Goal: Contribute content: Contribute content

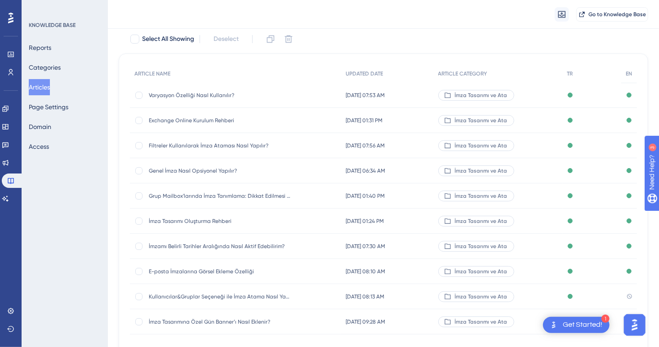
scroll to position [110, 0]
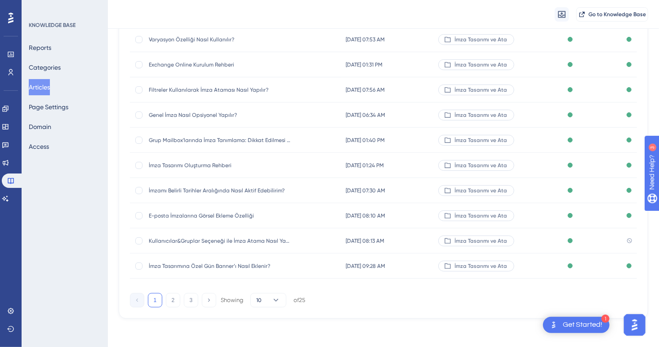
click at [275, 241] on span "Kullanıcılar&Gruplar Seçeneği ile İmza Atama Nasıl Yapılır?" at bounding box center [221, 240] width 144 height 7
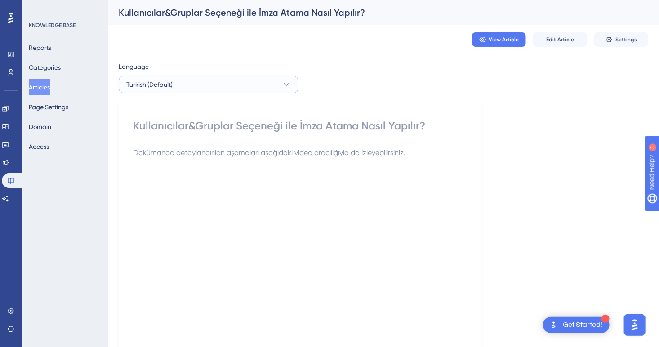
click at [250, 87] on button "Turkish (Default)" at bounding box center [209, 84] width 180 height 18
click at [50, 84] on button "Articles" at bounding box center [39, 87] width 21 height 16
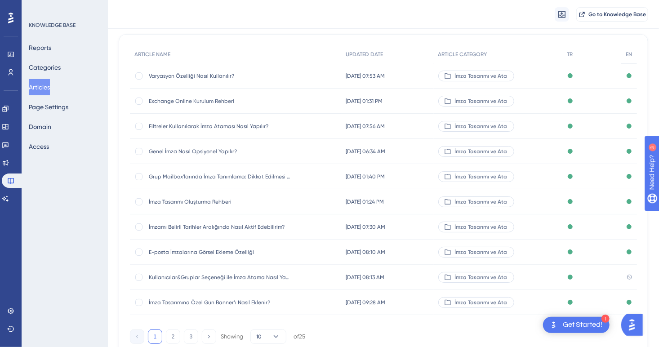
scroll to position [110, 0]
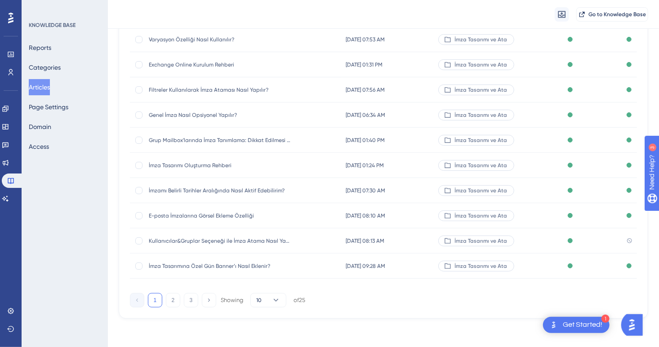
click at [204, 239] on span "Kullanıcılar&Gruplar Seçeneği ile İmza Atama Nasıl Yapılır?" at bounding box center [221, 240] width 144 height 7
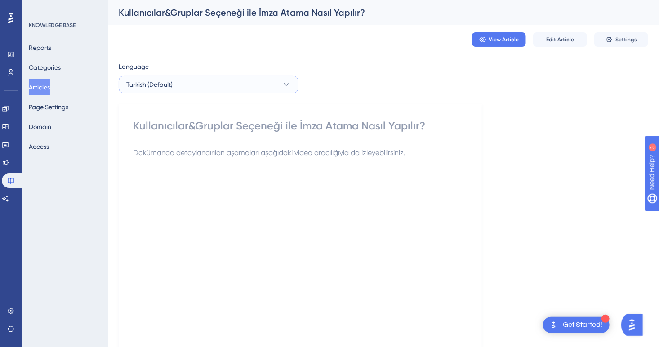
click at [187, 82] on button "Turkish (Default)" at bounding box center [209, 84] width 180 height 18
click at [175, 132] on button "English English No translation" at bounding box center [208, 130] width 168 height 18
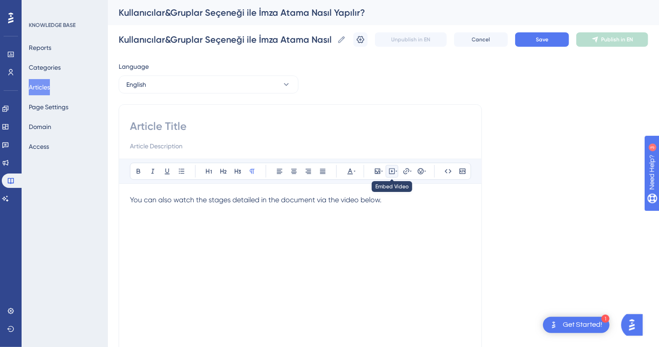
click at [390, 171] on icon at bounding box center [391, 171] width 7 height 7
click at [391, 218] on textarea at bounding box center [392, 227] width 137 height 40
paste textarea "<iframe width="100%" height="400" src="https://signandgo-video.azureedge.net/en…"
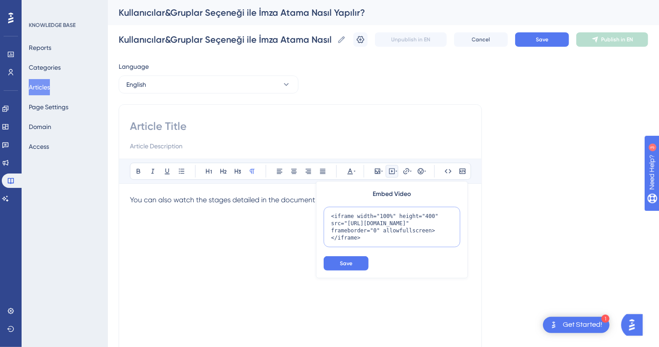
scroll to position [9, 0]
type textarea "<iframe width="100%" height="400" src="https://signandgo-video.azureedge.net/en…"
click at [353, 259] on button "Save" at bounding box center [346, 263] width 45 height 14
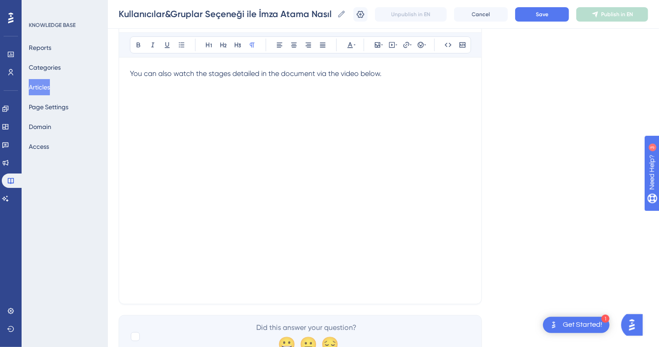
scroll to position [162, 0]
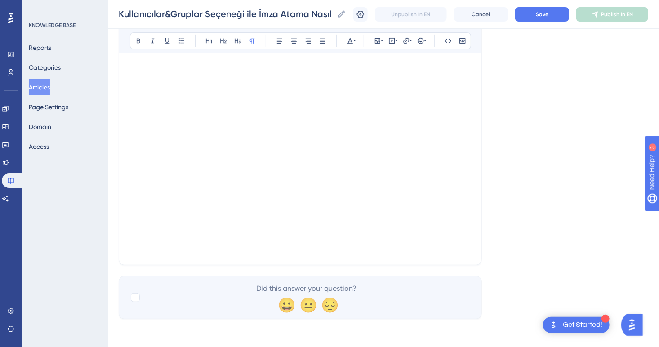
click at [179, 254] on div "Bold Italic Underline Bullet Point Heading 1 Heading 2 Heading 3 Normal Align L…" at bounding box center [300, 102] width 363 height 326
click at [164, 251] on p at bounding box center [300, 248] width 341 height 11
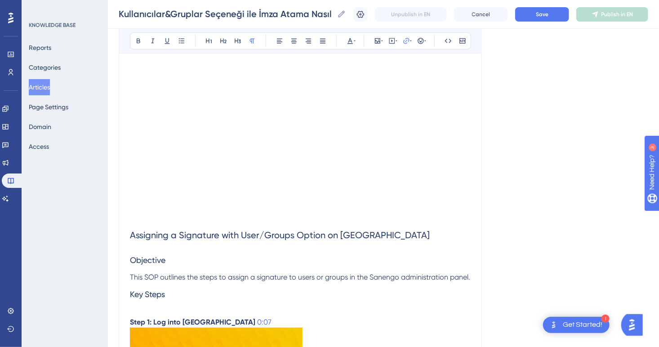
scroll to position [180, 0]
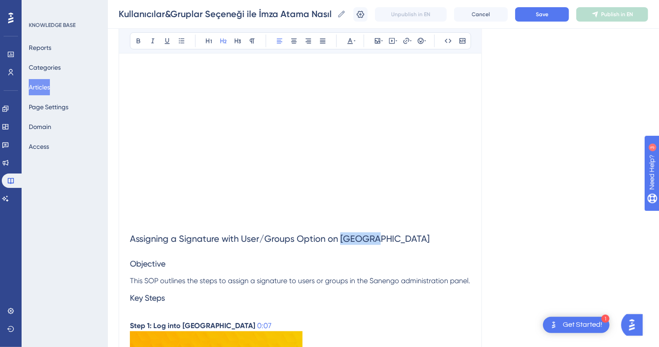
drag, startPoint x: 384, startPoint y: 240, endPoint x: 340, endPoint y: 241, distance: 44.0
click at [340, 241] on h2 "Assigning a Signature with User/Groups Option on Sanengo" at bounding box center [300, 238] width 341 height 27
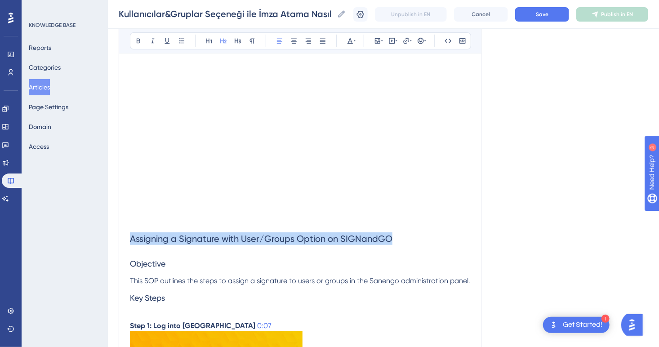
drag, startPoint x: 405, startPoint y: 235, endPoint x: 69, endPoint y: 249, distance: 336.8
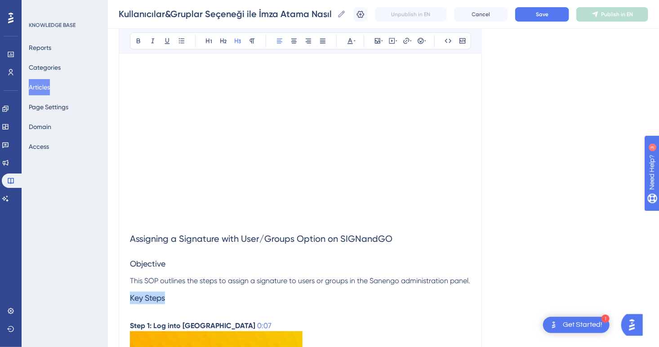
drag, startPoint x: 173, startPoint y: 308, endPoint x: 114, endPoint y: 309, distance: 58.9
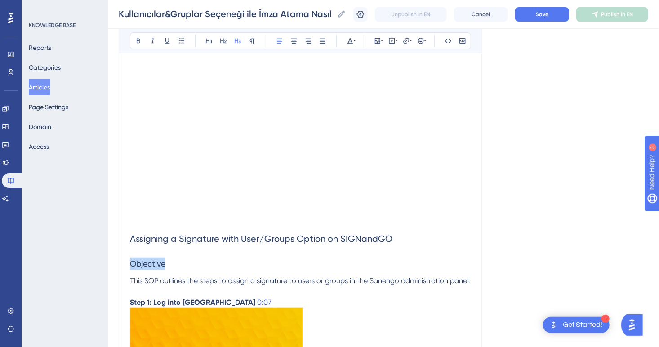
drag, startPoint x: 176, startPoint y: 265, endPoint x: 101, endPoint y: 263, distance: 74.6
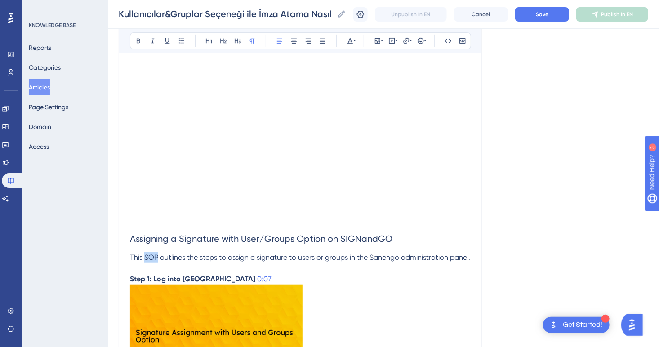
drag, startPoint x: 158, startPoint y: 257, endPoint x: 145, endPoint y: 257, distance: 13.0
click at [145, 257] on span "This SOP outlines the steps to assign a signature to users or groups in the San…" at bounding box center [300, 257] width 340 height 9
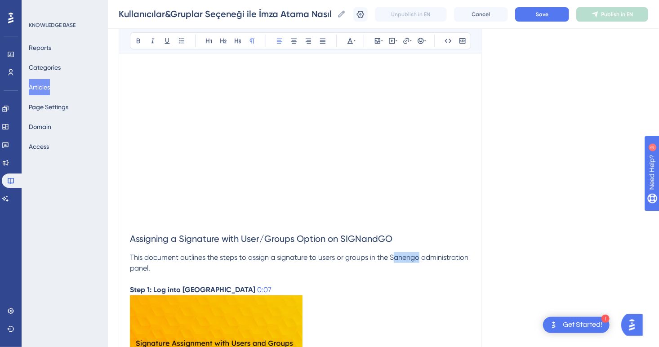
drag, startPoint x: 419, startPoint y: 257, endPoint x: 394, endPoint y: 254, distance: 25.3
click at [394, 254] on span "This document outlines the steps to assign a signature to users or groups in th…" at bounding box center [300, 262] width 340 height 19
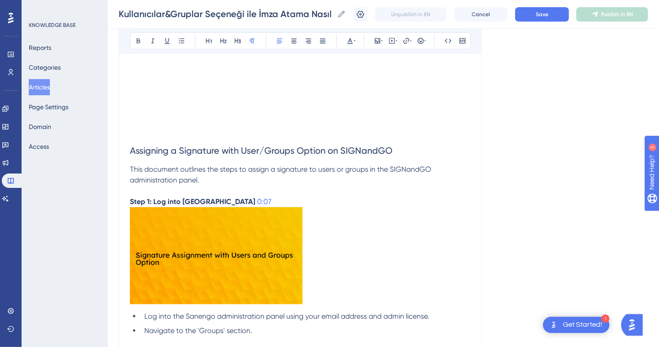
scroll to position [270, 0]
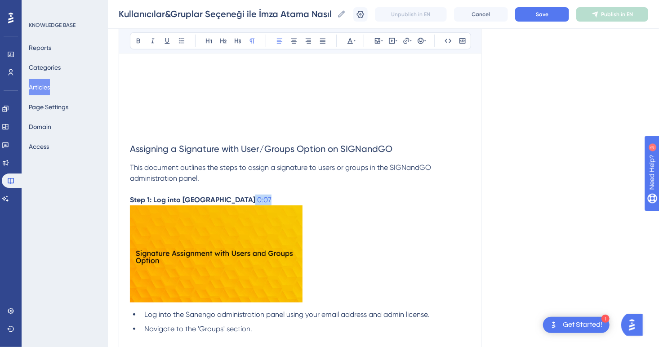
drag, startPoint x: 228, startPoint y: 198, endPoint x: 213, endPoint y: 198, distance: 15.3
click at [213, 198] on p "Step 1: Log into Sanengo 0:07" at bounding box center [300, 200] width 341 height 11
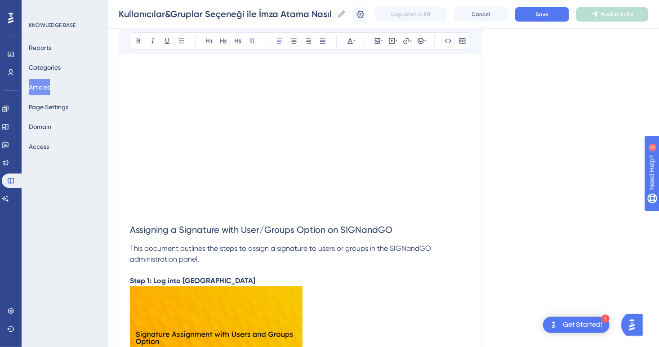
scroll to position [135, 0]
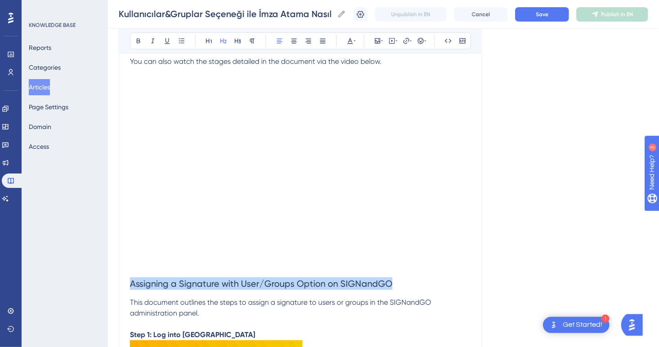
drag, startPoint x: 140, startPoint y: 284, endPoint x: 100, endPoint y: 281, distance: 39.6
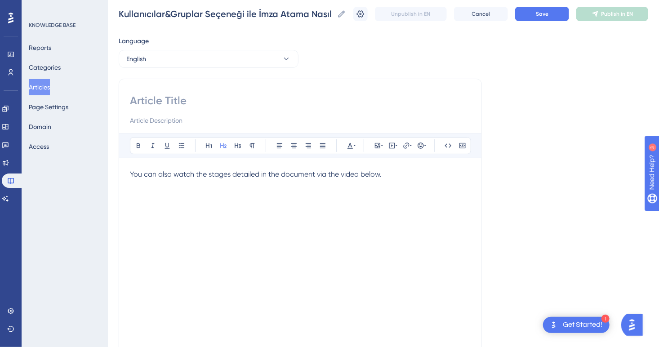
scroll to position [0, 0]
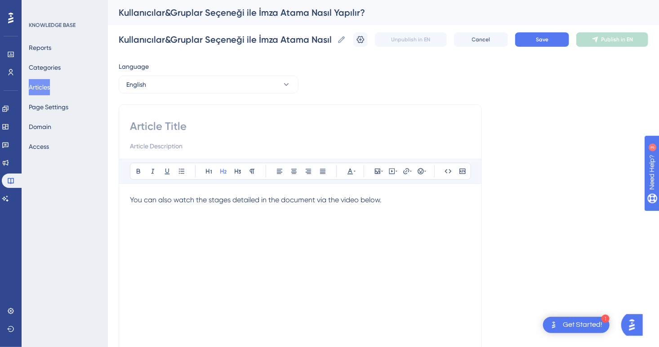
click at [164, 129] on input at bounding box center [300, 126] width 341 height 14
paste input "Assigning a Signature with User/Groups Option on SIGNandGO"
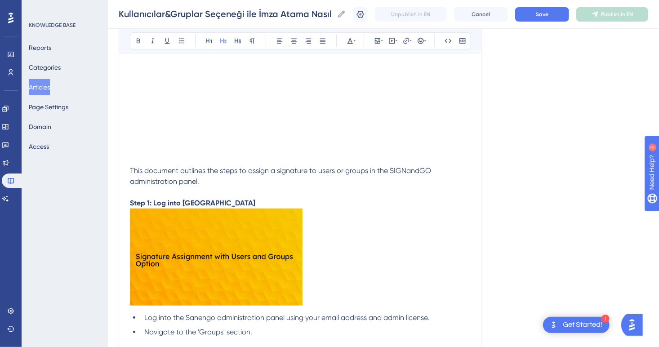
scroll to position [315, 0]
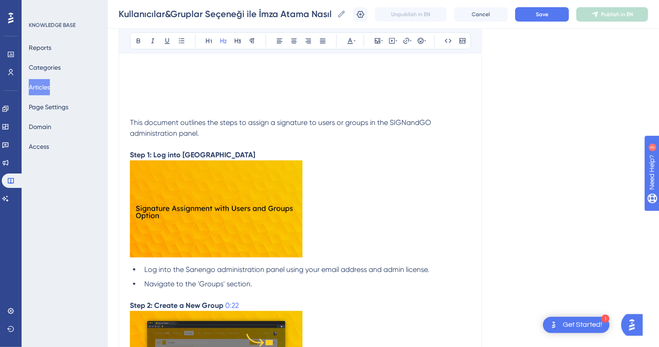
type input "Assigning a Signature with User/Groups Option on SIGNandGO"
click at [159, 107] on h2 at bounding box center [300, 103] width 341 height 27
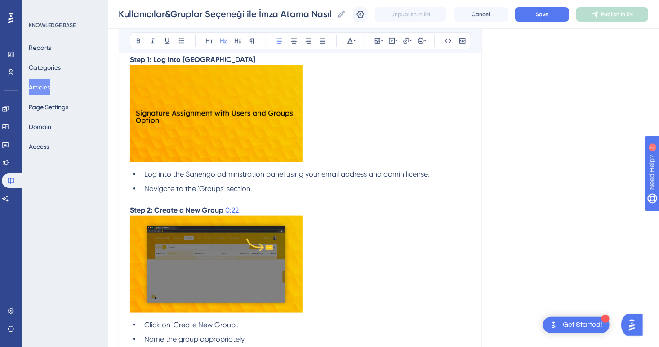
scroll to position [404, 0]
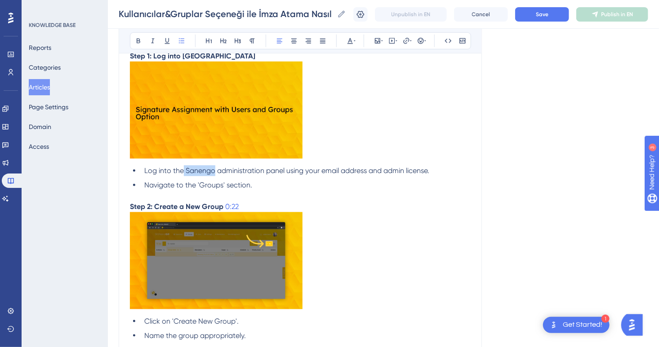
drag, startPoint x: 213, startPoint y: 169, endPoint x: 184, endPoint y: 173, distance: 29.4
click at [184, 173] on span "Log into the Sanengo administration panel using your email address and admin li…" at bounding box center [286, 170] width 285 height 9
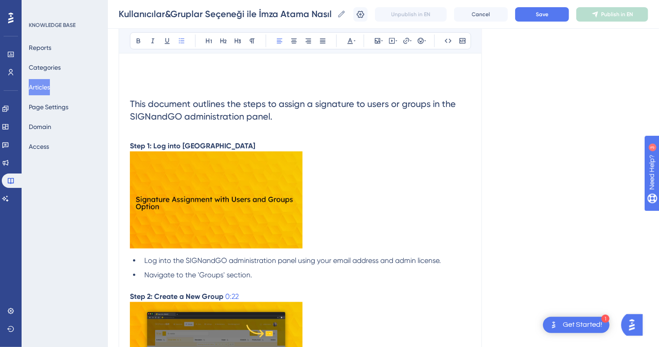
click at [236, 210] on img at bounding box center [216, 199] width 173 height 97
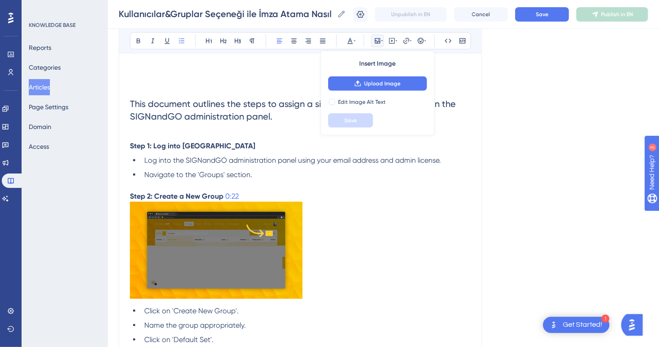
click at [233, 155] on li "Log into the SIGNandGO administration panel using your email address and admin …" at bounding box center [306, 160] width 330 height 11
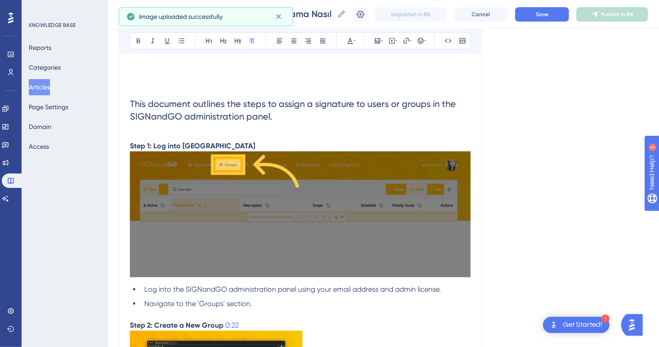
scroll to position [404, 0]
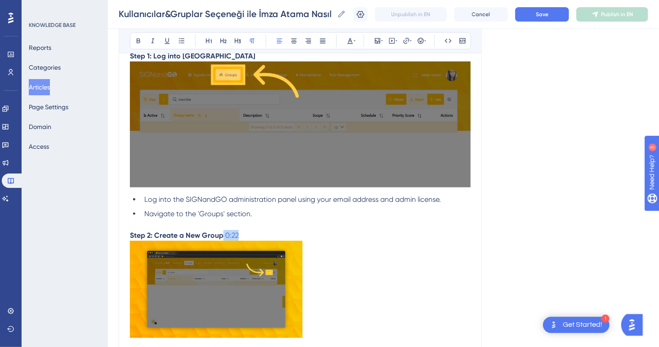
drag, startPoint x: 254, startPoint y: 236, endPoint x: 222, endPoint y: 235, distance: 31.9
click at [222, 235] on p "Step 2: Create a New Group 0:22" at bounding box center [300, 235] width 341 height 11
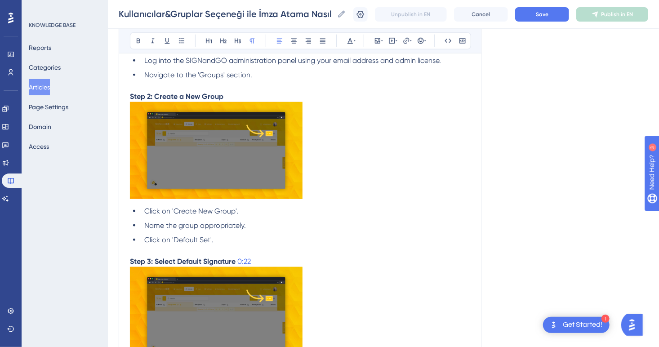
scroll to position [539, 0]
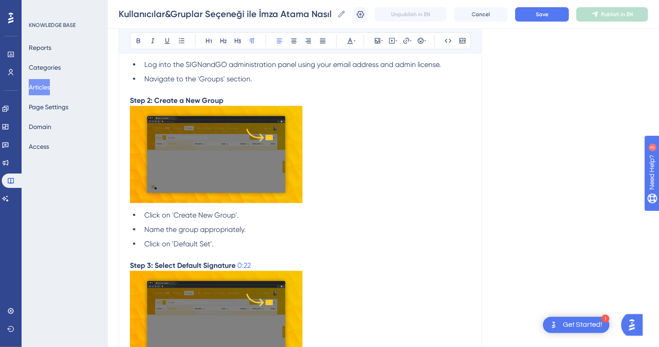
click at [244, 169] on img at bounding box center [216, 154] width 173 height 97
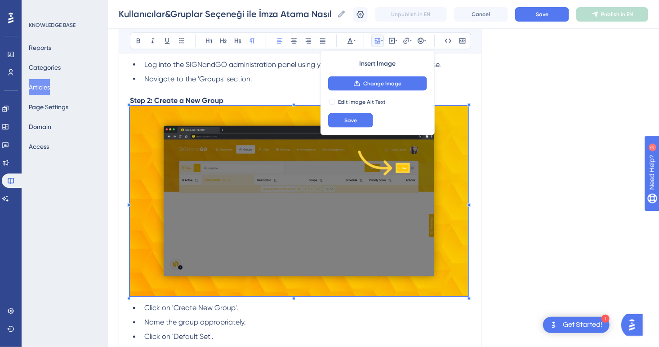
click at [469, 296] on p at bounding box center [300, 202] width 341 height 193
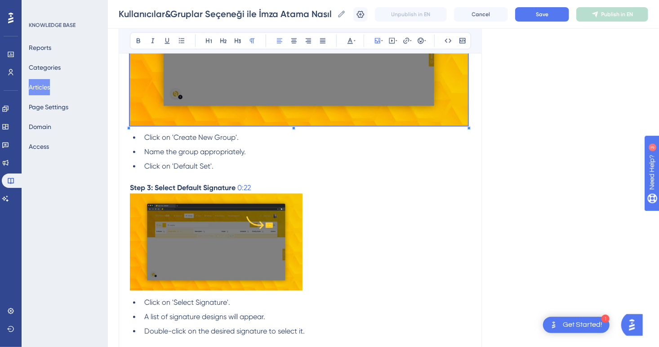
scroll to position [674, 0]
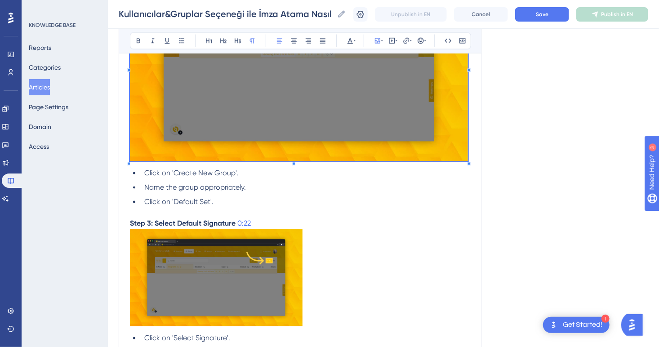
click at [471, 158] on div "Assigning a Signature with User/Groups Option on SIGNandGO Bold Italic Underlin…" at bounding box center [300, 288] width 363 height 1723
click at [475, 160] on div "Assigning a Signature with User/Groups Option on SIGNandGO Bold Italic Underlin…" at bounding box center [300, 288] width 363 height 1723
click at [443, 147] on img at bounding box center [299, 66] width 338 height 190
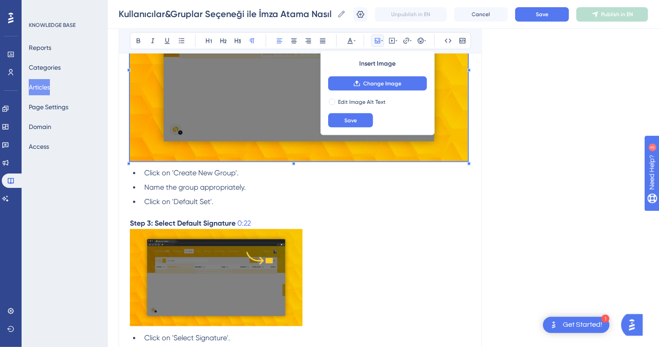
click at [484, 155] on div "Language English Assigning a Signature with User/Groups Option on SIGNandGO Bol…" at bounding box center [383, 293] width 529 height 1820
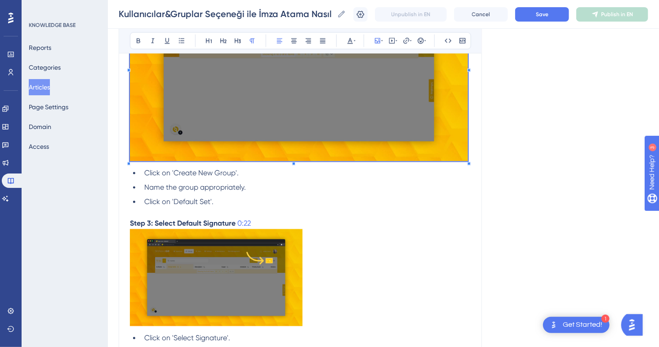
click at [478, 156] on div "Assigning a Signature with User/Groups Option on SIGNandGO Bold Italic Underlin…" at bounding box center [300, 288] width 363 height 1723
drag, startPoint x: 340, startPoint y: 164, endPoint x: 336, endPoint y: 168, distance: 5.4
click at [340, 164] on div at bounding box center [299, 67] width 338 height 193
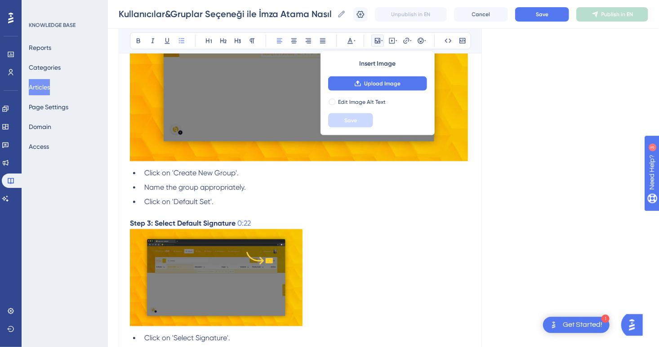
click at [318, 176] on li "Click on 'Create New Group'." at bounding box center [306, 173] width 330 height 11
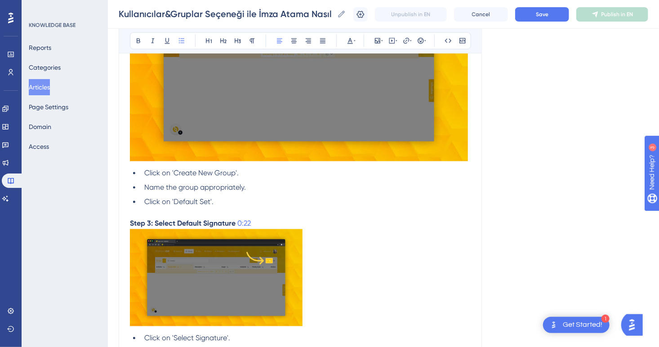
click at [468, 155] on div "Assigning a Signature with User/Groups Option on SIGNandGO Bold Italic Underlin…" at bounding box center [300, 288] width 363 height 1723
click at [130, 165] on div "You can also watch the stages detailed in the document via the video below. Thi…" at bounding box center [300, 327] width 341 height 1621
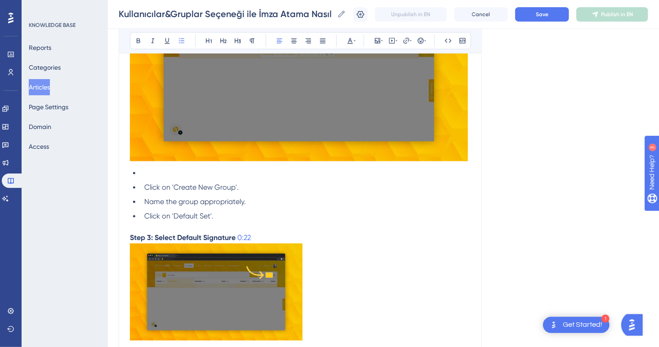
click at [144, 178] on li at bounding box center [306, 173] width 330 height 11
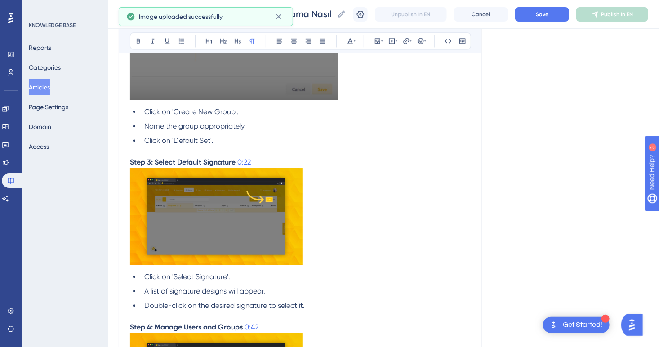
scroll to position [944, 7]
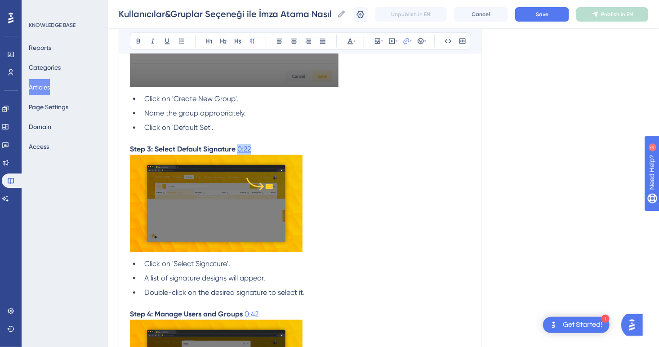
drag, startPoint x: 263, startPoint y: 149, endPoint x: 232, endPoint y: 147, distance: 31.1
click at [232, 147] on p "Step 3: Select Default Signature 0:22" at bounding box center [300, 149] width 341 height 11
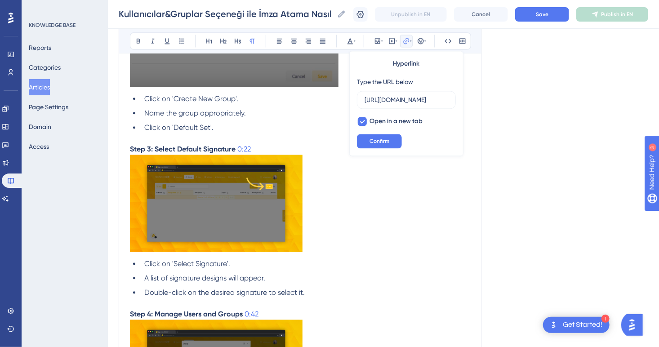
scroll to position [0, 114]
type input "https://loom.com/share/b574292db83c4adc892ec437d5985530?t=2"
drag, startPoint x: 252, startPoint y: 150, endPoint x: 231, endPoint y: 150, distance: 21.1
click at [231, 150] on p "Step 3: Select Default Signature 0:22" at bounding box center [300, 149] width 341 height 11
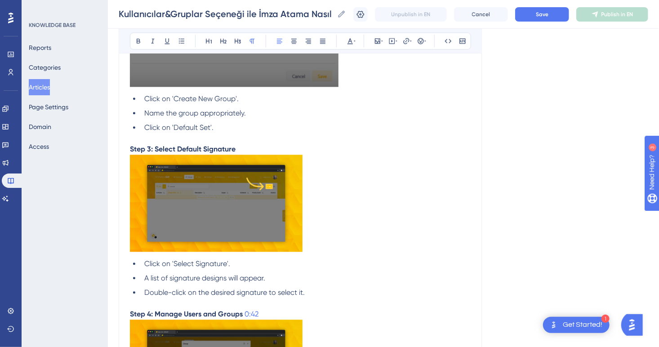
click at [238, 216] on img at bounding box center [216, 203] width 173 height 97
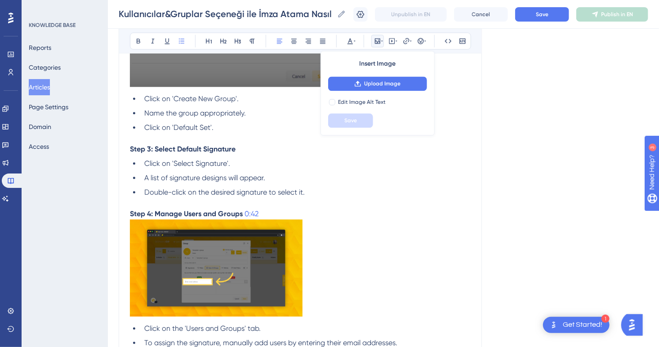
click at [252, 154] on p "Step 3: Select Default Signature" at bounding box center [300, 149] width 341 height 11
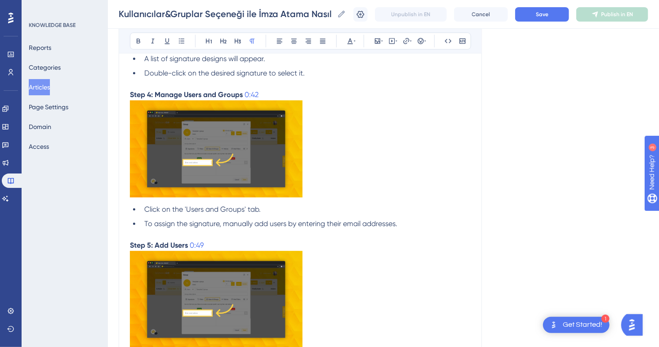
scroll to position [1168, 7]
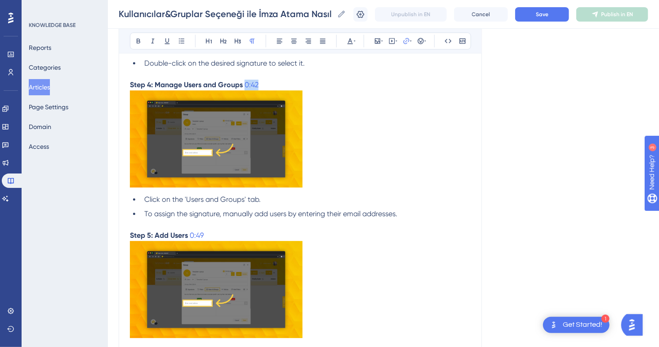
drag, startPoint x: 260, startPoint y: 84, endPoint x: 238, endPoint y: 84, distance: 22.5
click at [238, 84] on p "Step 4: Manage Users and Groups 0:42" at bounding box center [300, 85] width 341 height 11
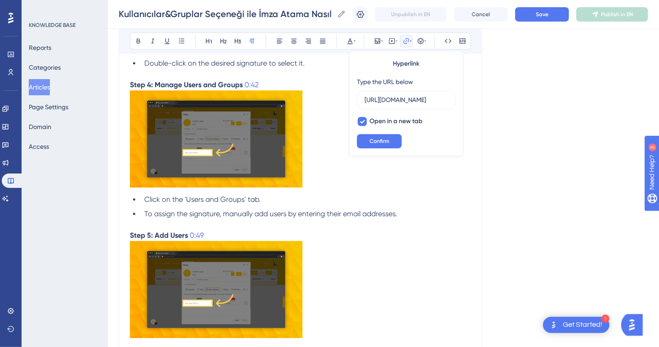
scroll to position [0, 0]
drag, startPoint x: 261, startPoint y: 84, endPoint x: 237, endPoint y: 89, distance: 23.9
click at [237, 89] on p "Step 4: Manage Users and Groups 0:42" at bounding box center [300, 85] width 341 height 11
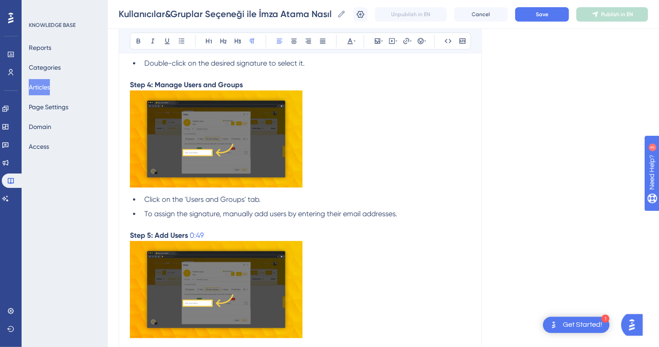
click at [258, 143] on img at bounding box center [216, 138] width 173 height 97
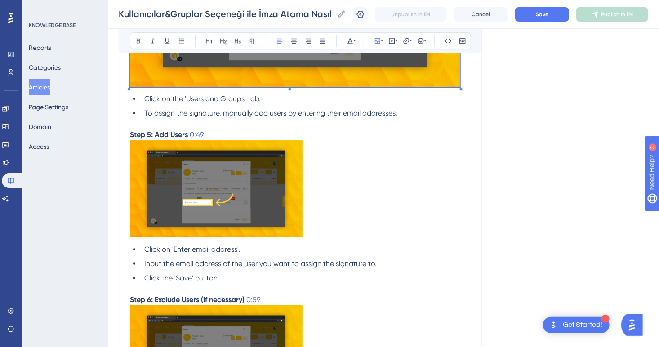
scroll to position [1393, 7]
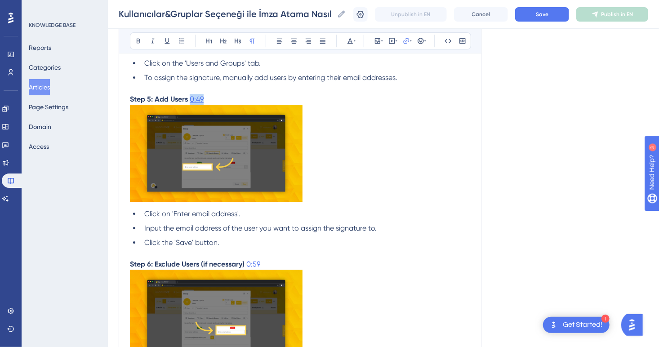
drag, startPoint x: 217, startPoint y: 101, endPoint x: 183, endPoint y: 101, distance: 34.2
click at [183, 101] on p "Step 5: Add Users 0:49" at bounding box center [300, 99] width 341 height 11
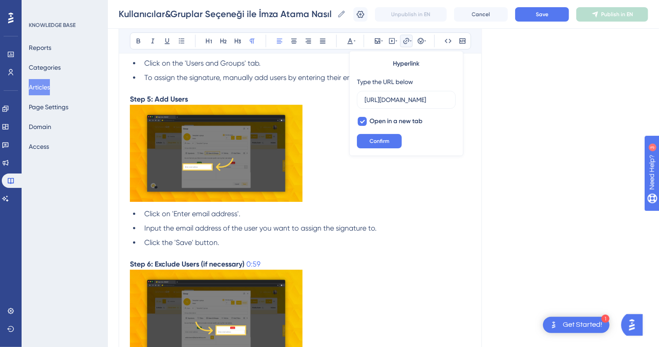
scroll to position [0, 118]
click at [236, 185] on img at bounding box center [216, 153] width 173 height 97
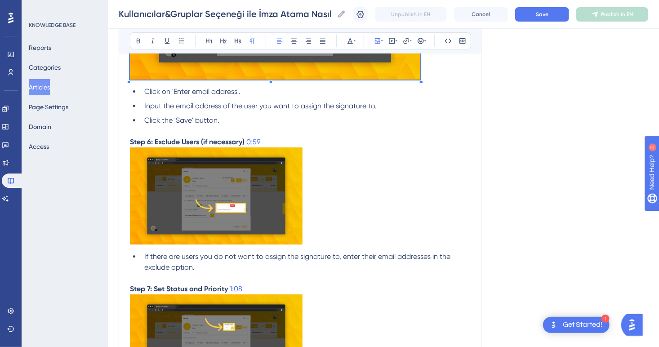
scroll to position [1618, 7]
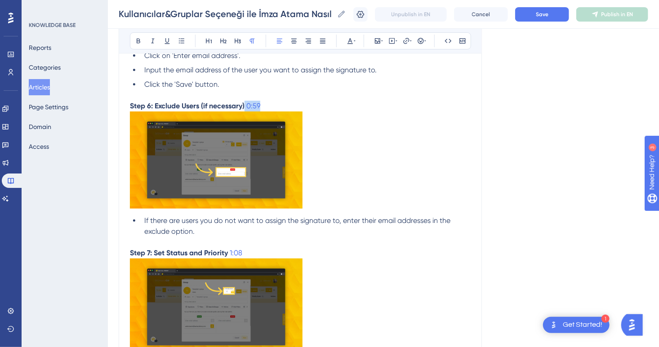
drag, startPoint x: 260, startPoint y: 111, endPoint x: 239, endPoint y: 108, distance: 21.3
click at [239, 108] on p "Step 6: Exclude Users (if necessary) 0:59" at bounding box center [300, 106] width 341 height 11
click at [266, 183] on img at bounding box center [216, 159] width 173 height 97
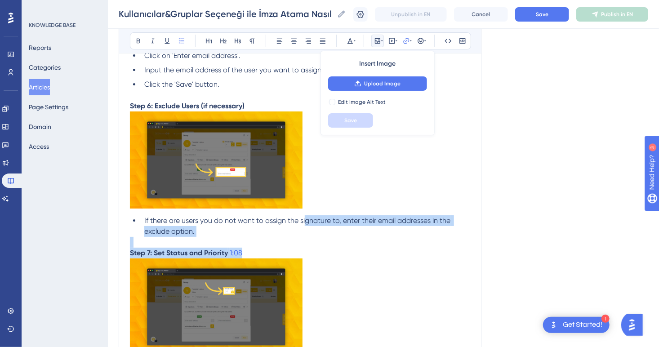
drag, startPoint x: 299, startPoint y: 214, endPoint x: 377, endPoint y: 264, distance: 93.0
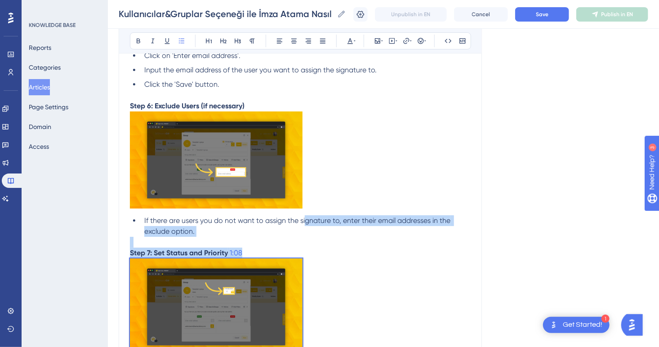
click at [288, 197] on img at bounding box center [216, 159] width 173 height 97
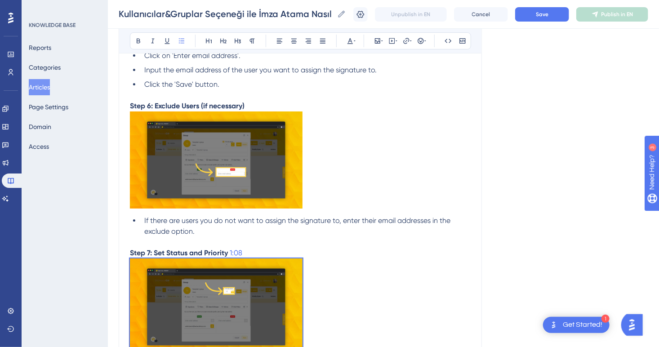
click at [343, 178] on p at bounding box center [300, 161] width 341 height 100
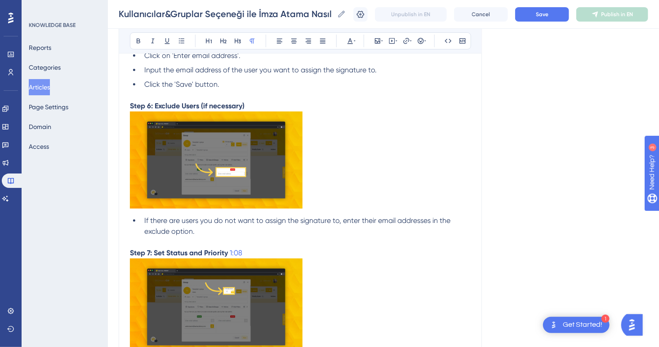
click at [287, 199] on img at bounding box center [216, 159] width 173 height 97
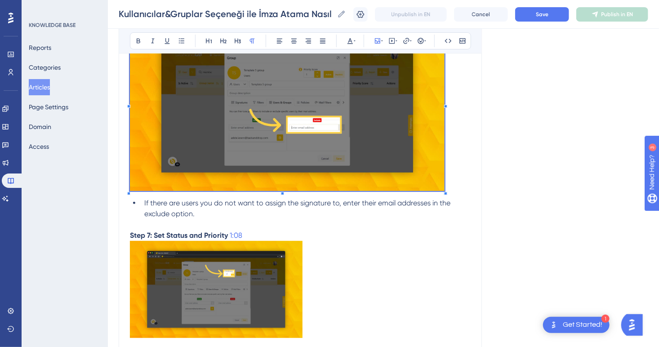
scroll to position [1843, 7]
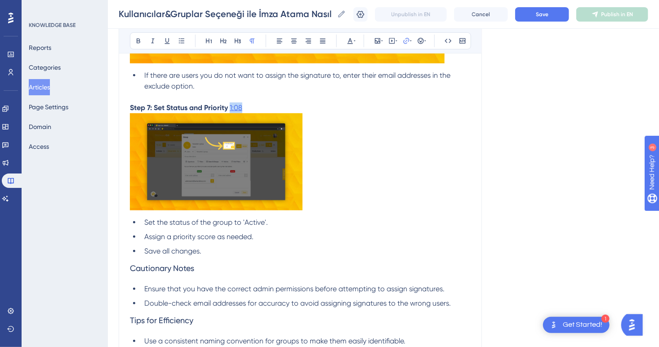
drag, startPoint x: 246, startPoint y: 107, endPoint x: 223, endPoint y: 108, distance: 22.5
click at [223, 108] on p "Step 7: Set Status and Priority 1:08" at bounding box center [300, 107] width 341 height 11
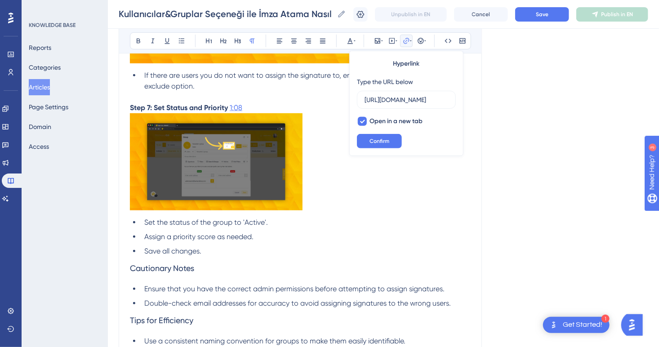
scroll to position [0, 0]
drag, startPoint x: 243, startPoint y: 109, endPoint x: 223, endPoint y: 110, distance: 19.8
click at [223, 110] on p "Step 7: Set Status and Priority 1:08" at bounding box center [300, 107] width 341 height 11
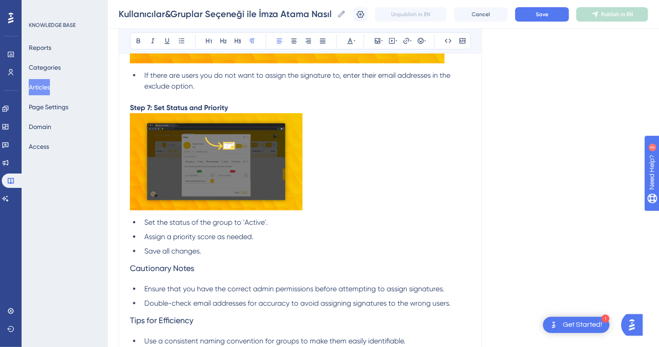
click at [238, 173] on img at bounding box center [216, 161] width 173 height 97
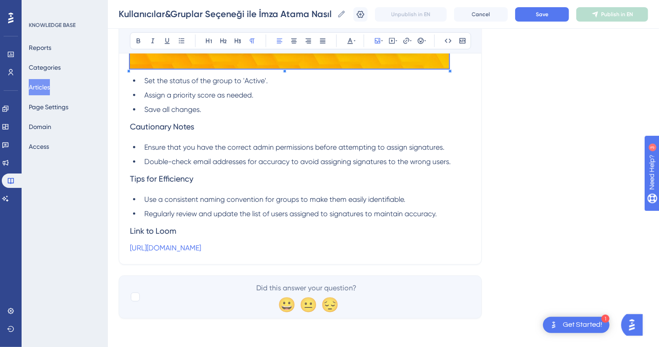
scroll to position [2067, 7]
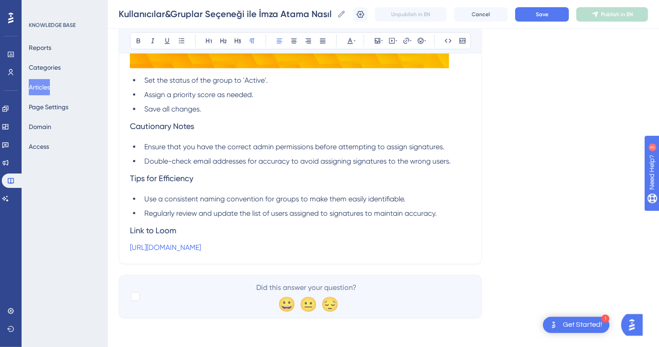
drag, startPoint x: 346, startPoint y: 250, endPoint x: 89, endPoint y: 235, distance: 257.5
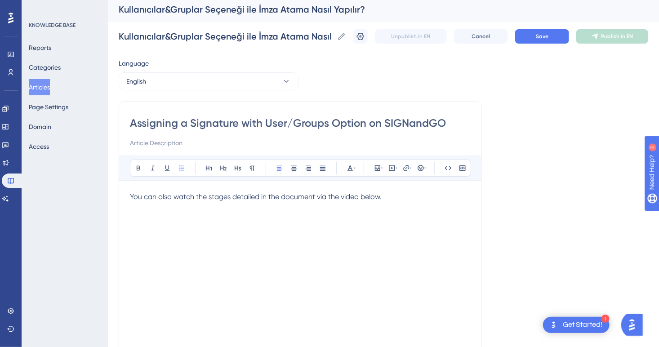
scroll to position [0, 7]
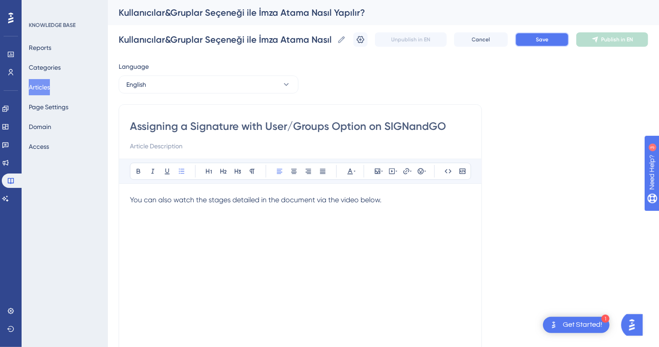
click at [553, 43] on button "Save" at bounding box center [542, 39] width 54 height 14
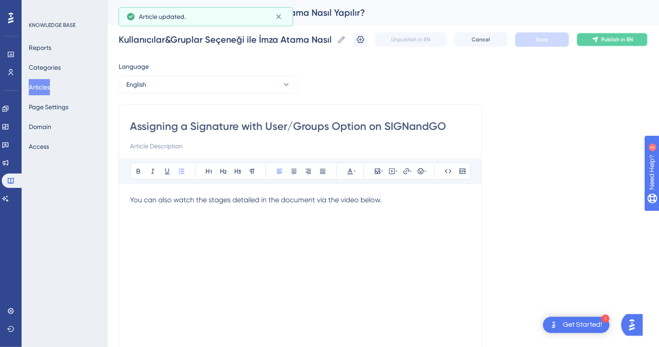
click at [616, 36] on span "Publish in EN" at bounding box center [617, 39] width 32 height 7
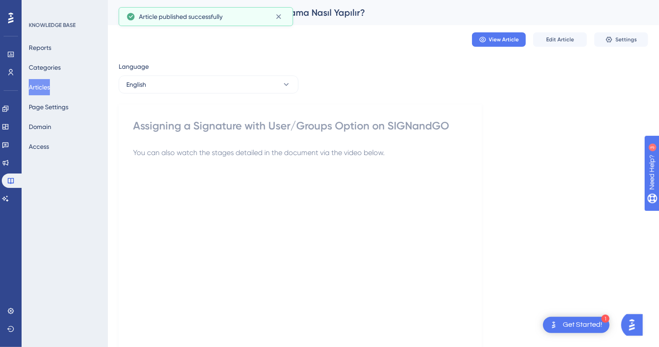
click at [48, 85] on button "Articles" at bounding box center [39, 87] width 21 height 16
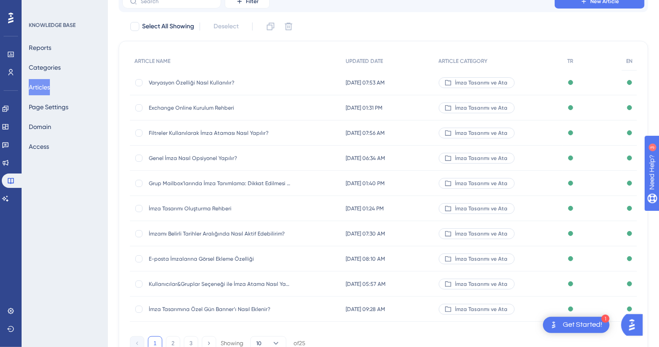
scroll to position [107, 0]
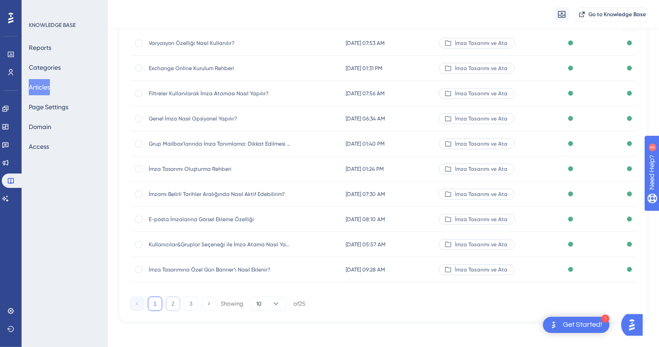
click at [176, 306] on button "2" at bounding box center [173, 304] width 14 height 14
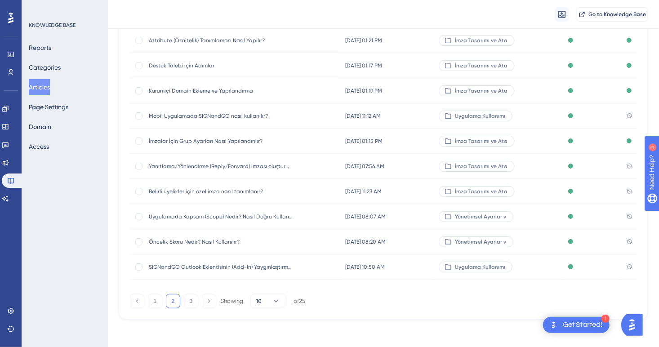
scroll to position [110, 0]
click at [191, 303] on button "3" at bounding box center [191, 300] width 14 height 14
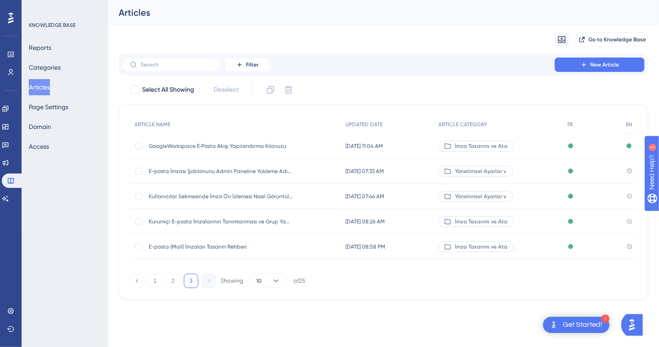
scroll to position [0, 0]
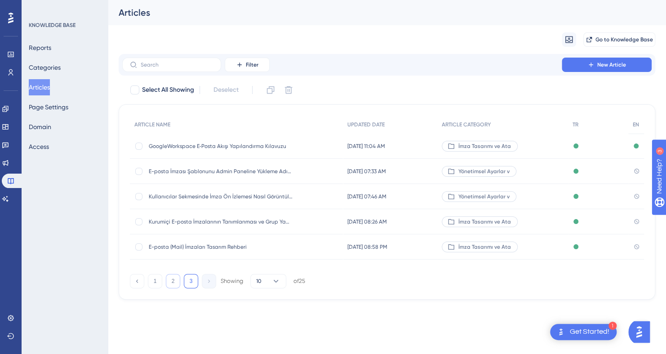
click at [179, 286] on button "2" at bounding box center [173, 281] width 14 height 14
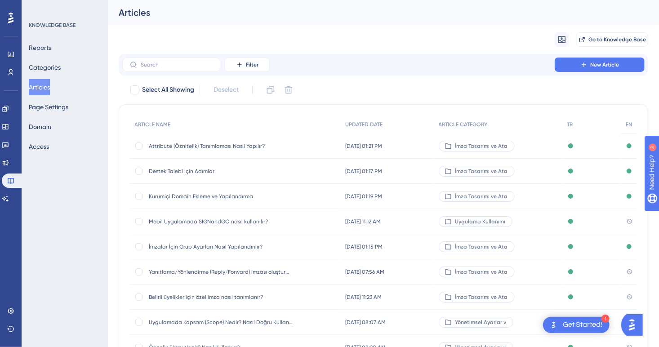
click at [198, 219] on span "Mobil Uygulamada SIGNandGO nasıl kullanılır?" at bounding box center [221, 221] width 144 height 7
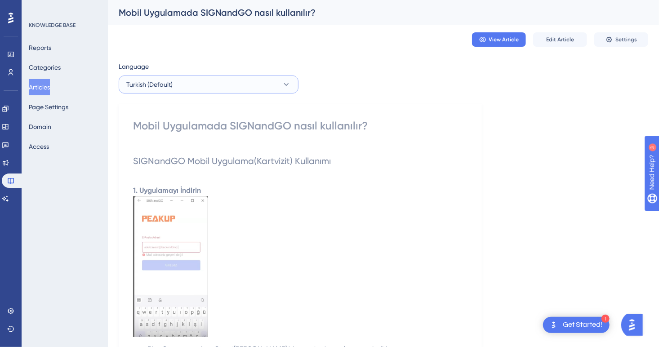
click at [214, 90] on button "Turkish (Default)" at bounding box center [209, 84] width 180 height 18
click at [204, 132] on button "English English No translation" at bounding box center [208, 130] width 168 height 18
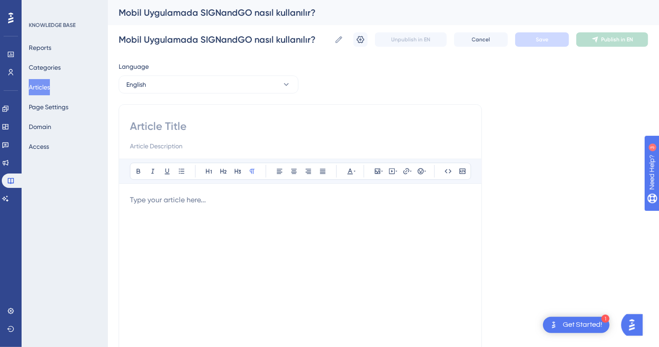
click at [204, 203] on p at bounding box center [300, 200] width 341 height 11
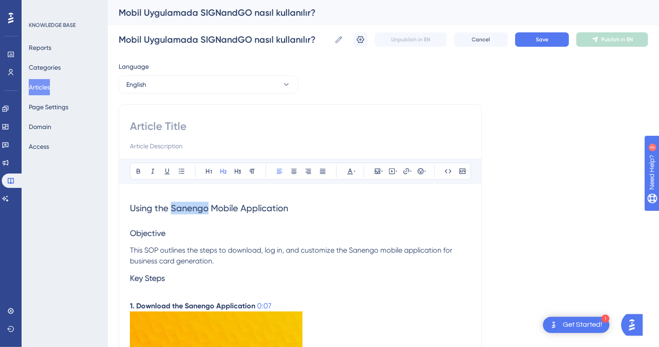
drag, startPoint x: 208, startPoint y: 208, endPoint x: 173, endPoint y: 211, distance: 35.6
click at [173, 211] on span "Using the Sanengo Mobile Application" at bounding box center [209, 208] width 158 height 11
drag, startPoint x: 329, startPoint y: 209, endPoint x: 125, endPoint y: 203, distance: 203.2
click at [166, 127] on input at bounding box center [300, 126] width 341 height 14
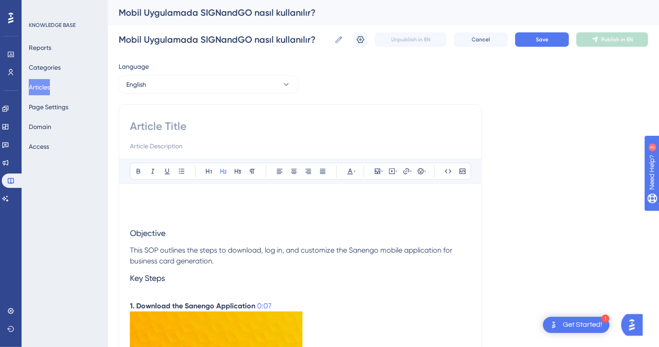
paste input "Using the SIGNandGO Mobile Application"
type input "Using the SIGNandGO Mobile Application"
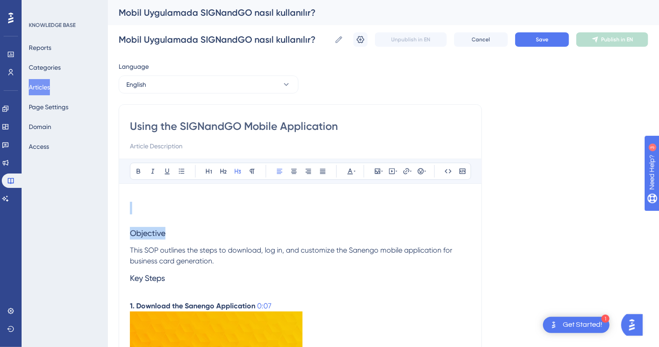
drag, startPoint x: 168, startPoint y: 233, endPoint x: 122, endPoint y: 206, distance: 53.2
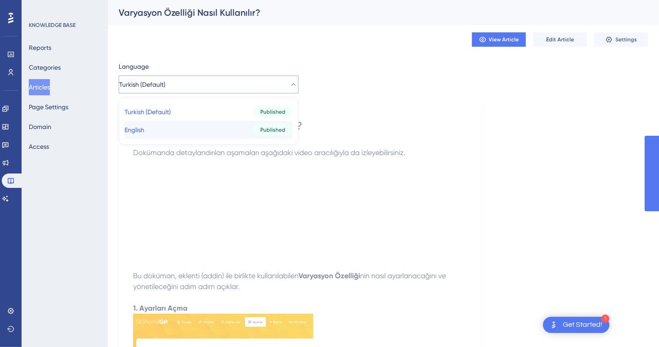
click at [174, 129] on button "English English Published" at bounding box center [208, 130] width 168 height 18
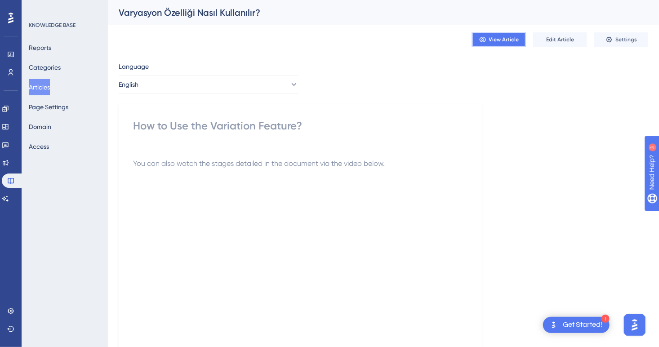
click at [506, 40] on span "View Article" at bounding box center [504, 39] width 30 height 7
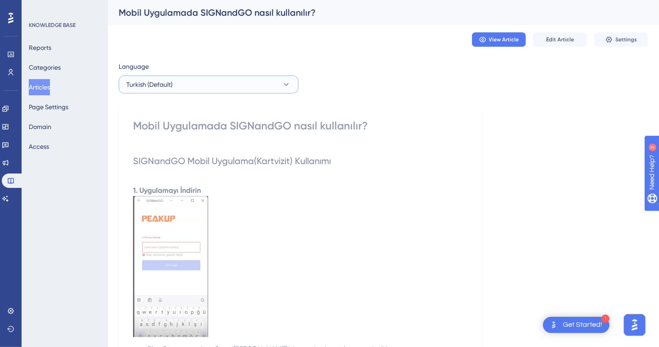
click at [165, 82] on span "Turkish (Default)" at bounding box center [149, 84] width 46 height 11
click at [178, 131] on button "English English No translation" at bounding box center [208, 130] width 168 height 18
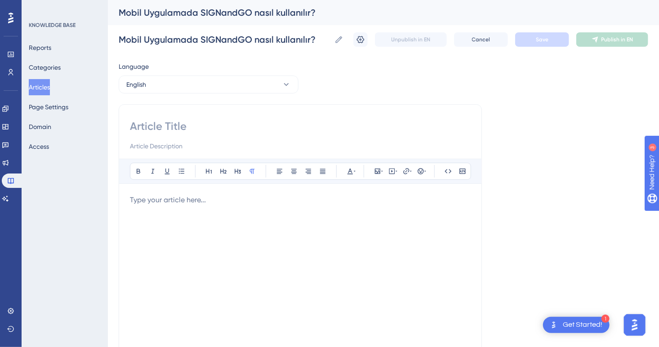
click at [169, 226] on div at bounding box center [300, 294] width 341 height 198
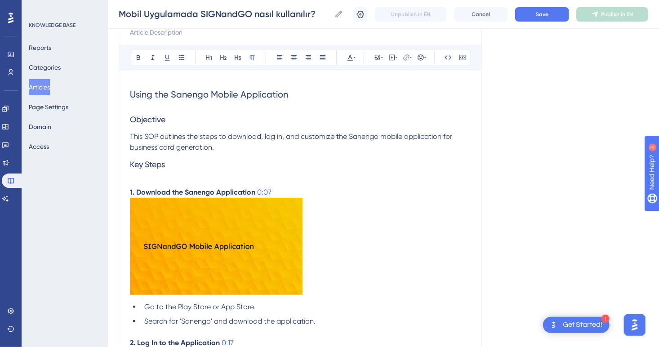
scroll to position [20, 0]
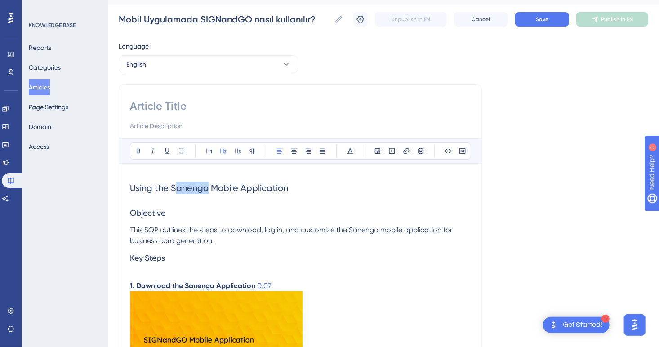
drag, startPoint x: 208, startPoint y: 189, endPoint x: 177, endPoint y: 189, distance: 31.0
click at [177, 189] on span "Using the Sanengo Mobile Application" at bounding box center [209, 187] width 158 height 11
drag, startPoint x: 306, startPoint y: 192, endPoint x: 92, endPoint y: 189, distance: 213.5
copy span "Using the SIGNandGO Mobile Application"
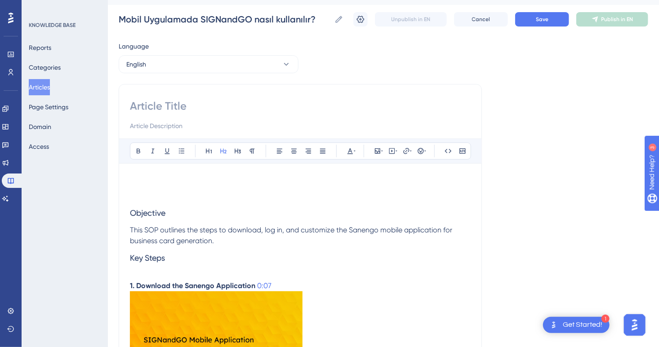
click at [169, 106] on input at bounding box center [300, 106] width 341 height 14
paste input "Using the SIGNandGO Mobile Application"
type input "Using the SIGNandGO Mobile Application"
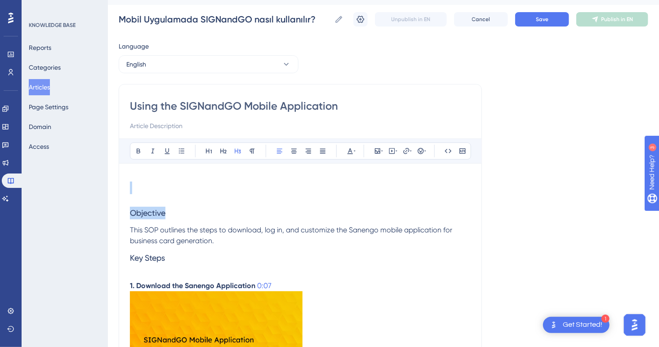
drag, startPoint x: 175, startPoint y: 214, endPoint x: 103, endPoint y: 178, distance: 80.2
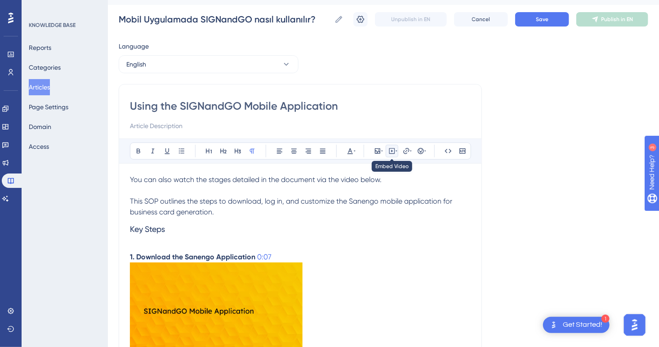
click at [392, 149] on icon at bounding box center [391, 150] width 7 height 7
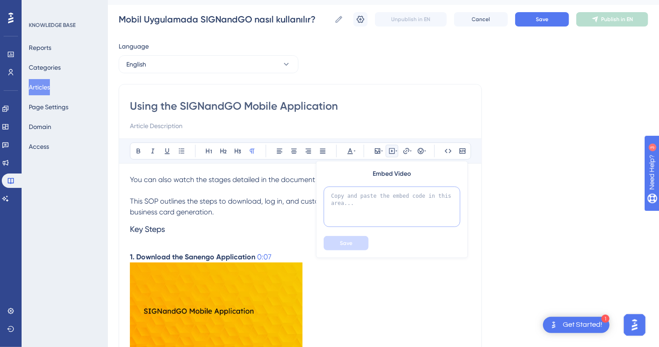
click at [384, 207] on textarea at bounding box center [392, 206] width 137 height 40
paste textarea "<iframe width="100%" height="400" src="https://signandgo-video.azureedge.net/en…"
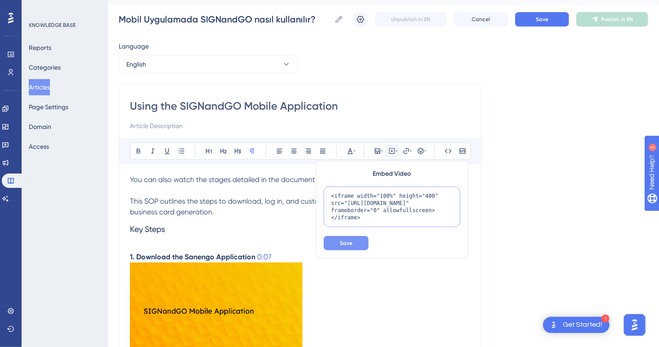
type textarea "<iframe width="100%" height="400" src="https://signandgo-video.azureedge.net/en…"
click at [362, 246] on button "Save" at bounding box center [346, 243] width 45 height 14
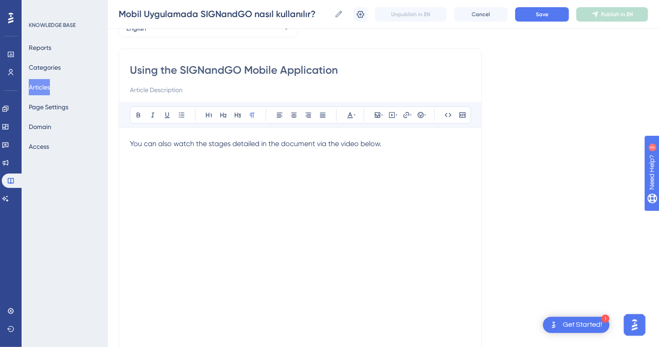
scroll to position [232, 0]
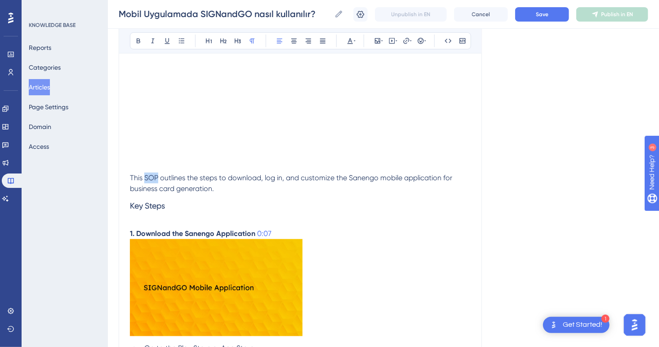
drag, startPoint x: 157, startPoint y: 177, endPoint x: 144, endPoint y: 180, distance: 13.3
click at [144, 180] on span "This SOP outlines the steps to download, log in, and customize the Sanengo mobi…" at bounding box center [292, 182] width 324 height 19
drag, startPoint x: 397, startPoint y: 178, endPoint x: 369, endPoint y: 180, distance: 28.4
click at [369, 180] on span "This document outlines the steps to download, log in, and customize the Sanengo…" at bounding box center [296, 182] width 333 height 19
drag, startPoint x: 165, startPoint y: 218, endPoint x: 114, endPoint y: 206, distance: 52.6
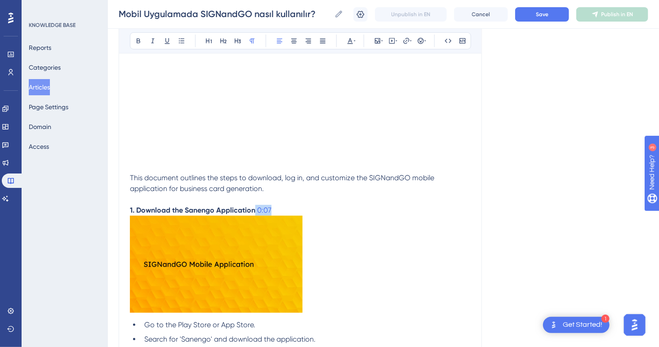
click at [256, 212] on p "1. Download the Sanengo Application 0:07" at bounding box center [300, 210] width 341 height 11
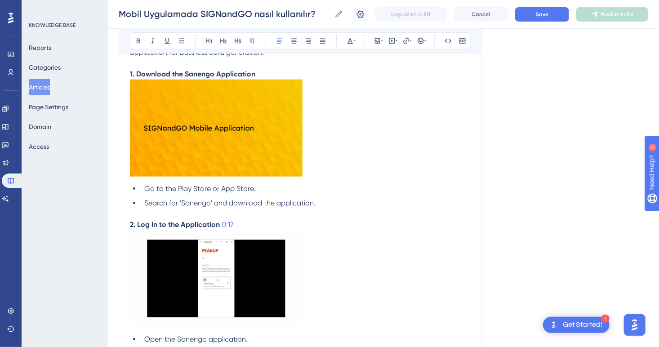
scroll to position [412, 0]
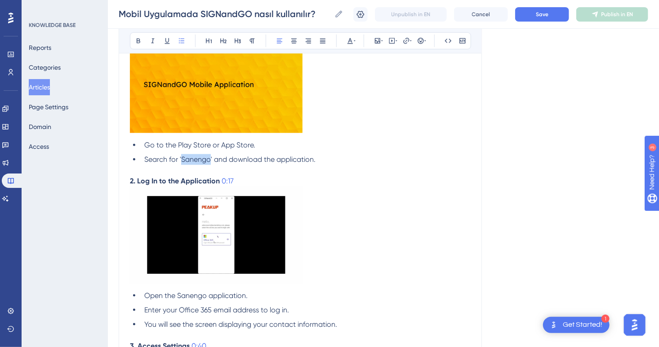
drag, startPoint x: 211, startPoint y: 161, endPoint x: 180, endPoint y: 162, distance: 30.6
click at [180, 162] on span "Search for 'Sanengo' and download the application." at bounding box center [229, 159] width 171 height 9
drag, startPoint x: 241, startPoint y: 180, endPoint x: 220, endPoint y: 182, distance: 21.6
click at [220, 182] on p "2. Log In to the Application 0:17" at bounding box center [300, 181] width 341 height 11
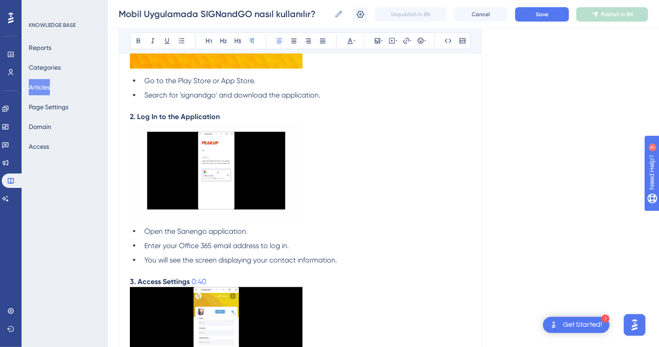
scroll to position [502, 0]
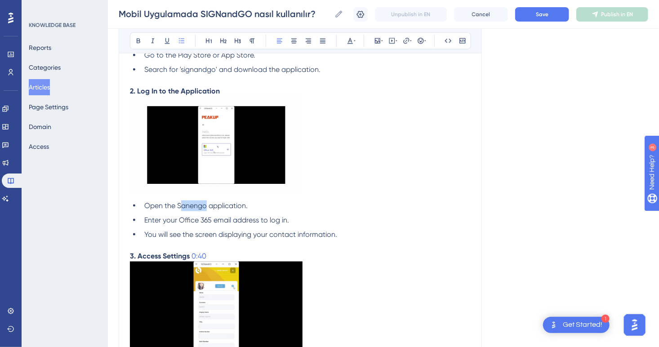
drag, startPoint x: 205, startPoint y: 207, endPoint x: 181, endPoint y: 207, distance: 24.7
click at [181, 207] on span "Open the Sanengo application." at bounding box center [195, 205] width 103 height 9
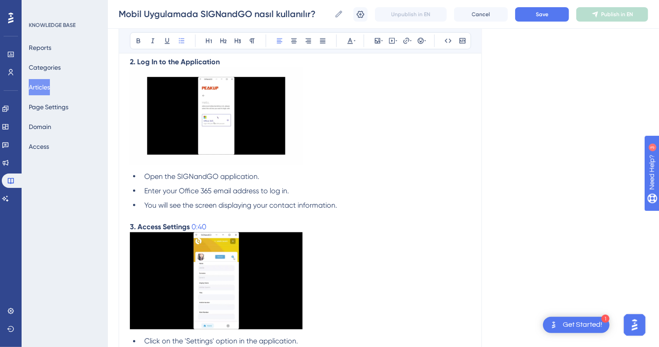
scroll to position [547, 0]
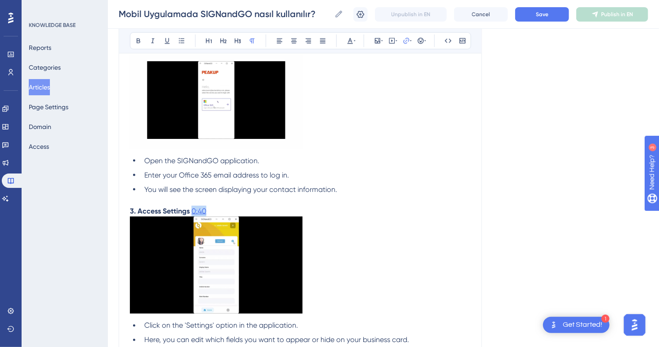
drag, startPoint x: 216, startPoint y: 210, endPoint x: 191, endPoint y: 212, distance: 25.7
click at [191, 212] on p "3. Access Settings 0:40" at bounding box center [300, 211] width 341 height 11
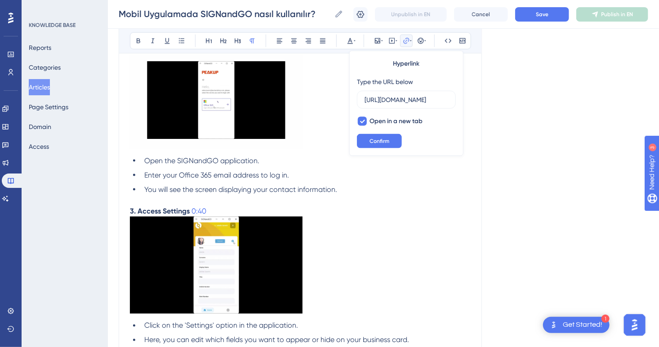
scroll to position [0, 0]
drag, startPoint x: 219, startPoint y: 209, endPoint x: 187, endPoint y: 212, distance: 31.6
click at [187, 212] on p "3. Access Settings 0:40" at bounding box center [300, 211] width 341 height 11
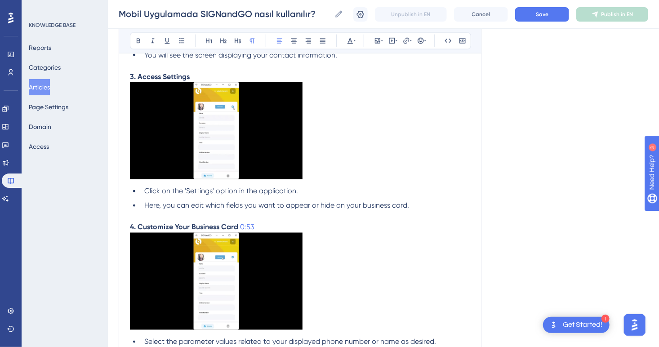
scroll to position [682, 0]
click at [262, 151] on img at bounding box center [216, 130] width 173 height 97
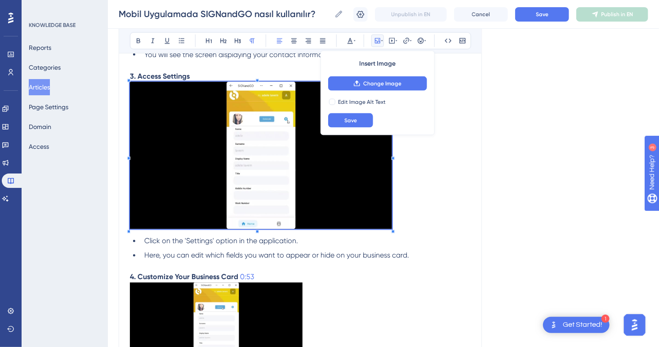
click at [391, 269] on div "You can also watch the stages detailed in the document via the video below. Thi…" at bounding box center [300, 97] width 341 height 1177
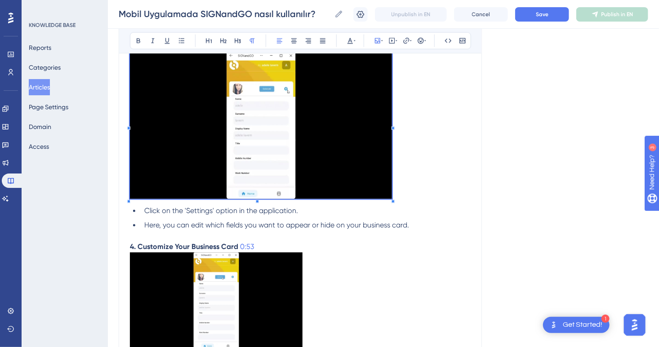
scroll to position [727, 0]
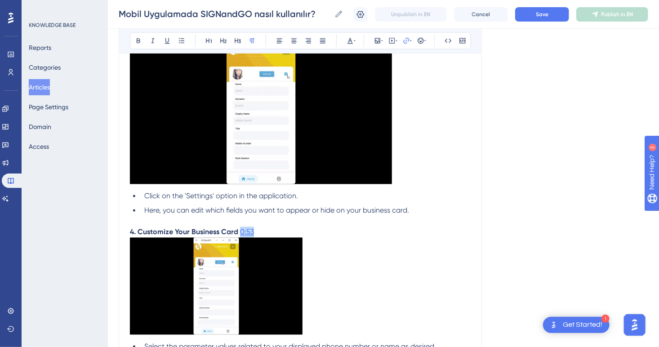
drag, startPoint x: 260, startPoint y: 233, endPoint x: 240, endPoint y: 233, distance: 20.2
click at [240, 233] on p "4. Customize Your Business Card 0:53" at bounding box center [300, 232] width 341 height 11
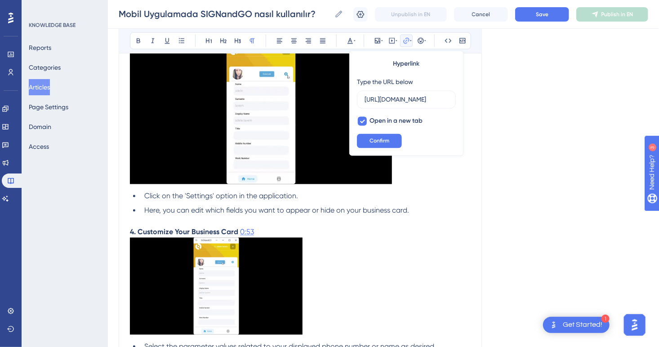
scroll to position [0, 111]
type input "https://loom.com/share/399f857adadb45a7bc40b8518c235f70?t=5"
drag, startPoint x: 257, startPoint y: 234, endPoint x: 240, endPoint y: 234, distance: 17.5
click at [240, 234] on p "4. Customize Your Business Card 0:53" at bounding box center [300, 232] width 341 height 11
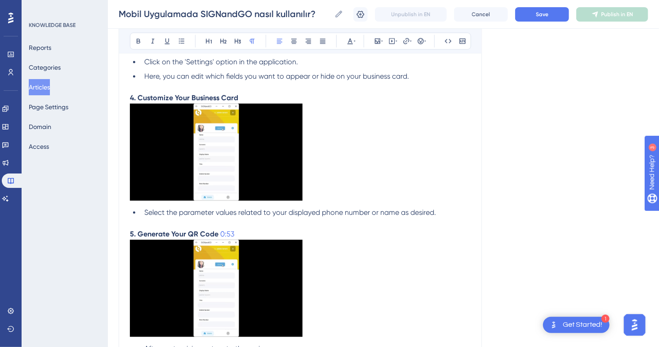
scroll to position [861, 0]
click at [262, 192] on img at bounding box center [216, 151] width 173 height 97
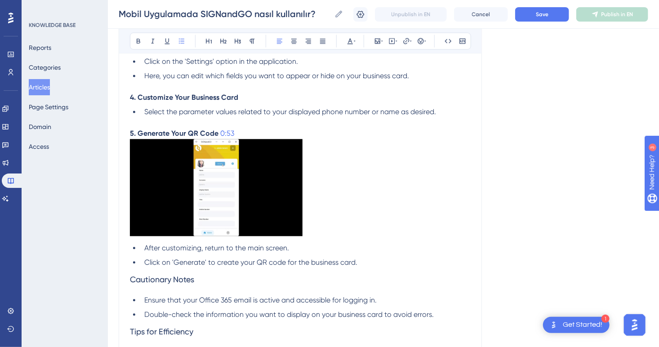
click at [265, 99] on p "4. Customize Your Business Card" at bounding box center [300, 97] width 341 height 11
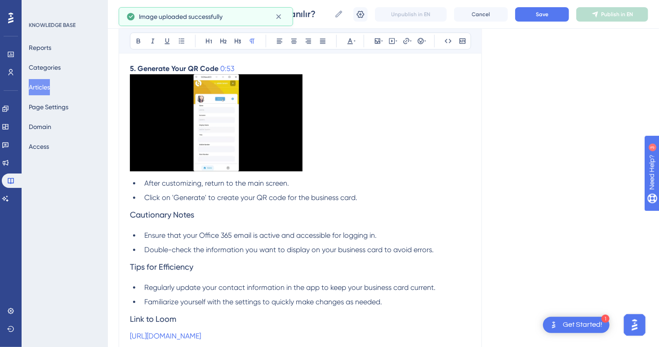
scroll to position [1176, 0]
click at [276, 162] on img at bounding box center [216, 122] width 173 height 97
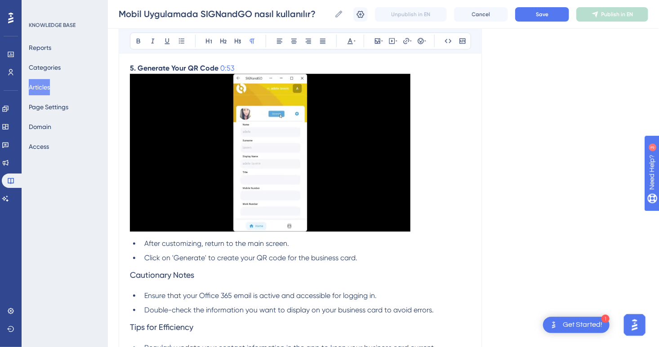
click at [432, 229] on p at bounding box center [300, 154] width 341 height 161
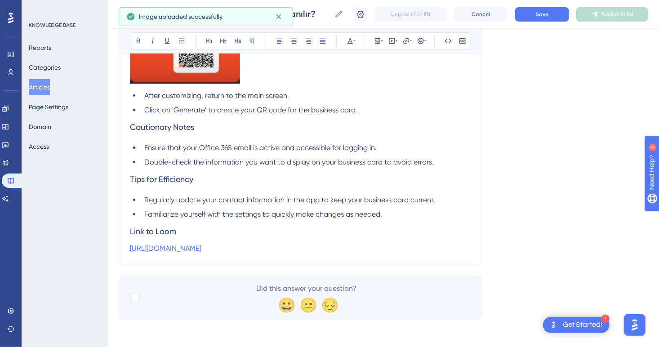
scroll to position [1522, 0]
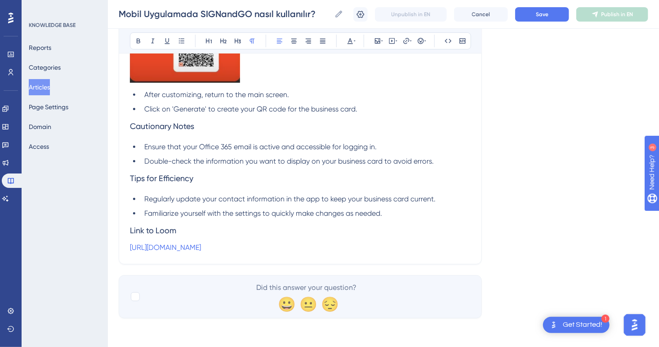
drag, startPoint x: 359, startPoint y: 251, endPoint x: 112, endPoint y: 230, distance: 247.6
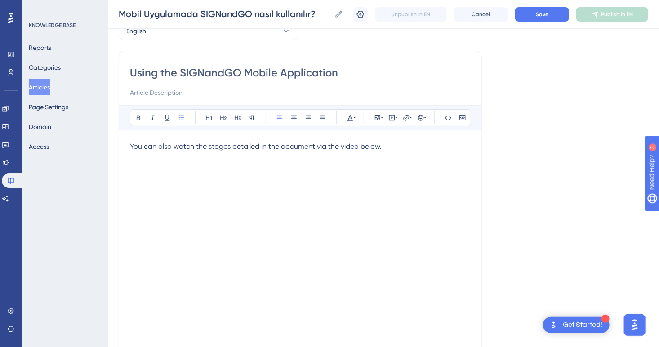
scroll to position [0, 0]
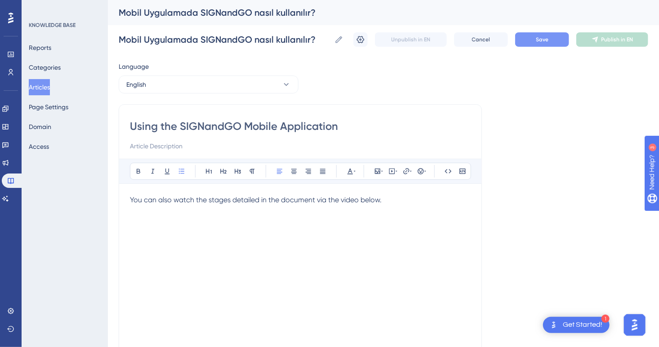
click at [548, 36] on span "Save" at bounding box center [542, 39] width 13 height 7
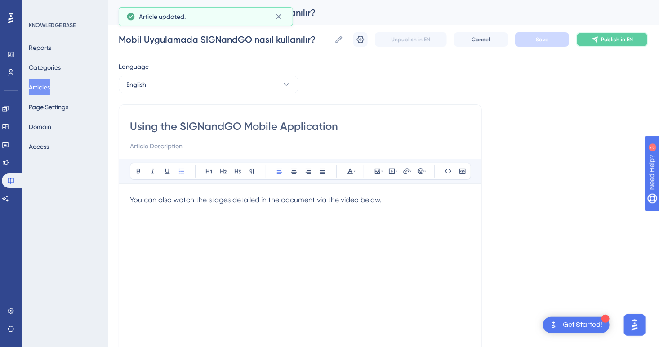
click at [628, 43] on span "Publish in EN" at bounding box center [617, 39] width 32 height 7
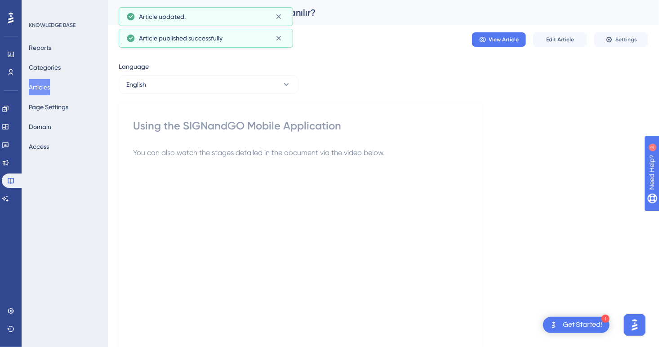
click at [50, 86] on button "Articles" at bounding box center [39, 87] width 21 height 16
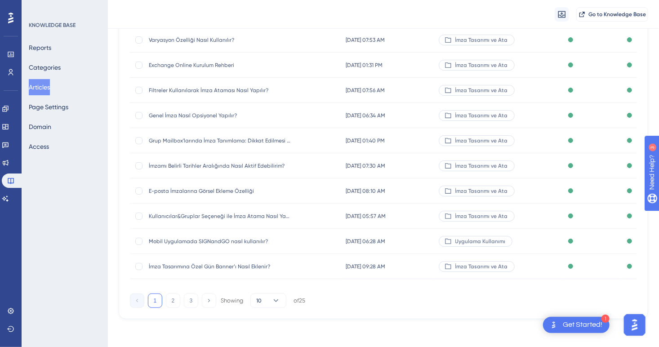
scroll to position [110, 0]
click at [179, 300] on button "2" at bounding box center [173, 300] width 14 height 14
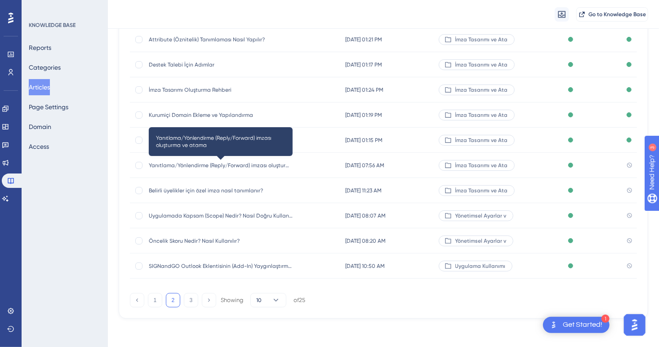
click at [200, 164] on span "Yanıtlama/Yönlendirme (Reply/Forward) imzası oluşturma ve atama" at bounding box center [221, 165] width 144 height 7
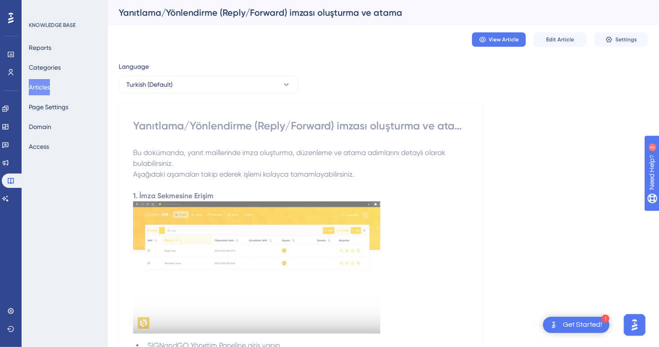
click at [44, 85] on button "Articles" at bounding box center [39, 87] width 21 height 16
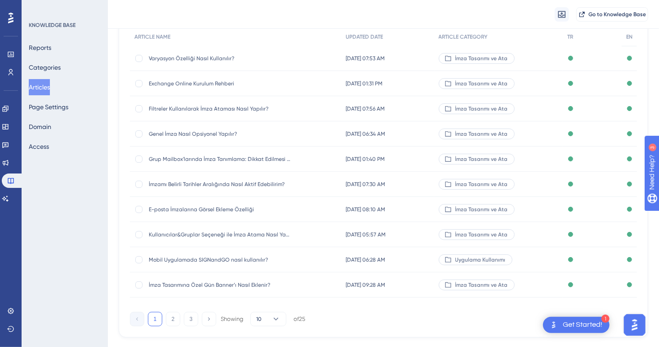
scroll to position [107, 0]
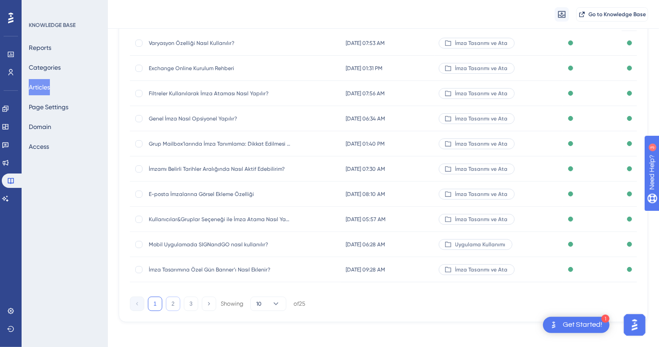
click at [166, 304] on button "2" at bounding box center [173, 304] width 14 height 14
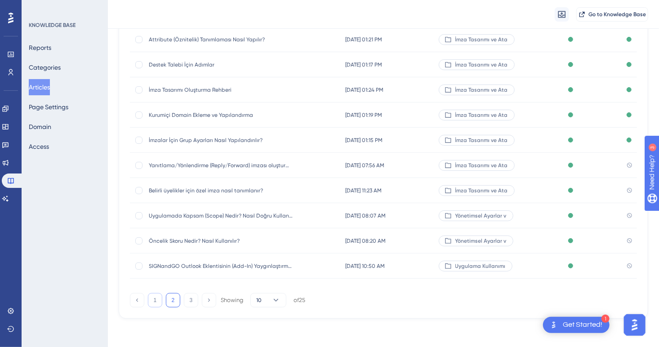
click at [158, 302] on button "1" at bounding box center [155, 300] width 14 height 14
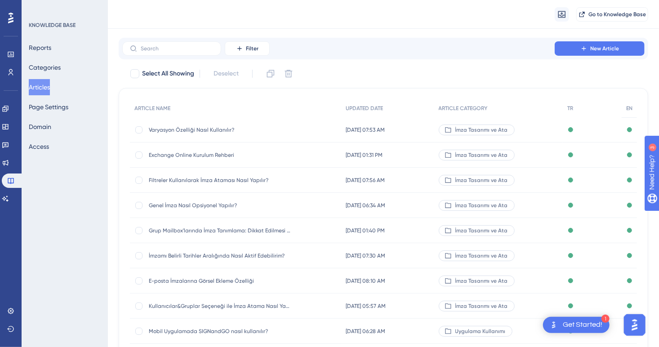
scroll to position [0, 0]
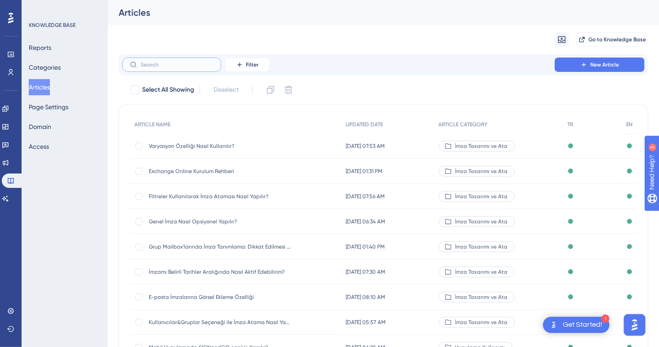
click at [186, 67] on input "text" at bounding box center [177, 65] width 73 height 6
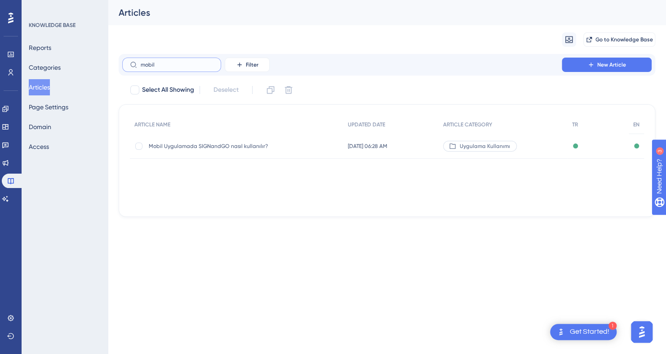
type input "mobil"
click at [221, 145] on span "Mobil Uygulamada SIGNandGO nasıl kullanılır?" at bounding box center [221, 145] width 144 height 7
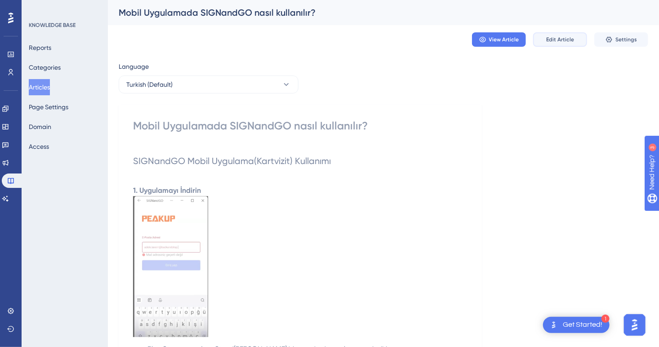
click at [567, 42] on span "Edit Article" at bounding box center [560, 39] width 28 height 7
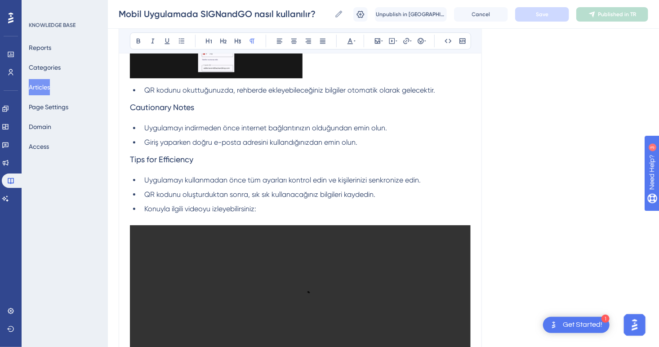
scroll to position [1266, 0]
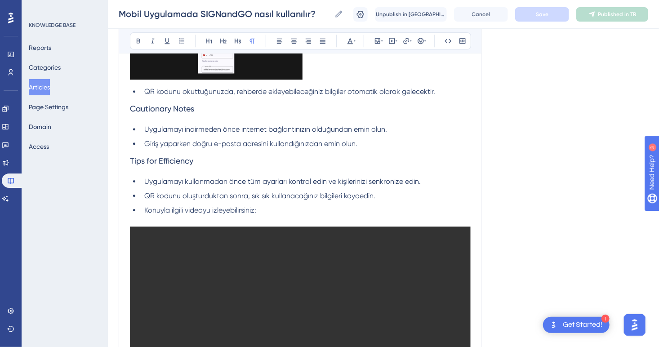
click at [266, 211] on li "Konuyla ilgili videoyu izleyebilirsiniz:" at bounding box center [306, 210] width 330 height 11
drag, startPoint x: 273, startPoint y: 212, endPoint x: 130, endPoint y: 209, distance: 143.4
click at [130, 209] on ul "Uygulamayı kullanmadan önce tüm ayarları kontrol edin ve kişilerinizi senkroniz…" at bounding box center [300, 196] width 341 height 40
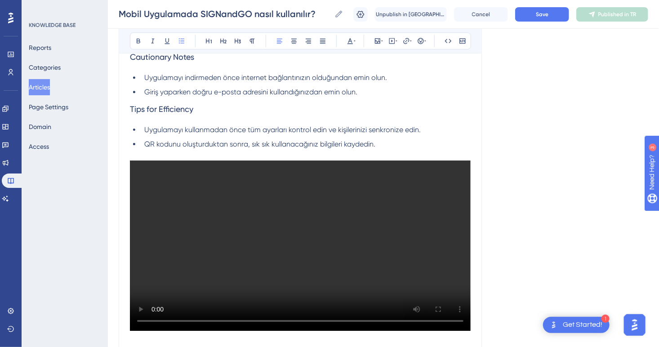
scroll to position [1356, 0]
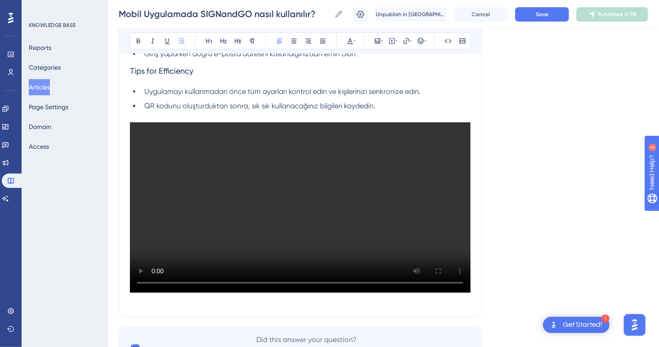
click at [292, 305] on p at bounding box center [300, 299] width 341 height 11
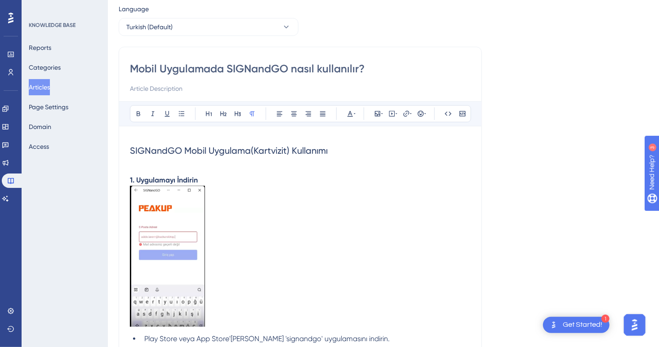
scroll to position [0, 0]
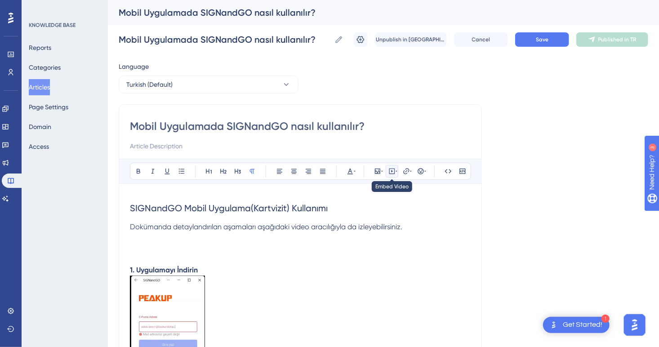
click at [395, 172] on icon at bounding box center [391, 171] width 7 height 7
click at [394, 214] on textarea at bounding box center [392, 227] width 137 height 40
paste textarea "<iframe width="100%" height="400" src="https://signandgo-video.azureedge.net/tr…"
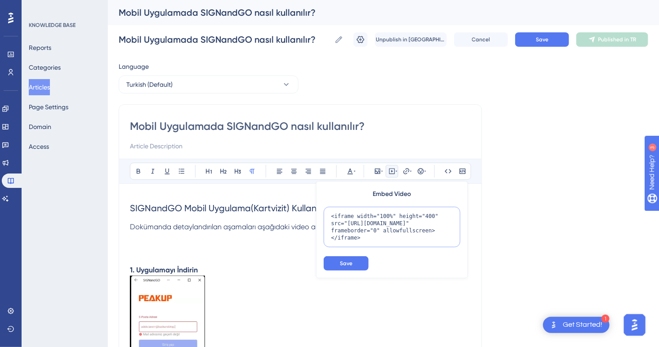
scroll to position [9, 0]
type textarea "<iframe width="100%" height="400" src="https://signandgo-video.azureedge.net/tr…"
click at [347, 264] on span "Save" at bounding box center [346, 263] width 13 height 7
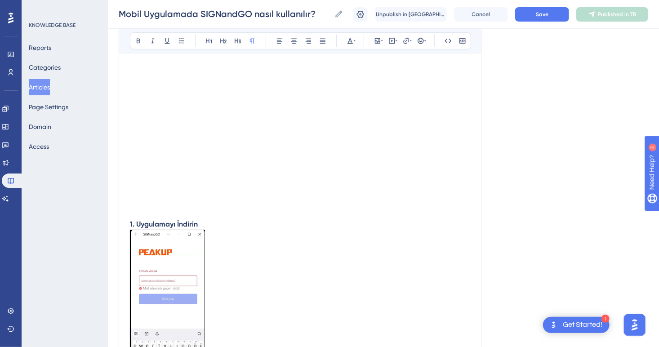
scroll to position [90, 0]
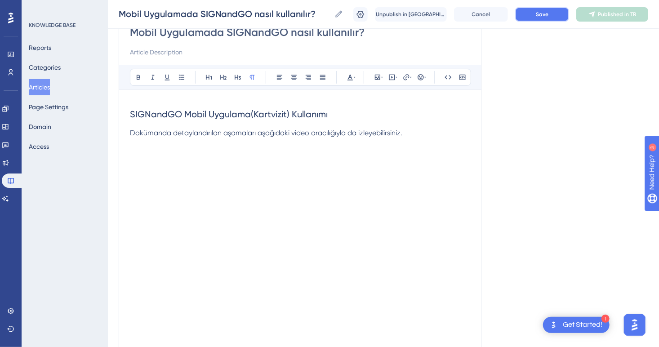
click at [546, 17] on span "Save" at bounding box center [542, 14] width 13 height 7
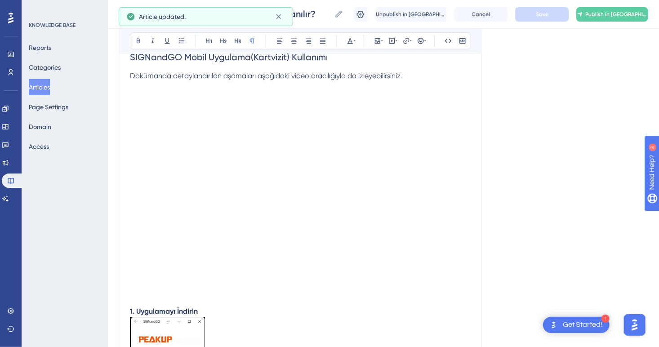
scroll to position [315, 0]
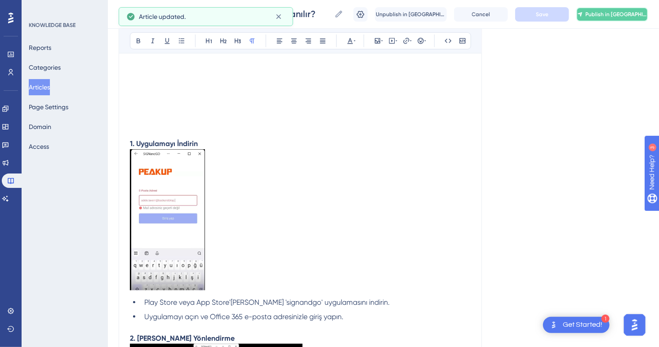
click at [610, 18] on button "Publish in TR" at bounding box center [612, 14] width 72 height 14
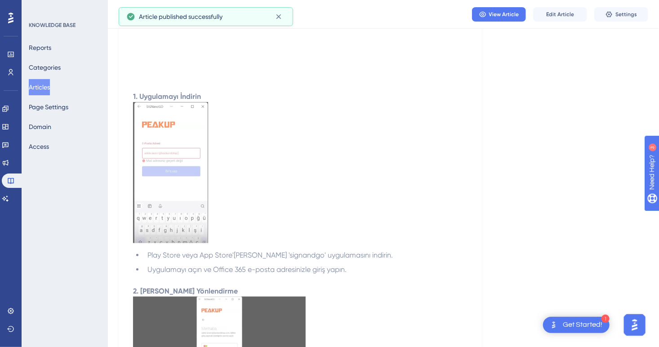
click at [47, 89] on button "Articles" at bounding box center [39, 87] width 21 height 16
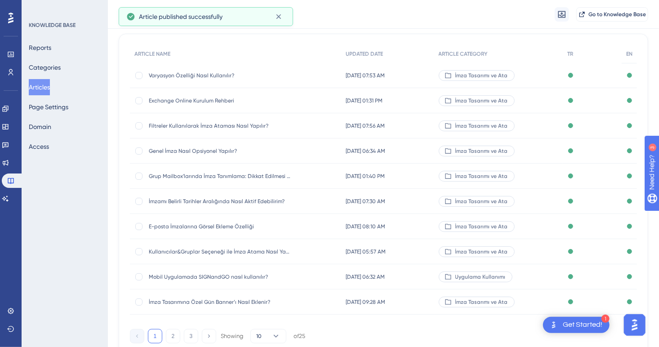
scroll to position [107, 0]
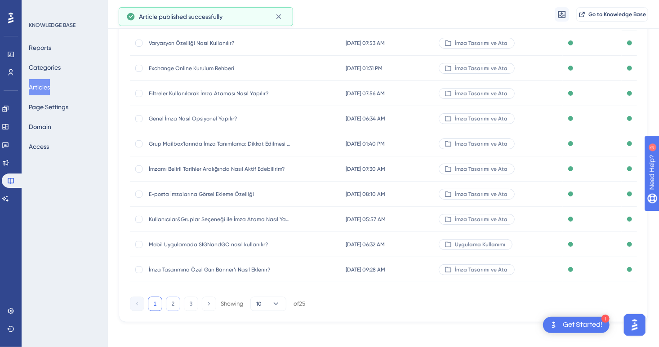
click at [171, 299] on button "2" at bounding box center [173, 304] width 14 height 14
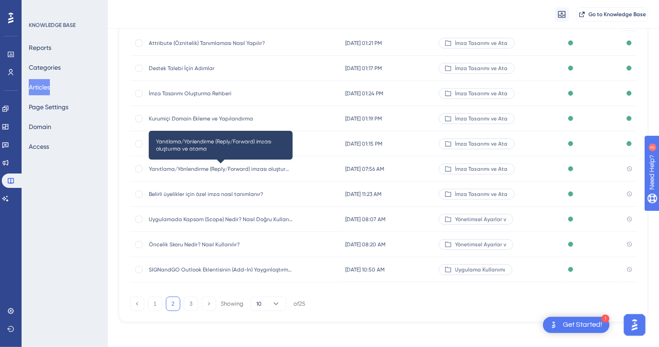
click at [206, 166] on span "Yanıtlama/Yönlendirme (Reply/Forward) imzası oluşturma ve atama" at bounding box center [221, 168] width 144 height 7
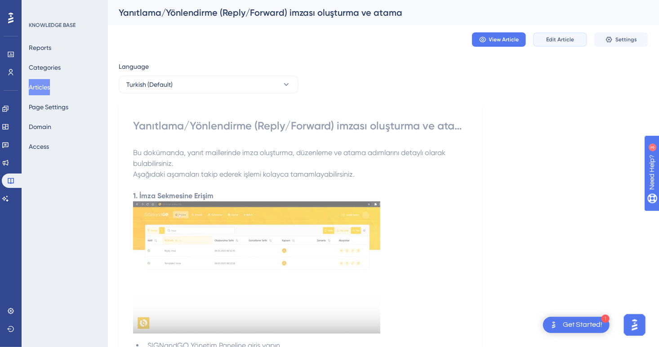
click at [565, 40] on span "Edit Article" at bounding box center [560, 39] width 28 height 7
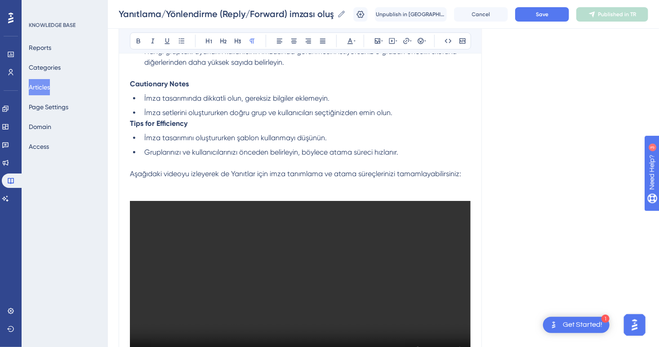
scroll to position [4751, 0]
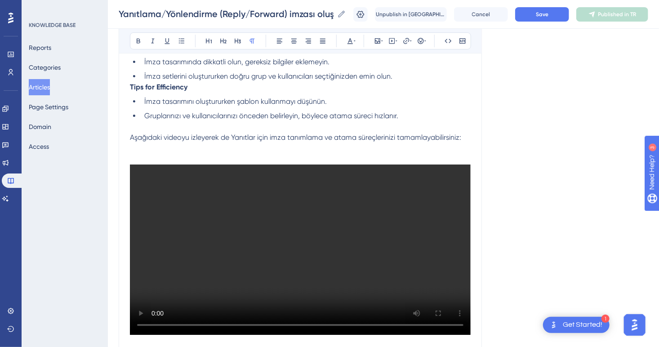
click at [221, 154] on p at bounding box center [300, 148] width 341 height 11
drag, startPoint x: 129, startPoint y: 140, endPoint x: 435, endPoint y: 147, distance: 307.0
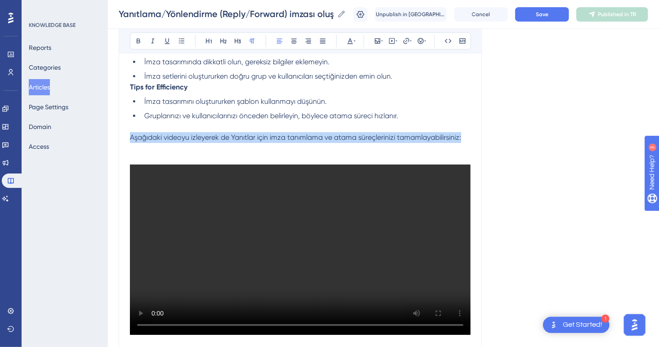
drag, startPoint x: 467, startPoint y: 146, endPoint x: 102, endPoint y: 148, distance: 365.4
copy span "Aşağıdaki videoyu izleyerek de Yanıtlar için imza tanımlama ve atama süreçlerin…"
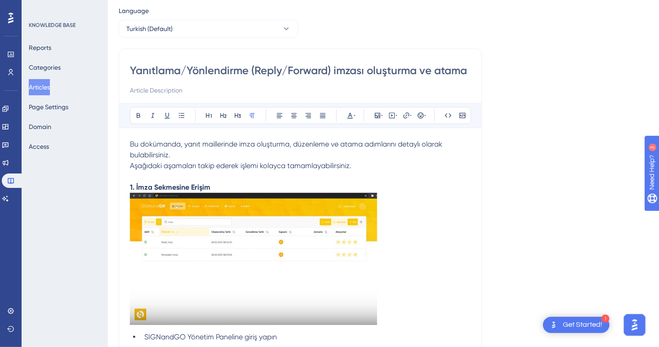
scroll to position [0, 0]
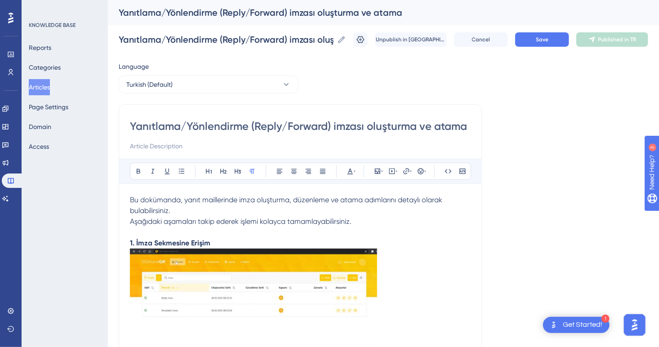
click at [132, 199] on span "Bu dokümanda, yanıt maillerinde imza oluşturma, düzenleme ve atama adımlarını d…" at bounding box center [287, 204] width 314 height 19
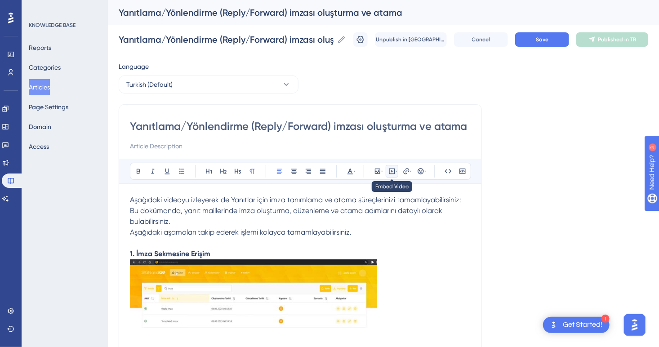
click at [391, 171] on icon at bounding box center [391, 171] width 1 height 2
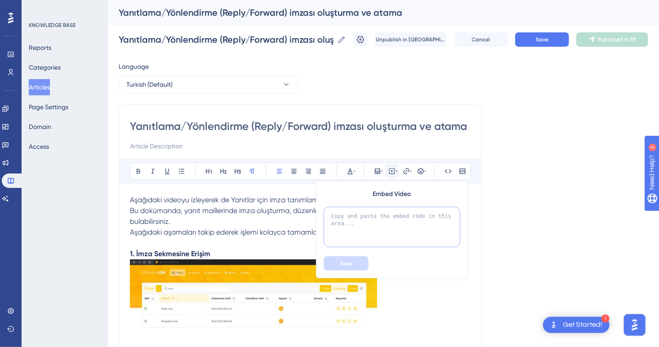
click at [395, 213] on textarea at bounding box center [392, 227] width 137 height 40
paste textarea "<iframe width="100%" height="400" src="https://signandgo-video.azureedge.net/tr…"
type textarea "<iframe width="100%" height="400" src="https://signandgo-video.azureedge.net/tr…"
click at [362, 261] on button "Save" at bounding box center [346, 263] width 45 height 14
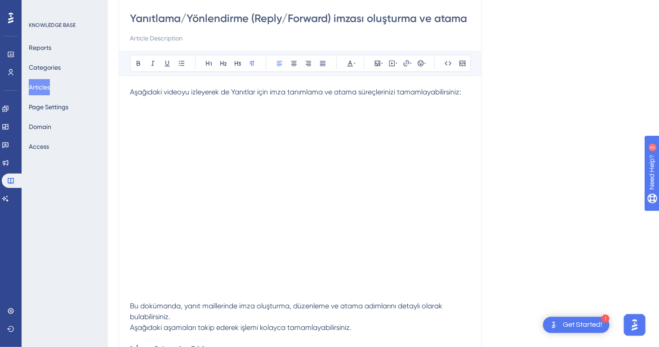
scroll to position [0, 0]
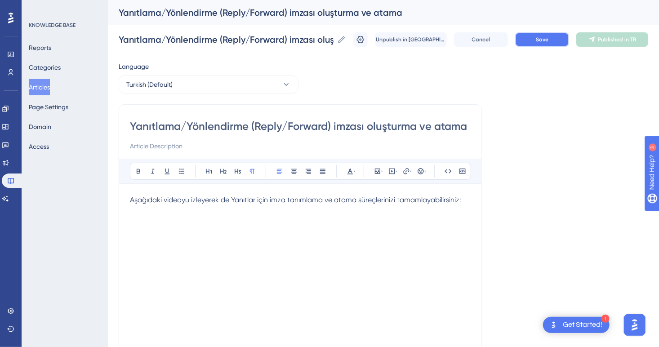
click at [555, 45] on button "Save" at bounding box center [542, 39] width 54 height 14
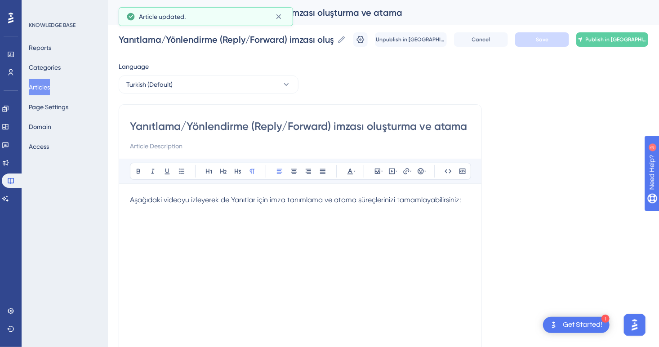
click at [632, 41] on span "Publish in TR" at bounding box center [617, 39] width 62 height 7
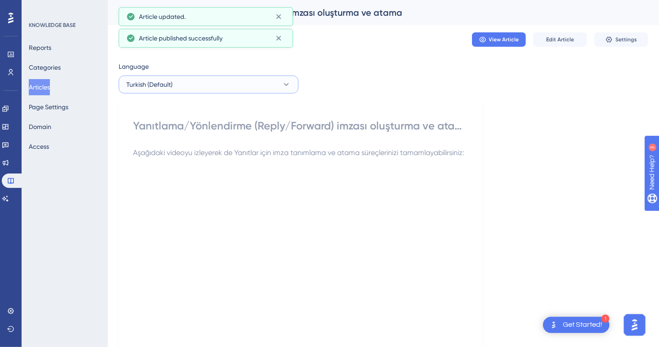
click at [218, 91] on button "Turkish (Default)" at bounding box center [209, 84] width 180 height 18
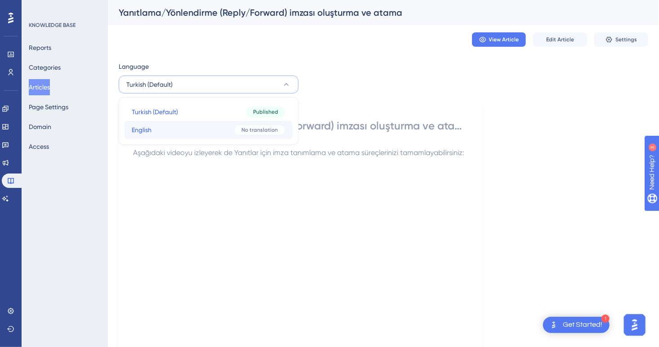
click at [167, 130] on button "English English No translation" at bounding box center [208, 130] width 168 height 18
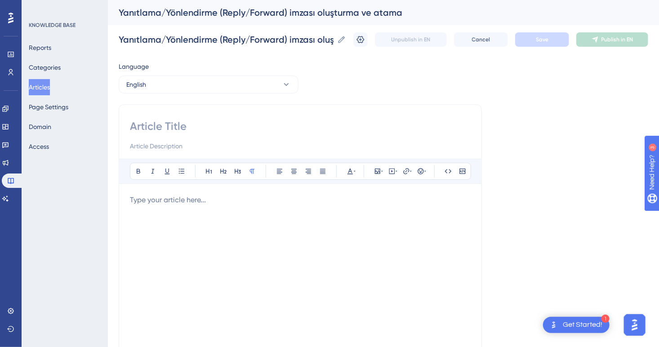
click at [169, 132] on input at bounding box center [300, 126] width 341 height 14
click at [210, 210] on div at bounding box center [300, 294] width 341 height 198
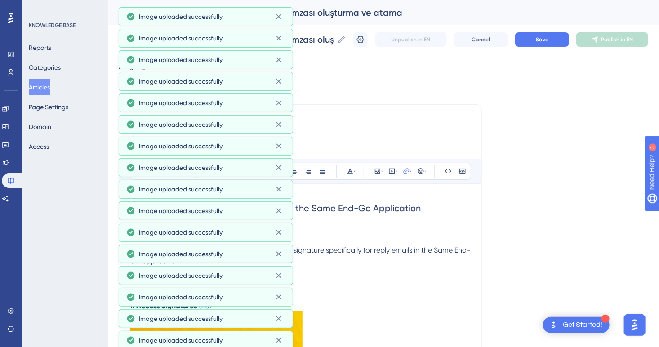
click at [356, 226] on h3 "Objective" at bounding box center [300, 233] width 341 height 23
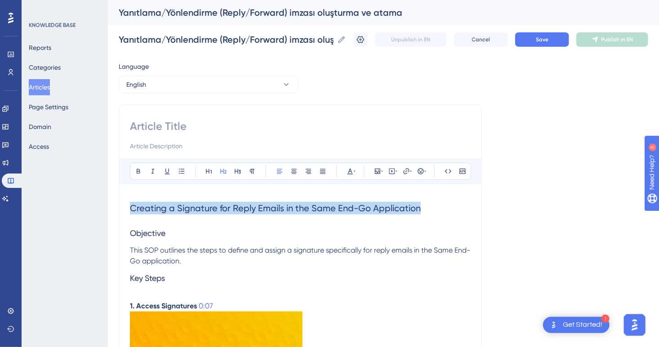
drag, startPoint x: 430, startPoint y: 205, endPoint x: 98, endPoint y: 205, distance: 332.1
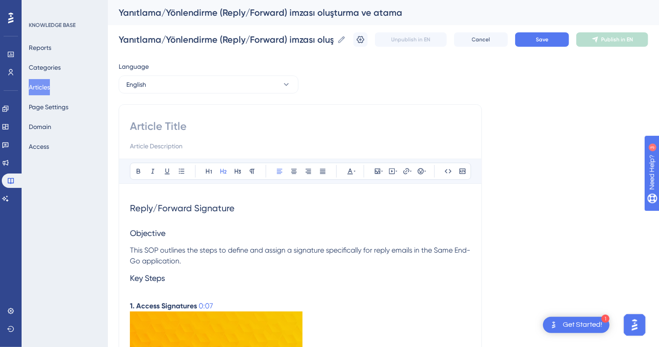
click at [130, 207] on span "Reply/Forward Signature" at bounding box center [182, 208] width 105 height 11
drag, startPoint x: 325, startPoint y: 207, endPoint x: 275, endPoint y: 208, distance: 49.4
click at [275, 208] on h2 "Assign Signature to Reply/Forward Signature" at bounding box center [300, 208] width 341 height 27
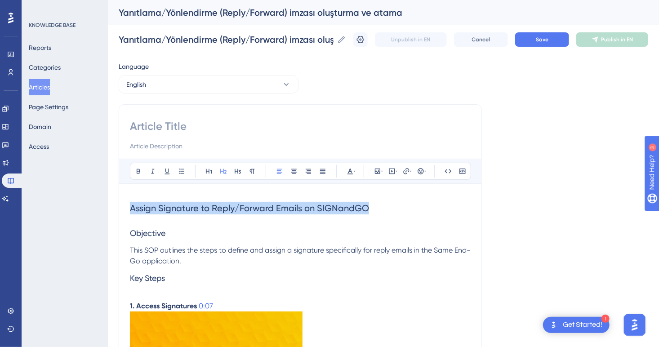
drag, startPoint x: 368, startPoint y: 209, endPoint x: 91, endPoint y: 212, distance: 276.8
copy span "Assign Signature to Reply/Forward Emails on SIGNandGO"
drag, startPoint x: 191, startPoint y: 207, endPoint x: 101, endPoint y: 207, distance: 89.4
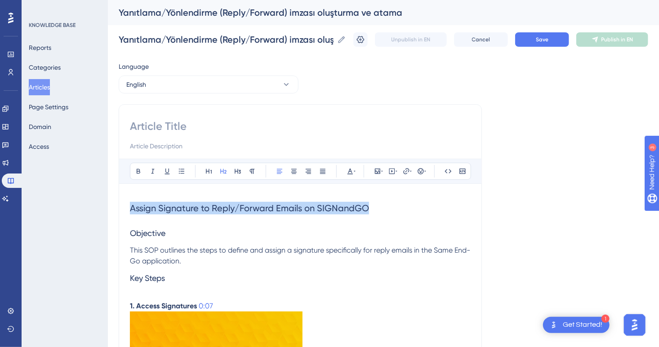
copy span "Assign Signature to Reply/Forward Emails on SIGNandGO"
click at [156, 125] on input at bounding box center [300, 126] width 341 height 14
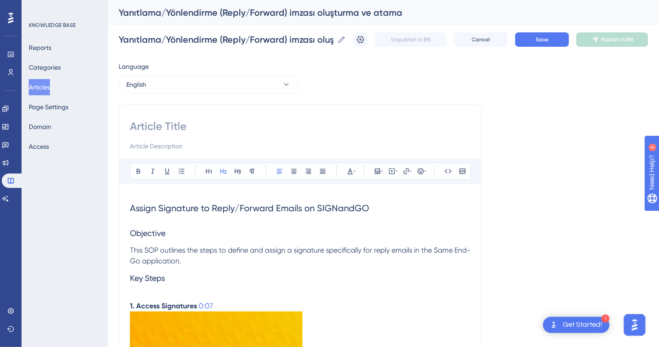
paste input "Assign Signature to Reply/Forward Emails on SIGNandGO"
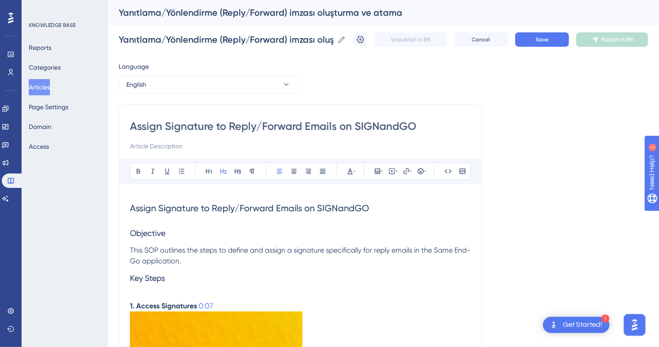
type input "Assign Signature to Reply/Forward Emails on SIGNandGO"
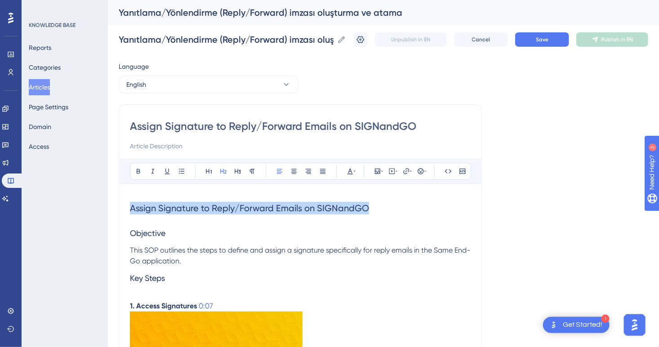
drag, startPoint x: 354, startPoint y: 211, endPoint x: 80, endPoint y: 212, distance: 273.7
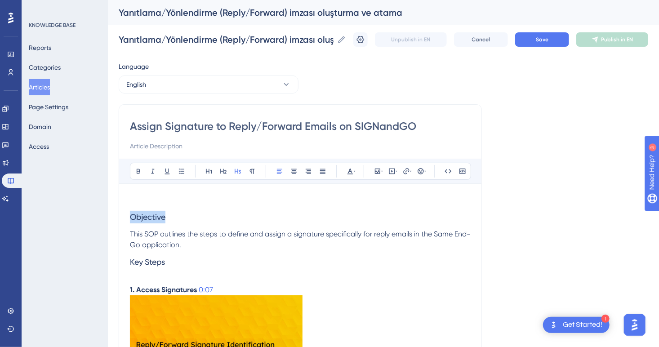
drag, startPoint x: 169, startPoint y: 219, endPoint x: 115, endPoint y: 217, distance: 54.9
drag, startPoint x: 171, startPoint y: 259, endPoint x: 118, endPoint y: 263, distance: 53.7
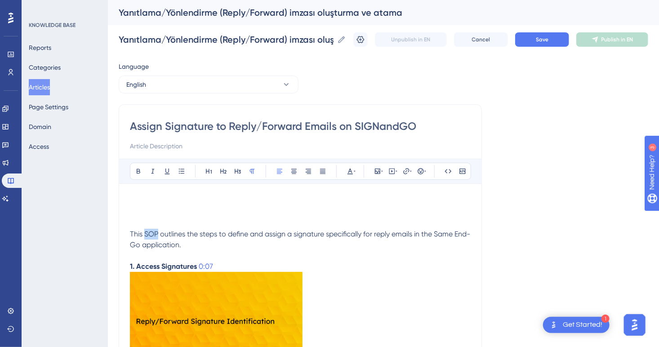
drag, startPoint x: 157, startPoint y: 234, endPoint x: 146, endPoint y: 234, distance: 11.2
click at [146, 234] on span "This SOP outlines the steps to define and assign a signature specifically for r…" at bounding box center [300, 239] width 340 height 19
drag, startPoint x: 177, startPoint y: 245, endPoint x: 128, endPoint y: 246, distance: 49.0
click at [162, 204] on p at bounding box center [300, 200] width 341 height 11
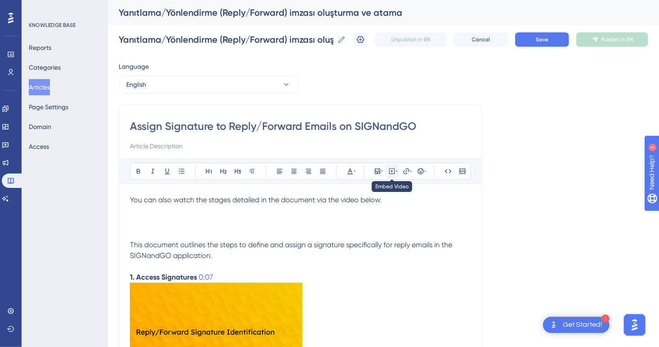
click at [392, 174] on icon at bounding box center [391, 171] width 7 height 7
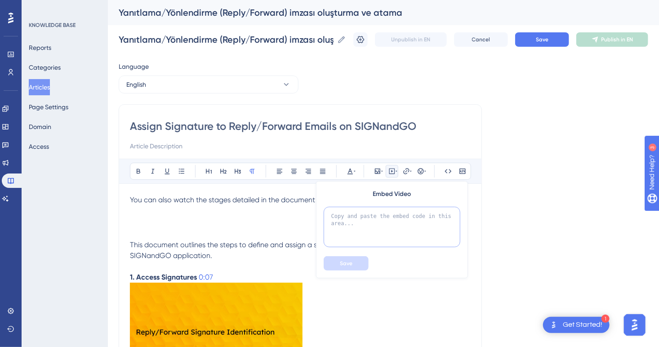
click at [396, 221] on textarea at bounding box center [392, 227] width 137 height 40
paste textarea "<iframe width="100%" height="400" src="https://signandgo-video.azureedge.net/en…"
type textarea "<iframe width="100%" height="400" src="https://signandgo-video.azureedge.net/en…"
click at [353, 259] on button "Save" at bounding box center [346, 263] width 45 height 14
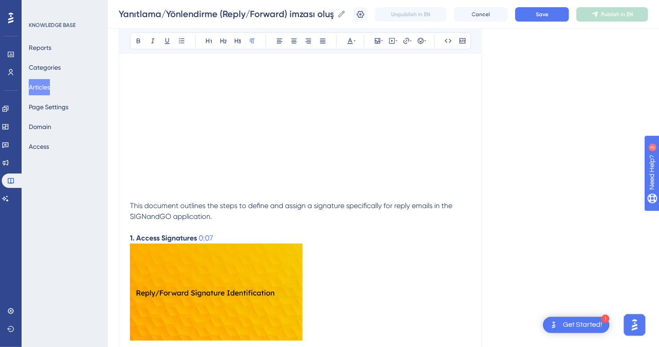
scroll to position [232, 0]
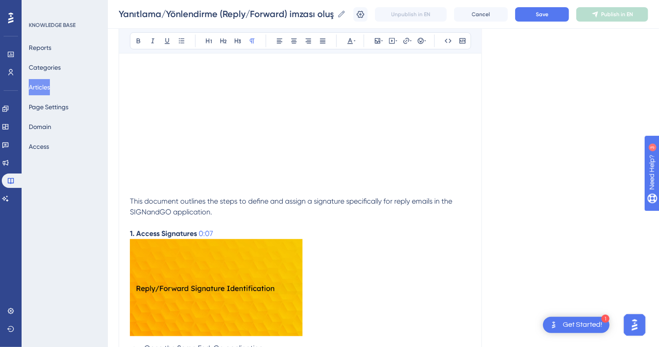
click at [160, 190] on h3 at bounding box center [300, 184] width 341 height 23
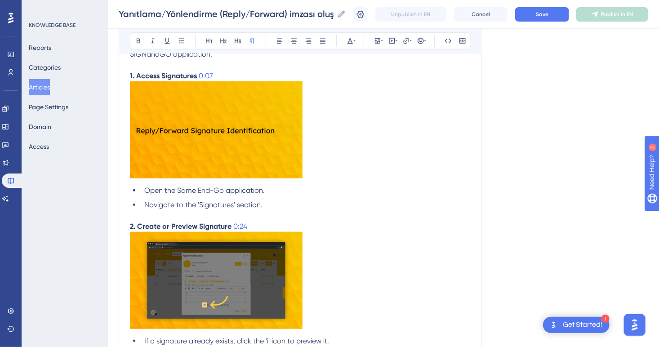
scroll to position [367, 0]
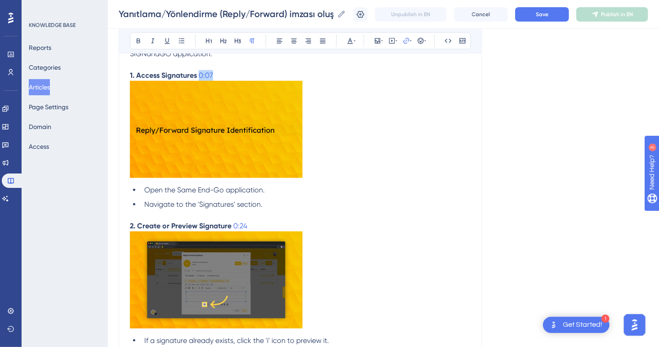
drag, startPoint x: 220, startPoint y: 74, endPoint x: 198, endPoint y: 75, distance: 22.0
click at [198, 75] on p "1. Access Signatures 0:07" at bounding box center [300, 75] width 341 height 11
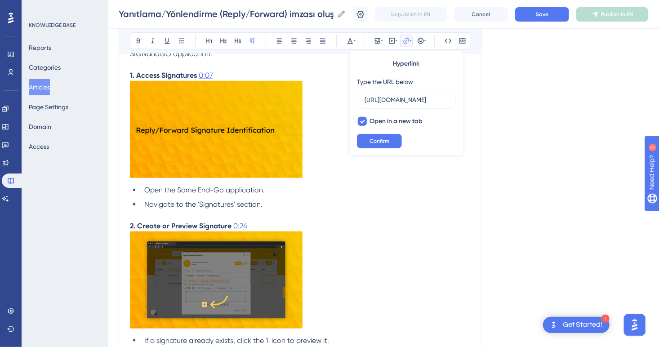
scroll to position [0, 0]
drag, startPoint x: 219, startPoint y: 77, endPoint x: 198, endPoint y: 77, distance: 21.6
click at [198, 77] on p "1. Access Signatures" at bounding box center [300, 75] width 341 height 11
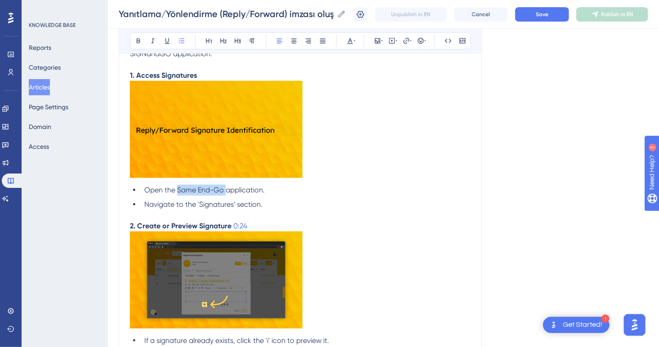
drag, startPoint x: 222, startPoint y: 191, endPoint x: 177, endPoint y: 191, distance: 44.9
click at [177, 191] on span "Open the Same End-Go application." at bounding box center [204, 190] width 120 height 9
click at [289, 191] on li "Open the SIGNandGO application." at bounding box center [306, 190] width 330 height 11
click at [223, 138] on img at bounding box center [216, 129] width 173 height 97
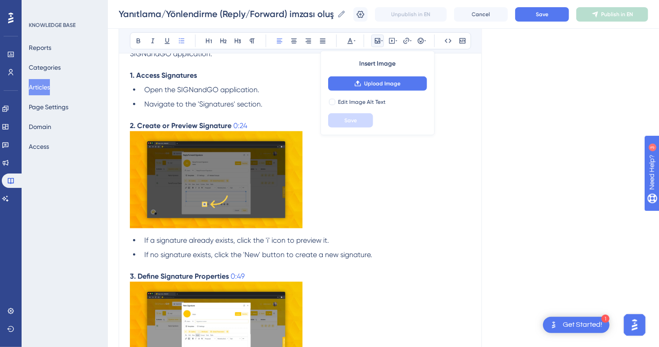
click at [220, 76] on p "1. Access Signatures" at bounding box center [300, 75] width 341 height 11
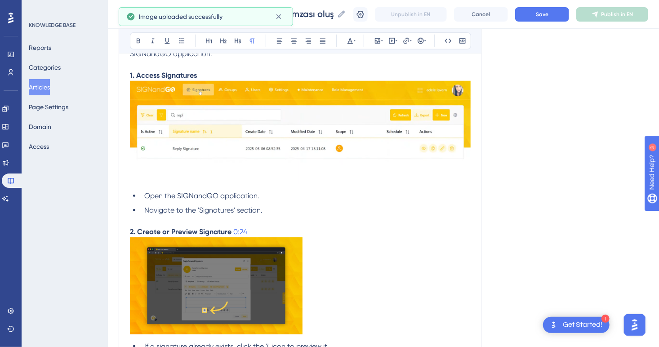
click at [187, 179] on img at bounding box center [300, 132] width 341 height 103
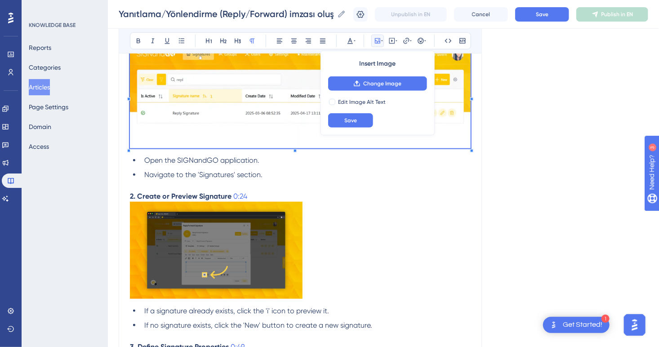
scroll to position [457, 0]
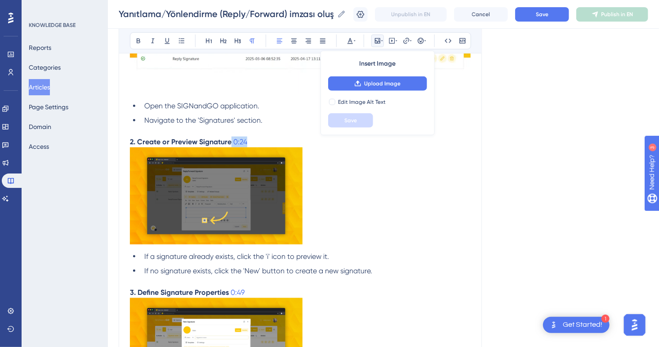
click at [229, 137] on p "2. Create or Preview Signature 0:24" at bounding box center [300, 142] width 341 height 11
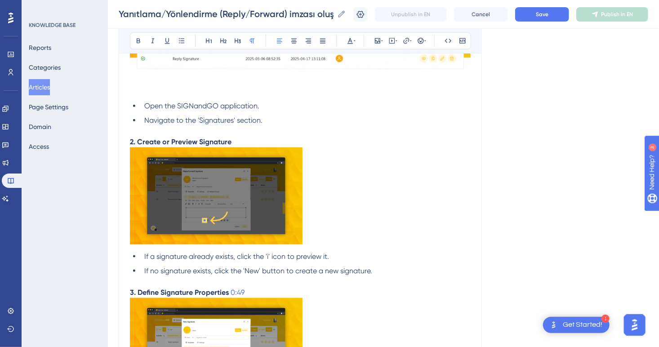
click at [265, 202] on img at bounding box center [216, 195] width 173 height 97
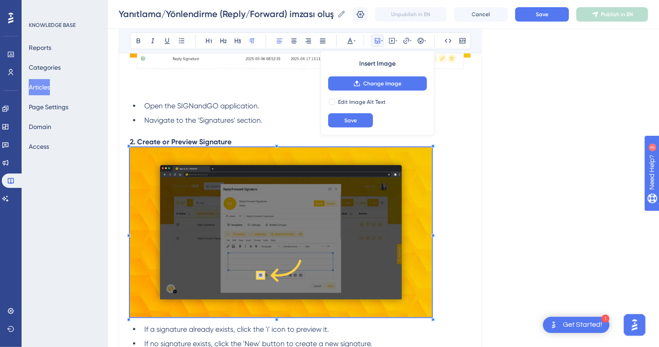
click at [431, 315] on span at bounding box center [281, 233] width 302 height 173
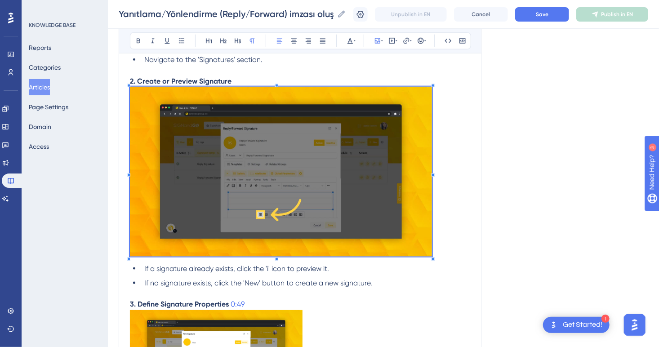
scroll to position [547, 0]
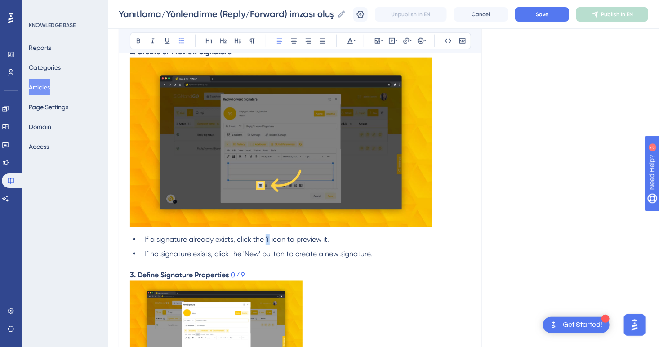
click at [266, 240] on span "If a signature already exists, click the 'i' icon to preview it." at bounding box center [236, 239] width 185 height 9
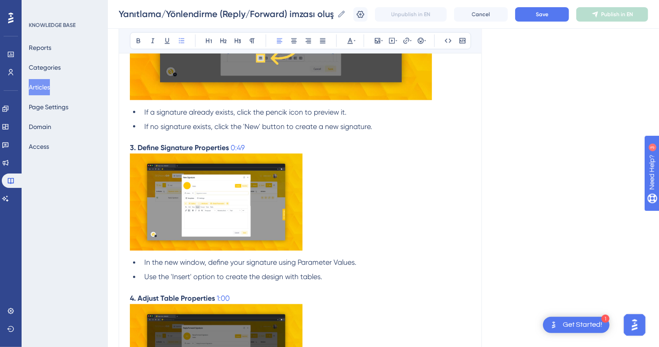
scroll to position [682, 0]
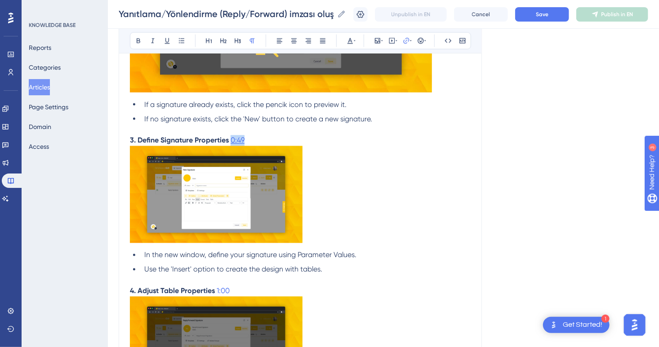
drag, startPoint x: 250, startPoint y: 140, endPoint x: 231, endPoint y: 143, distance: 19.2
click at [231, 143] on p "3. Define Signature Properties 0:49" at bounding box center [300, 140] width 341 height 11
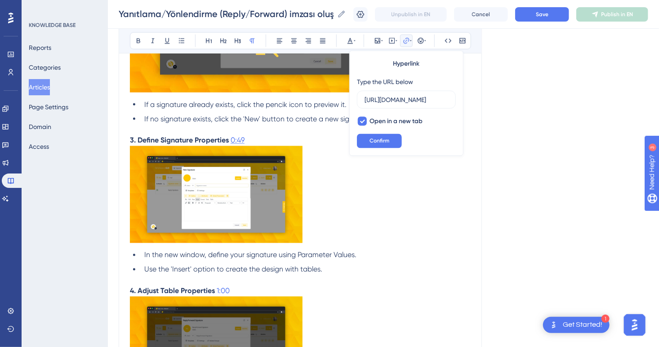
scroll to position [0, 0]
drag, startPoint x: 250, startPoint y: 137, endPoint x: 229, endPoint y: 139, distance: 21.3
click at [229, 139] on p "3. Define Signature Properties 0:49" at bounding box center [300, 140] width 341 height 11
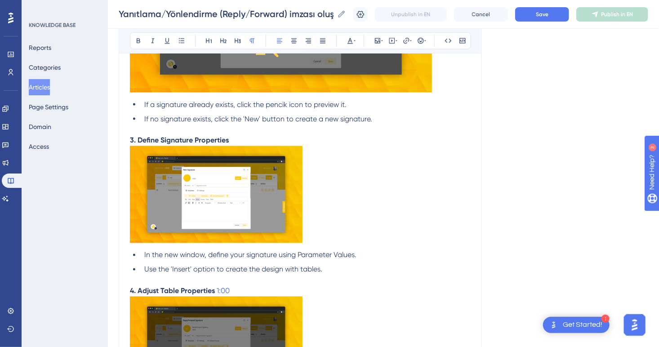
click at [266, 217] on img at bounding box center [216, 194] width 173 height 97
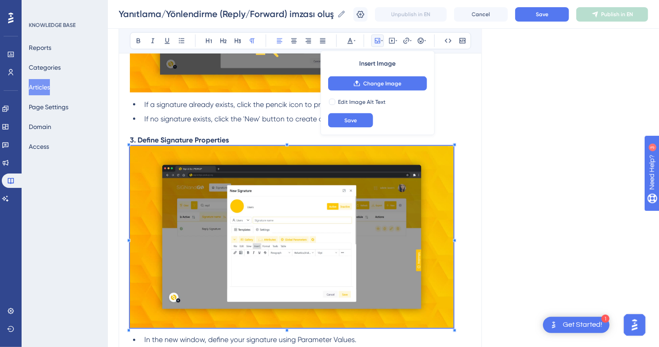
click at [453, 308] on span at bounding box center [292, 238] width 324 height 185
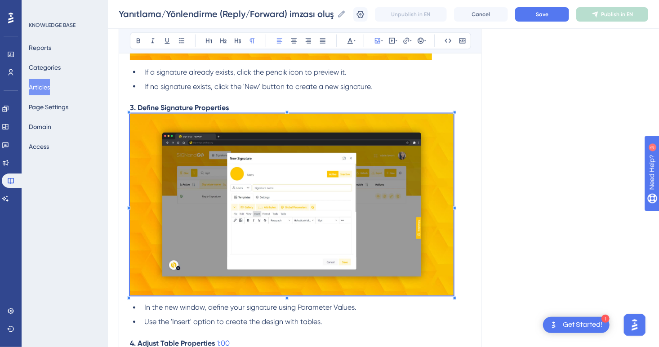
scroll to position [772, 0]
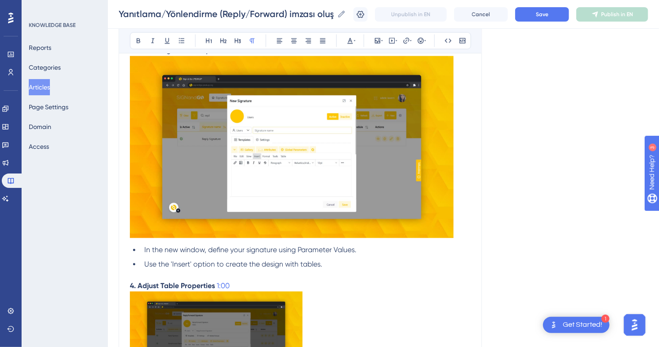
click at [460, 228] on p at bounding box center [300, 148] width 341 height 185
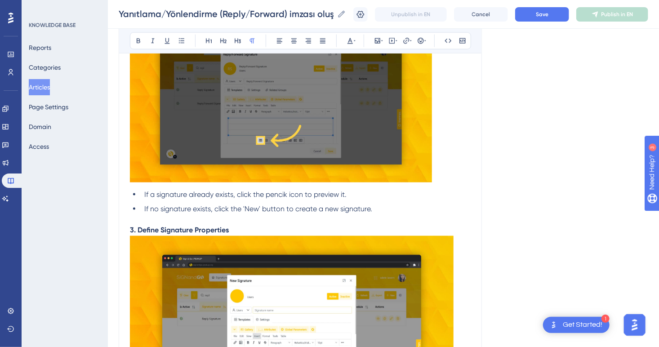
scroll to position [457, 0]
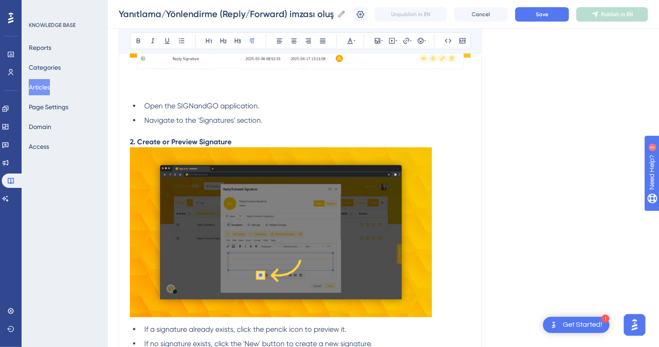
click at [265, 141] on p "2. Create or Preview Signature" at bounding box center [300, 142] width 341 height 11
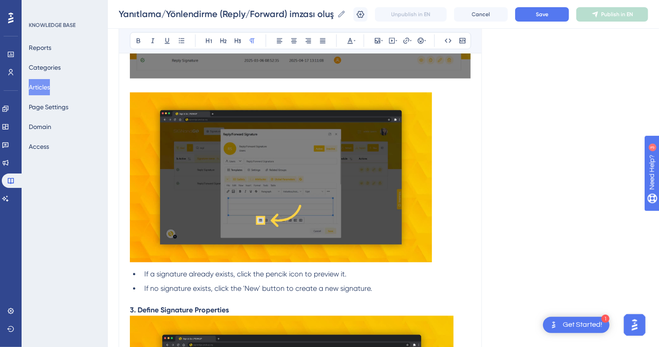
scroll to position [727, 0]
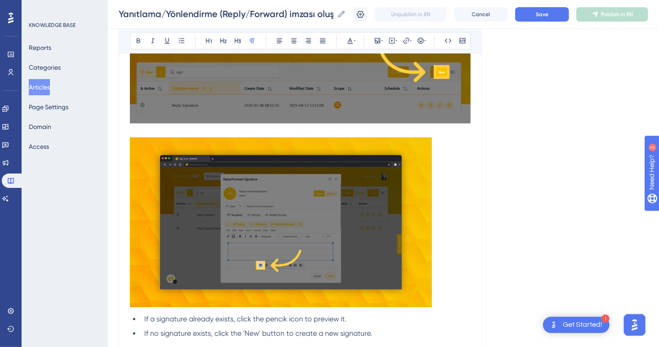
click at [449, 295] on p at bounding box center [300, 224] width 341 height 173
click at [366, 275] on img at bounding box center [281, 223] width 302 height 170
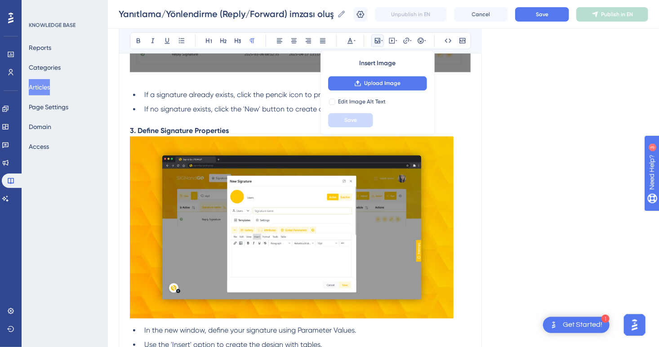
scroll to position [817, 0]
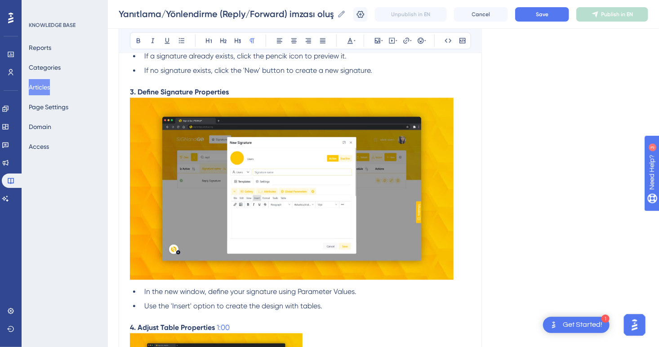
click at [459, 275] on p at bounding box center [300, 190] width 341 height 185
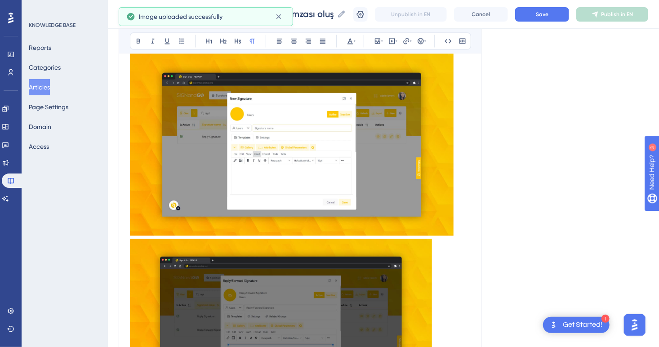
scroll to position [951, 0]
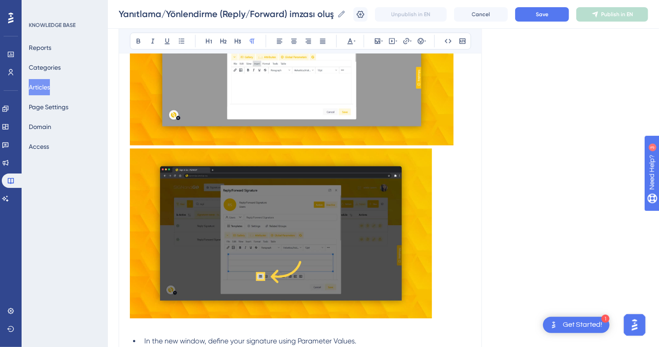
click at [456, 138] on p at bounding box center [300, 55] width 341 height 185
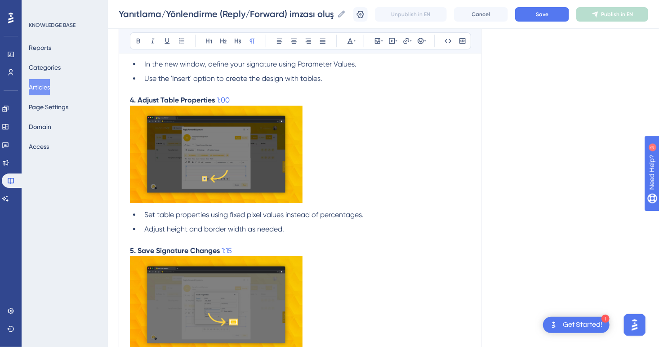
scroll to position [1356, 0]
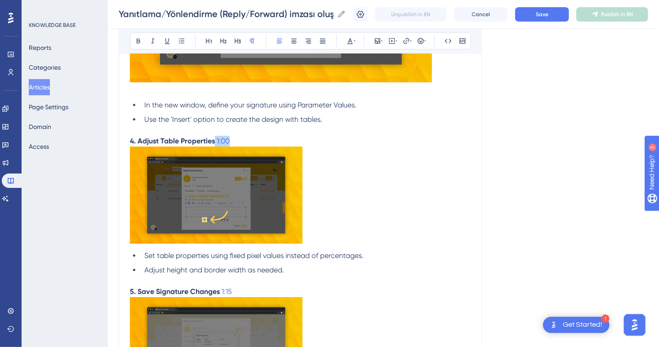
drag, startPoint x: 244, startPoint y: 142, endPoint x: 214, endPoint y: 139, distance: 29.8
click at [214, 139] on p "4. Adjust Table Properties 1:00" at bounding box center [300, 141] width 341 height 11
click at [270, 231] on img at bounding box center [216, 195] width 173 height 97
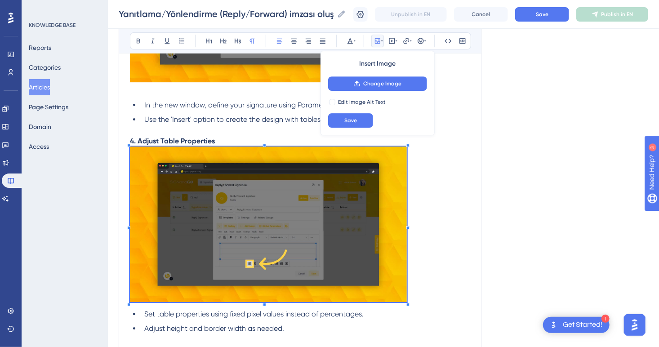
click at [408, 292] on p at bounding box center [300, 226] width 341 height 159
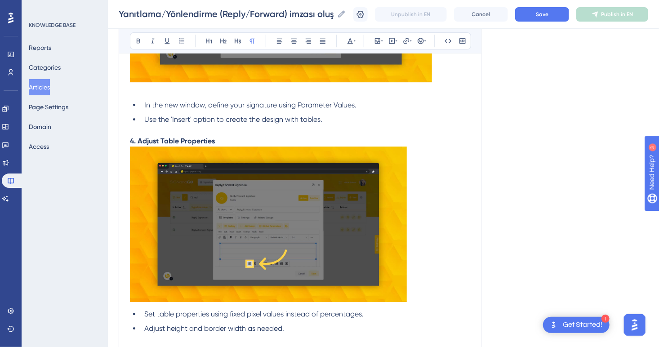
click at [421, 295] on p at bounding box center [300, 226] width 341 height 159
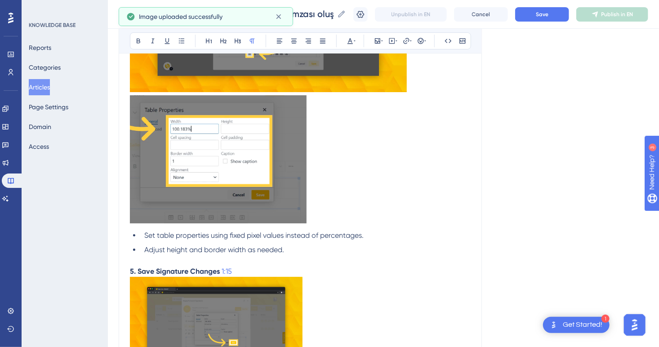
scroll to position [1625, 0]
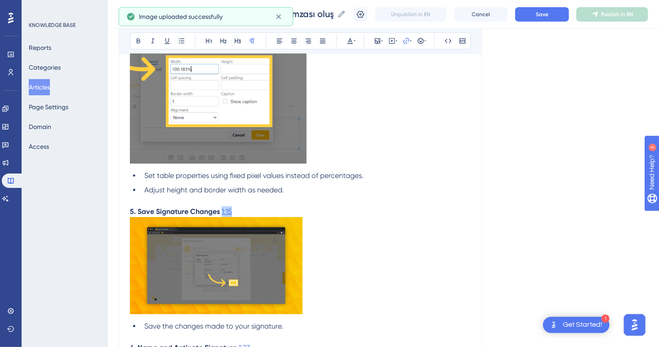
drag, startPoint x: 265, startPoint y: 213, endPoint x: 222, endPoint y: 212, distance: 43.2
click at [222, 212] on p "5. Save Signature Changes 1:15" at bounding box center [300, 211] width 341 height 11
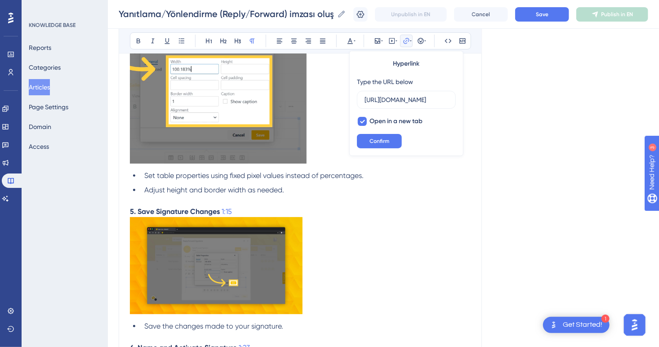
scroll to position [0, 0]
drag, startPoint x: 234, startPoint y: 213, endPoint x: 222, endPoint y: 213, distance: 12.1
click at [222, 213] on p "5. Save Signature Changes 1:15" at bounding box center [300, 211] width 341 height 11
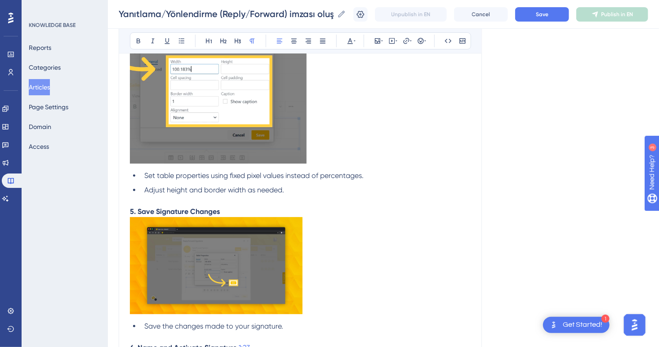
drag, startPoint x: 247, startPoint y: 283, endPoint x: 263, endPoint y: 289, distance: 17.5
click at [247, 283] on img at bounding box center [216, 265] width 173 height 97
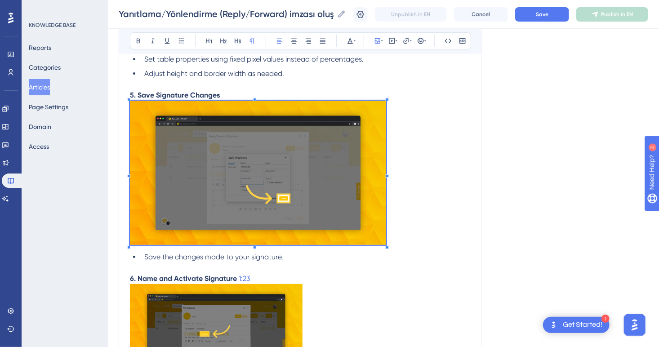
scroll to position [1850, 0]
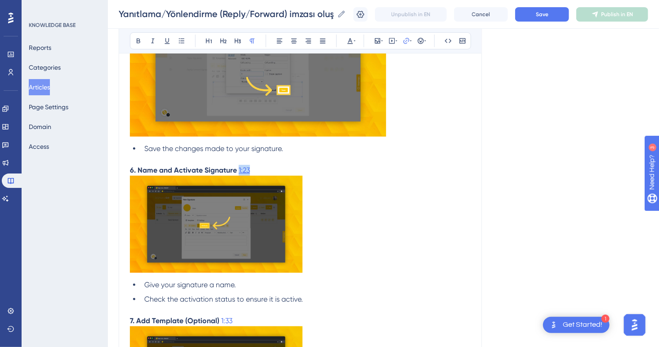
drag, startPoint x: 258, startPoint y: 173, endPoint x: 238, endPoint y: 172, distance: 20.7
click at [238, 172] on p "6. Name and Activate Signature 1:23" at bounding box center [300, 170] width 341 height 11
click at [270, 250] on img at bounding box center [216, 224] width 173 height 97
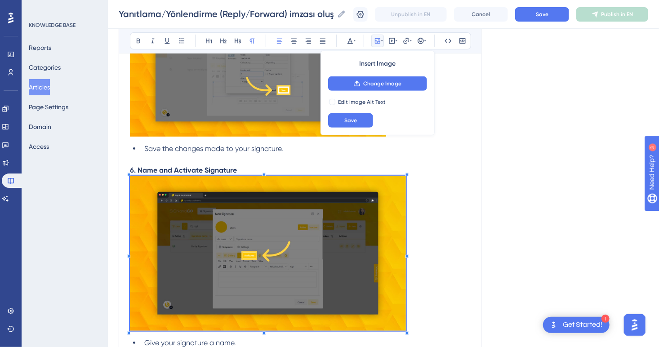
click at [407, 332] on p at bounding box center [300, 255] width 341 height 158
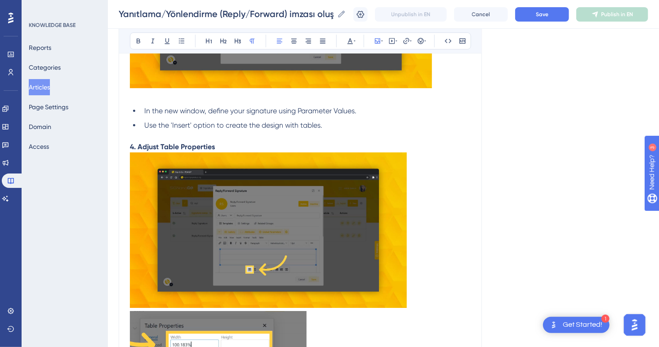
scroll to position [1266, 0]
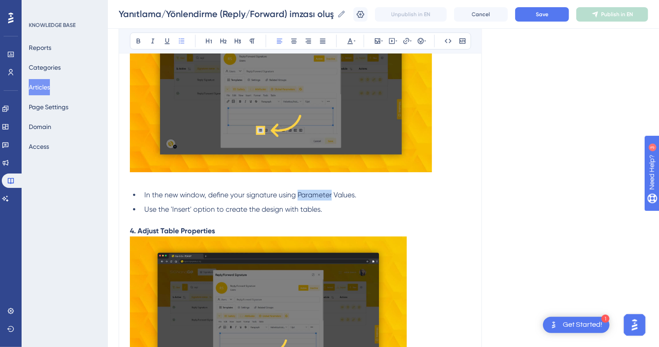
drag, startPoint x: 333, startPoint y: 198, endPoint x: 298, endPoint y: 195, distance: 34.7
click at [298, 195] on span "In the new window, define your signature using Parameter Values." at bounding box center [250, 195] width 212 height 9
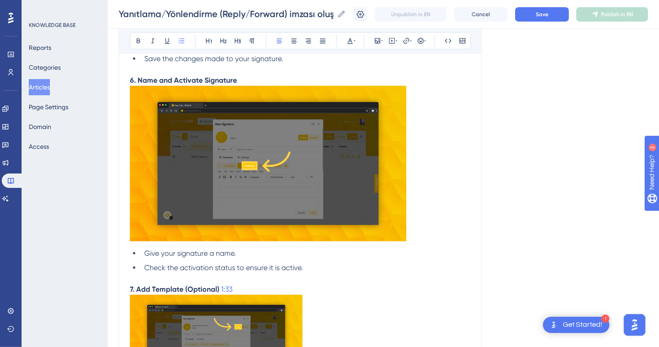
scroll to position [1895, 0]
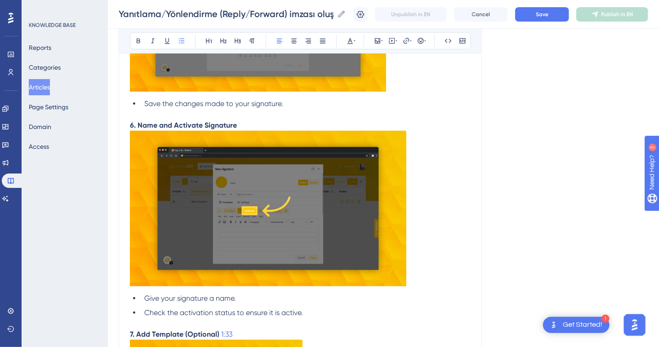
click at [257, 192] on img at bounding box center [268, 208] width 276 height 155
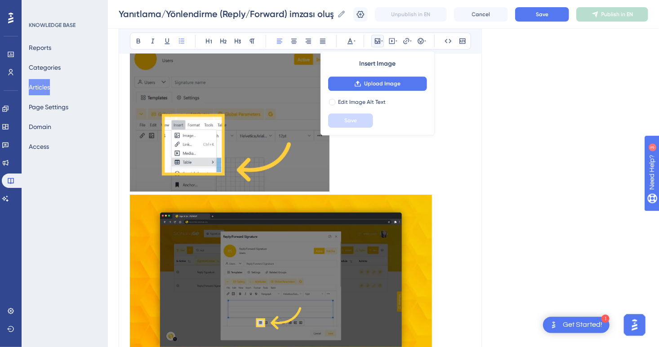
scroll to position [1221, 0]
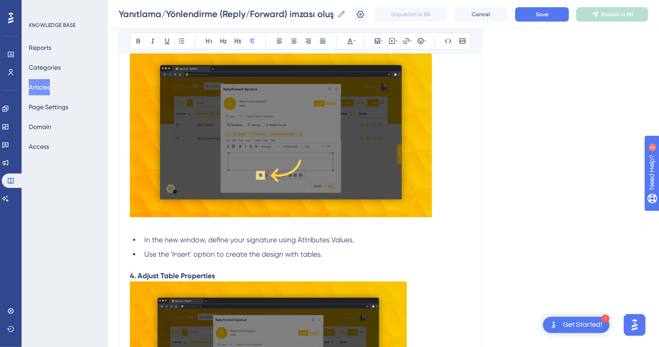
click at [441, 216] on p at bounding box center [300, 133] width 341 height 173
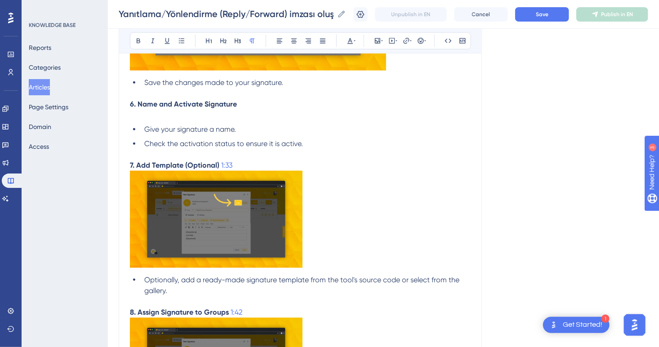
scroll to position [2030, 0]
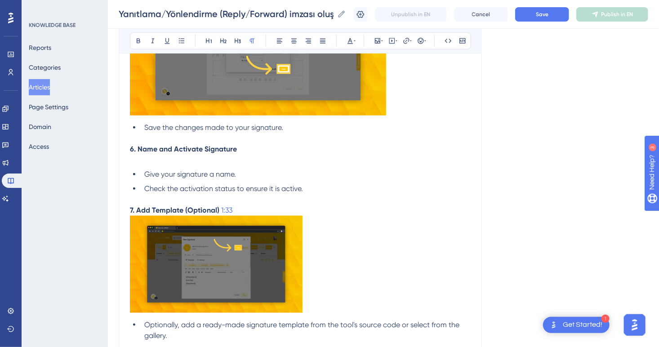
click at [168, 162] on p at bounding box center [300, 160] width 341 height 11
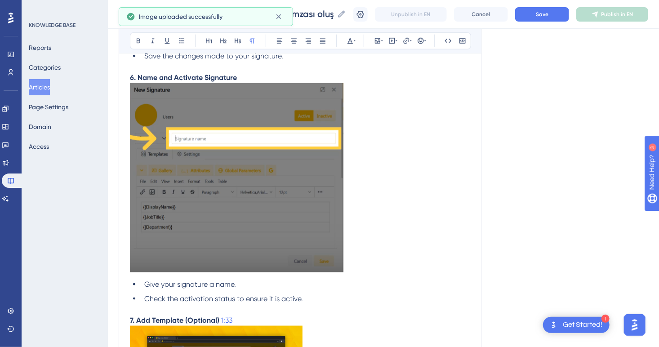
scroll to position [2165, 0]
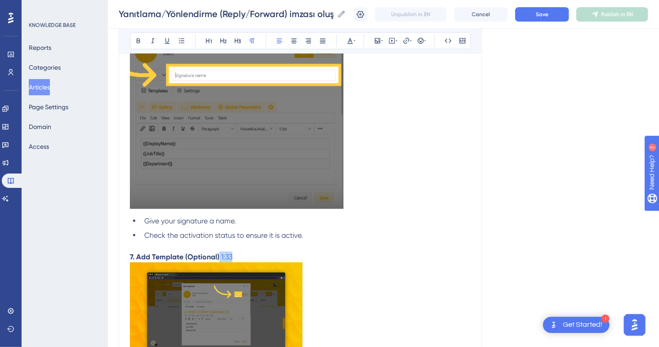
drag, startPoint x: 229, startPoint y: 259, endPoint x: 218, endPoint y: 259, distance: 10.8
click at [218, 259] on p "7. Add Template (Optional) 1:33" at bounding box center [300, 257] width 341 height 11
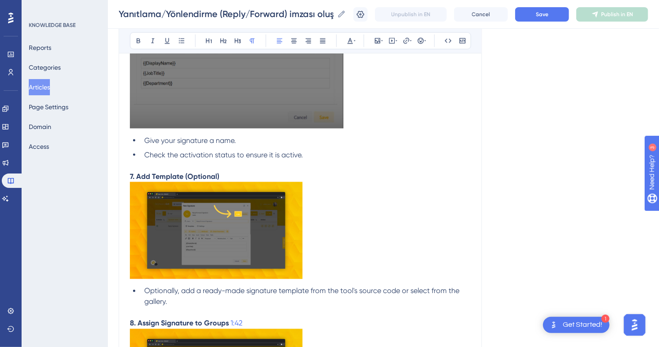
scroll to position [2255, 0]
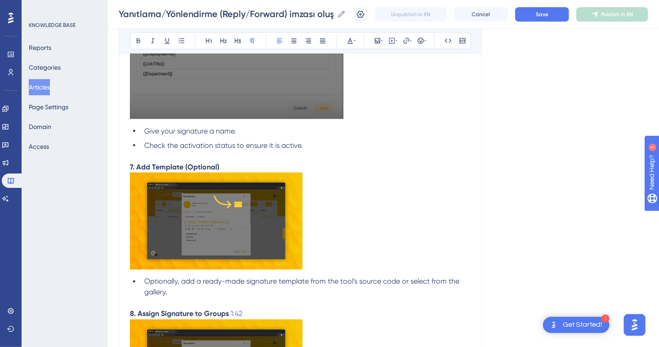
click at [259, 253] on img at bounding box center [216, 221] width 173 height 97
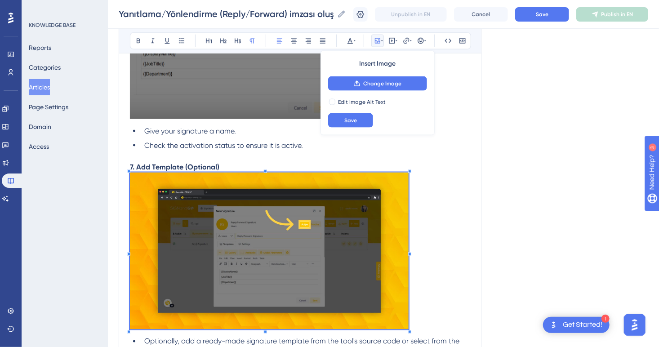
click at [409, 325] on p at bounding box center [300, 253] width 341 height 160
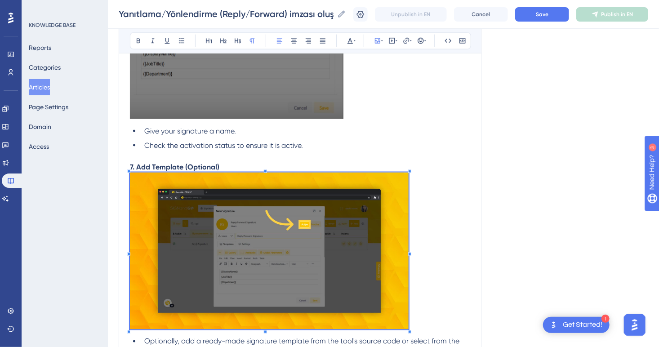
click at [290, 279] on img at bounding box center [269, 251] width 279 height 157
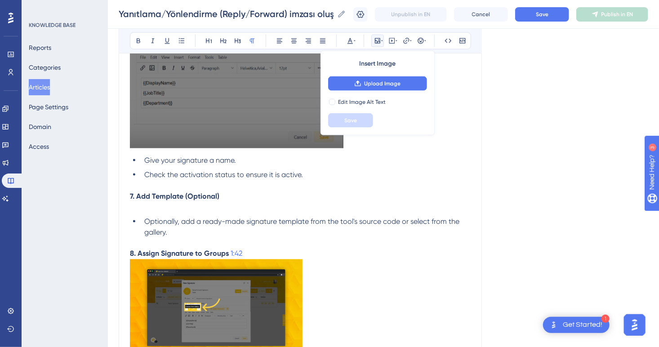
scroll to position [2210, 0]
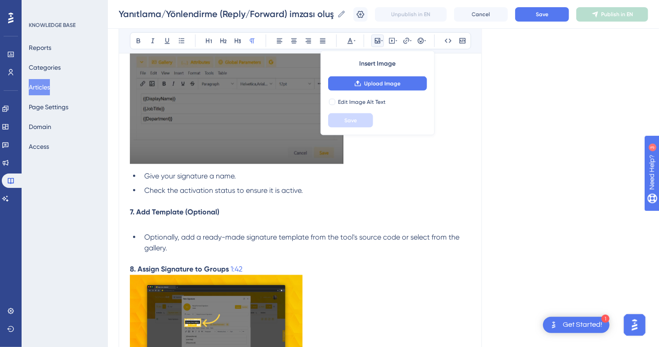
click at [357, 158] on p at bounding box center [300, 71] width 341 height 192
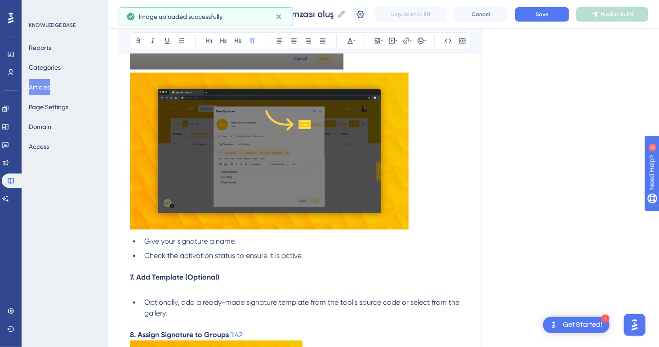
scroll to position [2344, 0]
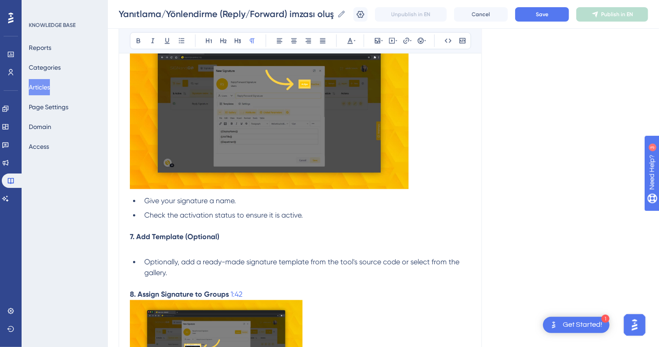
click at [167, 252] on p at bounding box center [300, 248] width 341 height 11
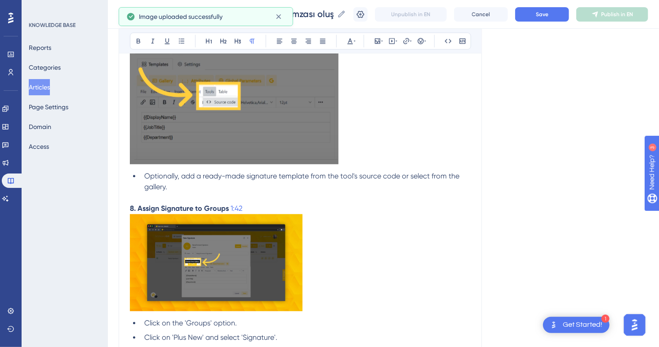
scroll to position [2614, 0]
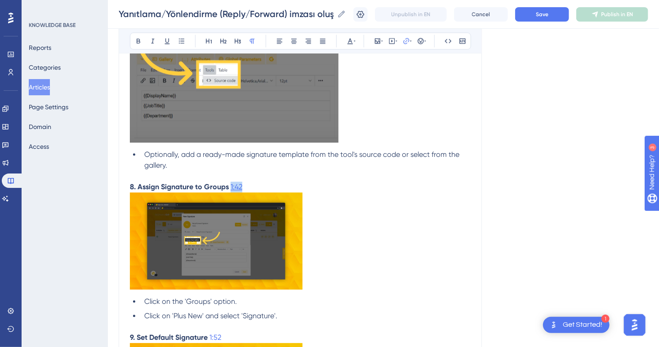
drag, startPoint x: 250, startPoint y: 191, endPoint x: 231, endPoint y: 191, distance: 19.8
click at [231, 191] on p "8. Assign Signature to Groups 1:42" at bounding box center [300, 187] width 341 height 11
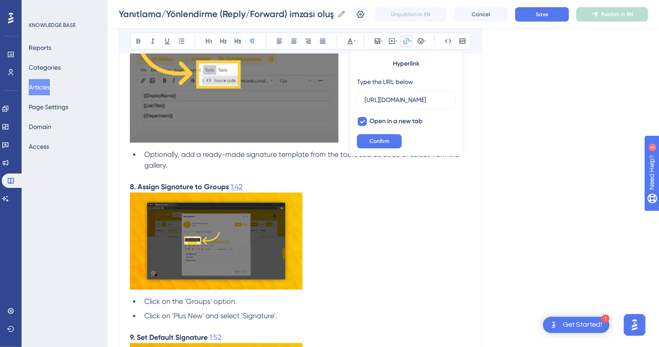
scroll to position [0, 116]
type input "https://loom.com/share/a76492be4d7946bb986ae4e72d601867?t=10"
drag, startPoint x: 250, startPoint y: 191, endPoint x: 227, endPoint y: 190, distance: 23.4
click at [227, 190] on p "8. Assign Signature to Groups 1:42" at bounding box center [300, 187] width 341 height 11
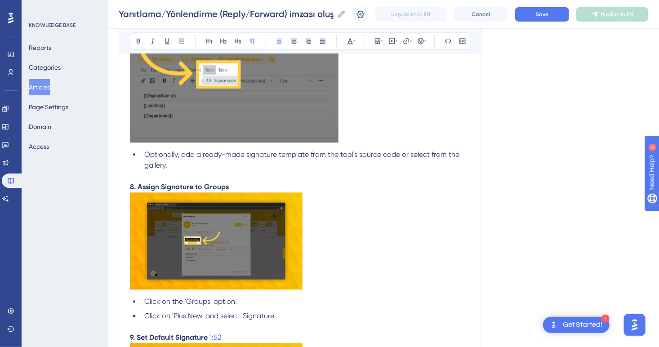
click at [232, 235] on img at bounding box center [216, 240] width 173 height 97
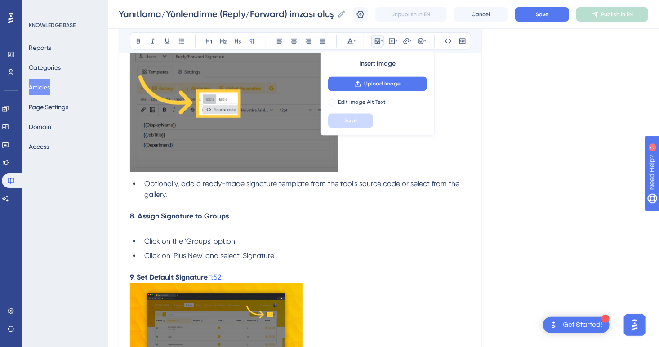
scroll to position [2569, 0]
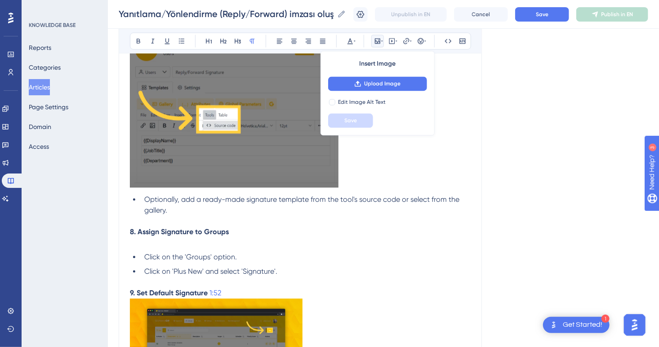
click at [375, 186] on p at bounding box center [300, 104] width 341 height 173
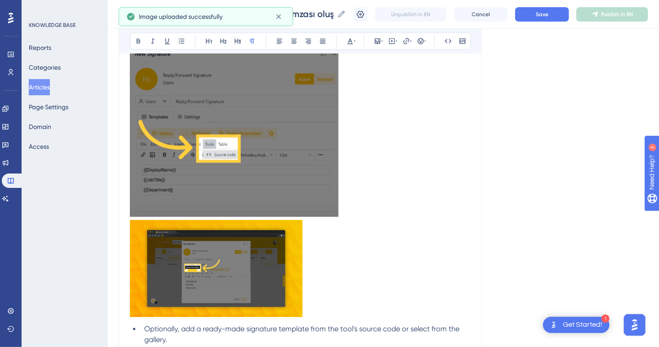
scroll to position [2524, 0]
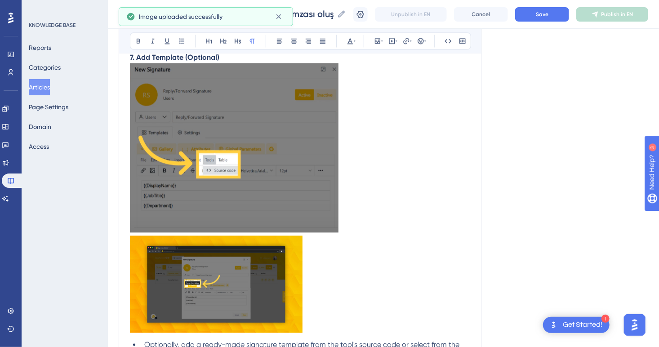
click at [220, 280] on img at bounding box center [216, 283] width 173 height 97
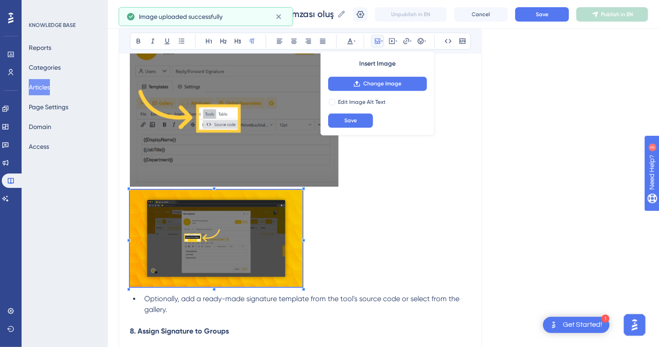
scroll to position [2614, 0]
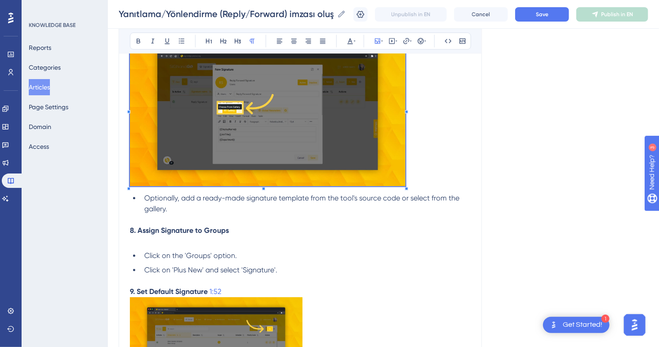
scroll to position [2749, 0]
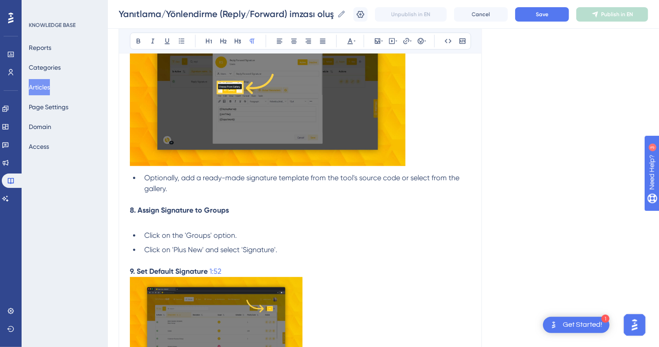
click at [189, 220] on p at bounding box center [300, 221] width 341 height 11
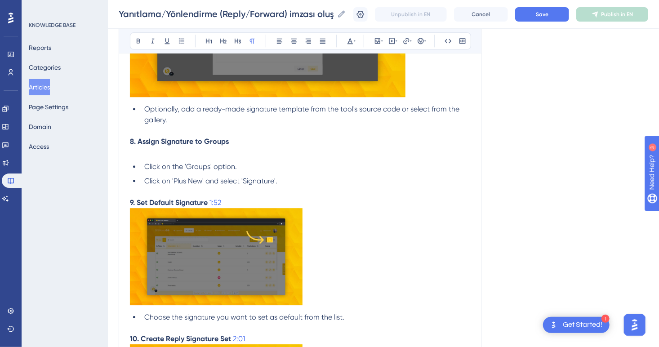
scroll to position [2929, 0]
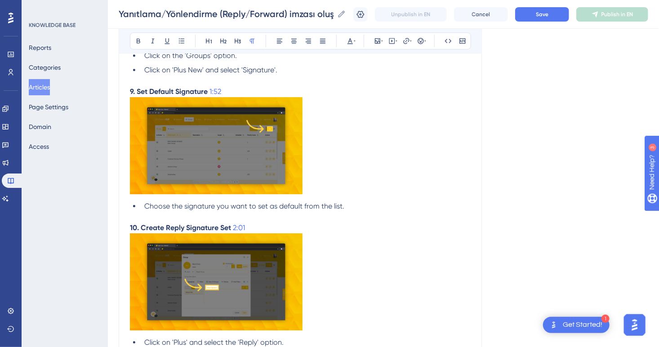
click at [252, 181] on img at bounding box center [216, 145] width 173 height 97
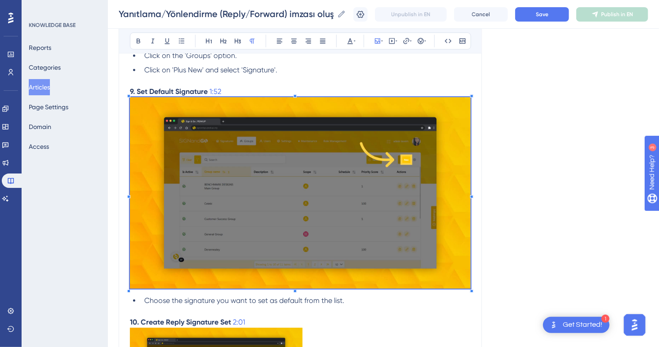
click at [314, 266] on img at bounding box center [300, 192] width 341 height 191
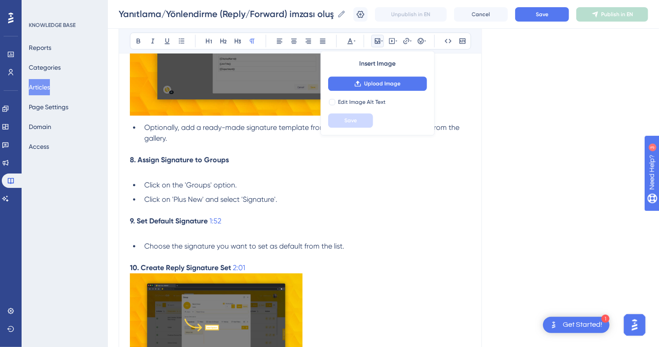
scroll to position [2794, 0]
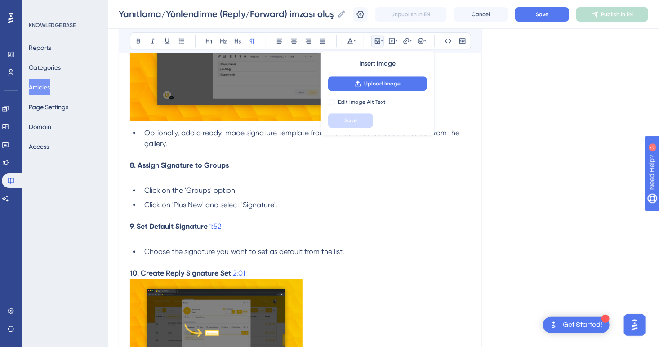
click at [182, 181] on p at bounding box center [300, 176] width 341 height 11
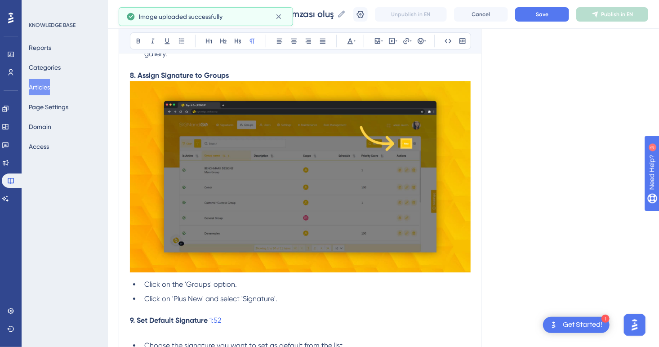
scroll to position [3019, 0]
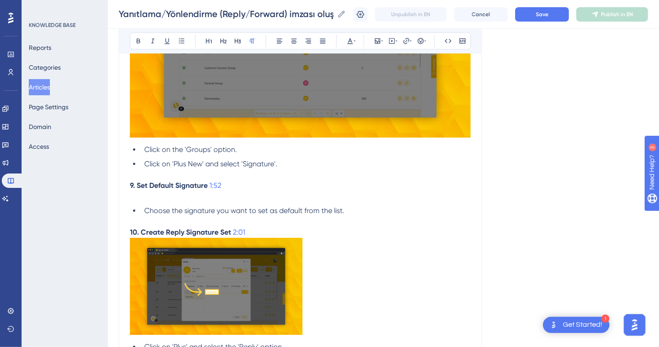
click at [186, 202] on p at bounding box center [300, 196] width 341 height 11
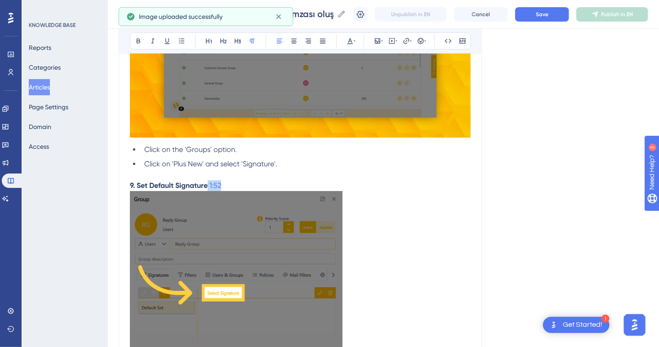
drag, startPoint x: 232, startPoint y: 192, endPoint x: 209, endPoint y: 191, distance: 22.9
click at [209, 191] on p "9. Set Default Signature 1:52" at bounding box center [300, 185] width 341 height 11
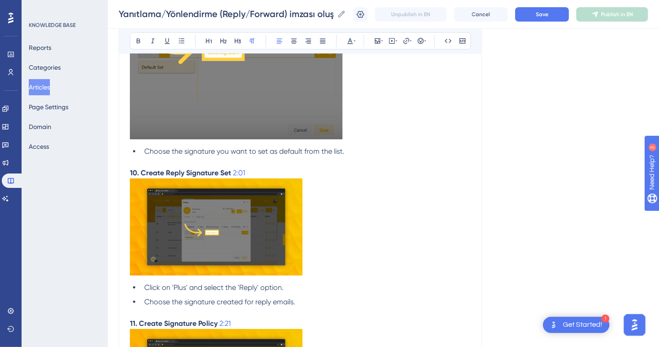
scroll to position [3333, 0]
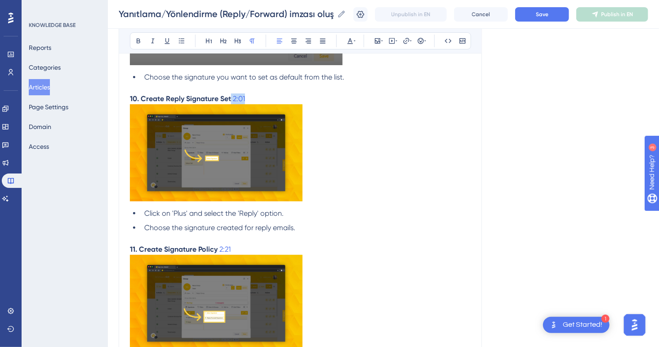
drag, startPoint x: 250, startPoint y: 104, endPoint x: 232, endPoint y: 104, distance: 18.4
click at [232, 104] on p "10. Create Reply Signature Set 2:01" at bounding box center [300, 98] width 341 height 11
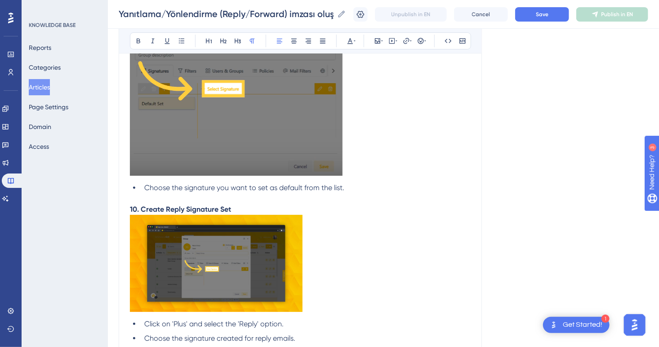
scroll to position [3243, 0]
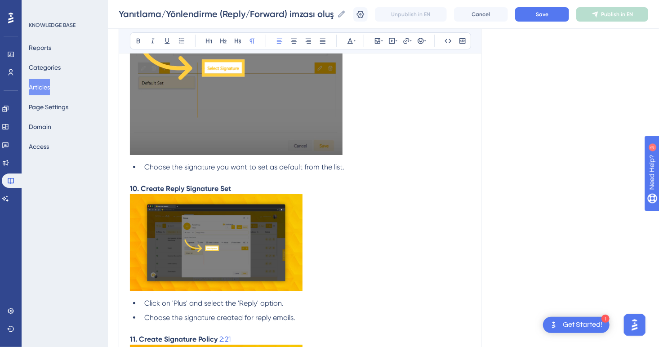
click at [238, 250] on img at bounding box center [216, 242] width 173 height 97
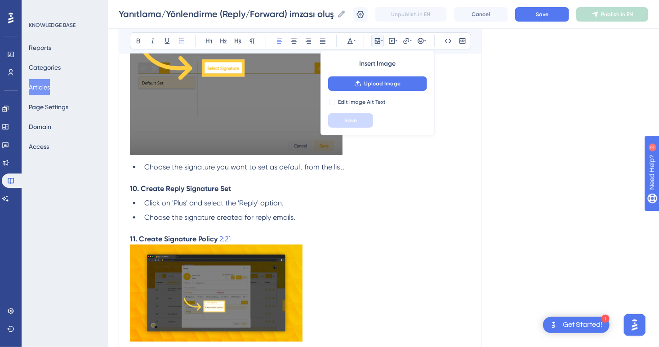
click at [235, 194] on p "10. Create Reply Signature Set" at bounding box center [300, 188] width 341 height 11
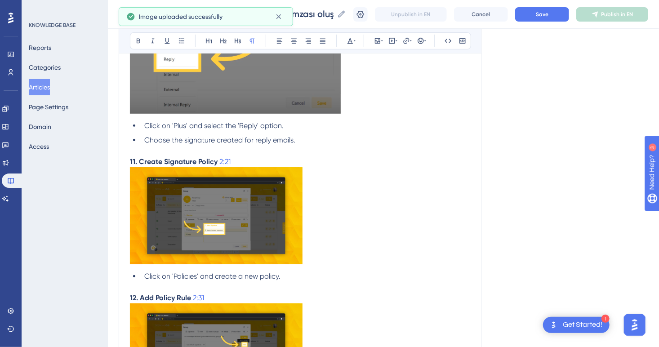
scroll to position [3513, 0]
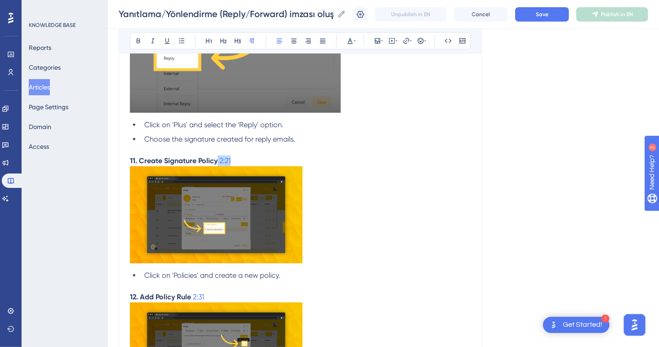
drag, startPoint x: 240, startPoint y: 166, endPoint x: 218, endPoint y: 166, distance: 21.6
click at [218, 166] on p "11. Create Signature Policy 2:21" at bounding box center [300, 160] width 341 height 11
click at [232, 215] on img at bounding box center [216, 214] width 173 height 97
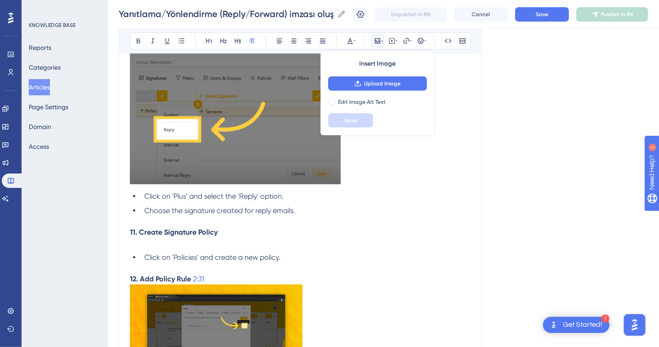
scroll to position [3378, 0]
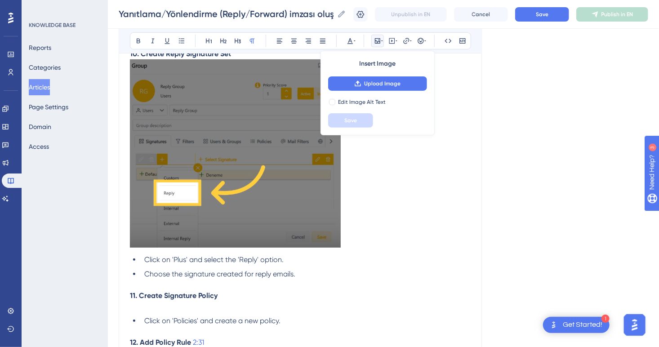
click at [369, 231] on p at bounding box center [300, 154] width 341 height 191
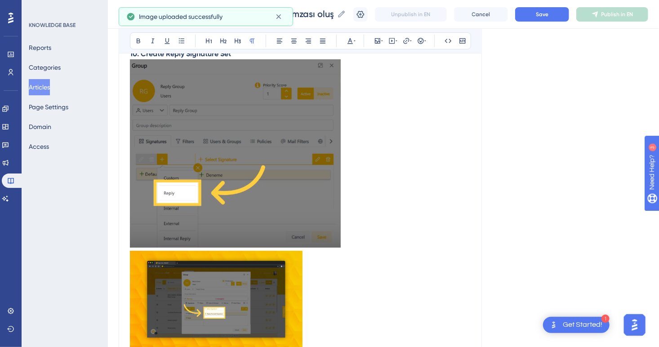
click at [251, 304] on img at bounding box center [216, 299] width 173 height 97
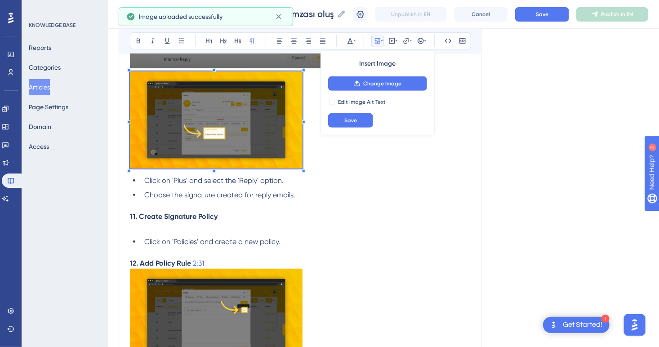
scroll to position [3558, 0]
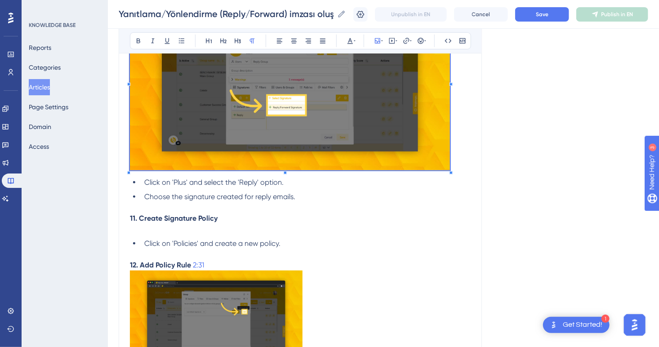
scroll to position [3648, 0]
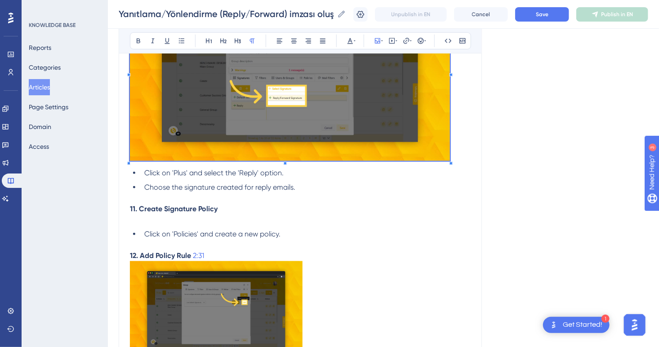
click at [197, 225] on p at bounding box center [300, 219] width 341 height 11
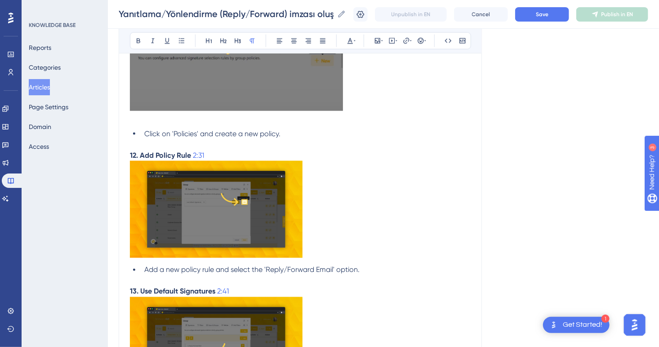
scroll to position [3868, 0]
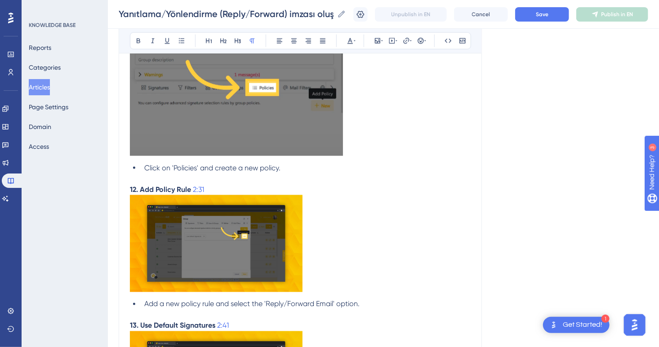
click at [234, 236] on img at bounding box center [216, 243] width 173 height 97
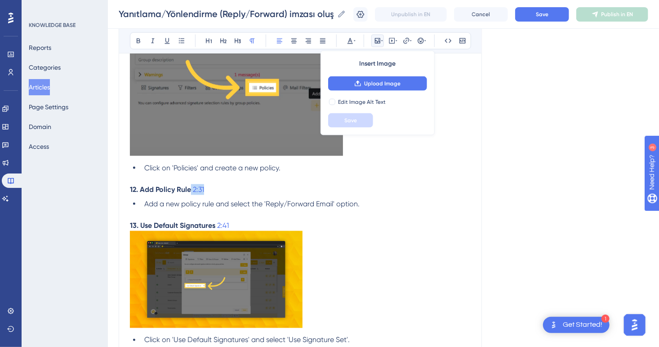
drag, startPoint x: 205, startPoint y: 195, endPoint x: 191, endPoint y: 199, distance: 14.8
click at [191, 195] on p "12. Add Policy Rule 2:31" at bounding box center [300, 189] width 341 height 11
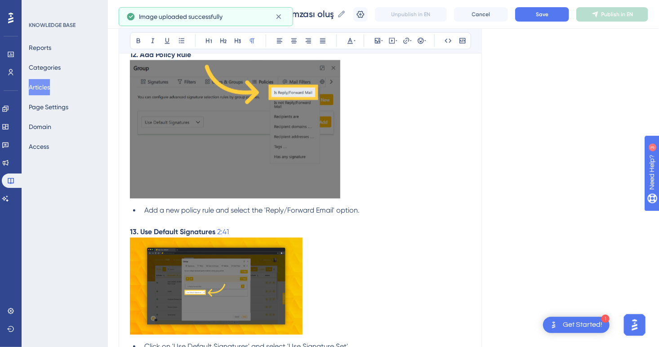
scroll to position [4093, 0]
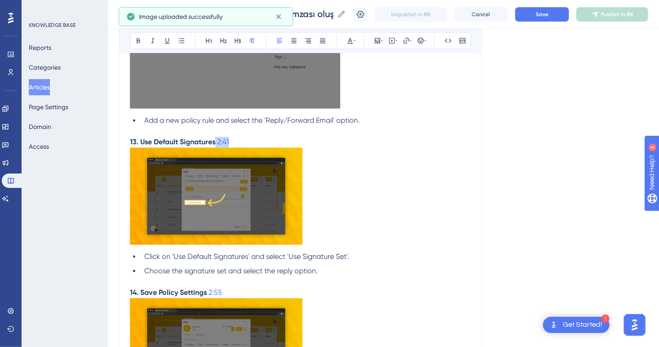
drag, startPoint x: 244, startPoint y: 146, endPoint x: 216, endPoint y: 147, distance: 27.9
click at [216, 147] on p "13. Use Default Signatures 2:41" at bounding box center [300, 142] width 341 height 11
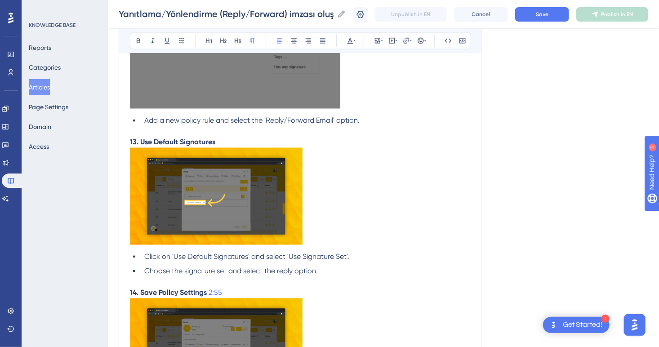
click at [244, 231] on img at bounding box center [216, 196] width 173 height 97
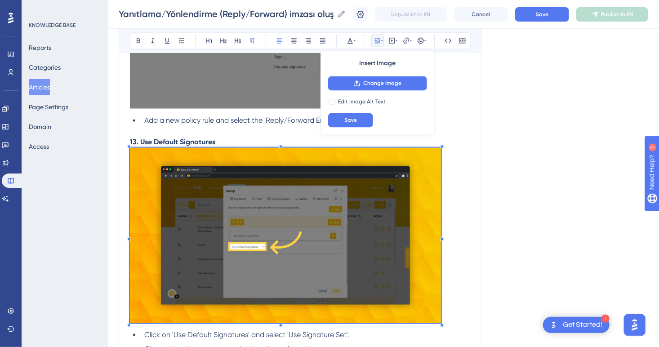
click at [441, 327] on div at bounding box center [441, 325] width 3 height 3
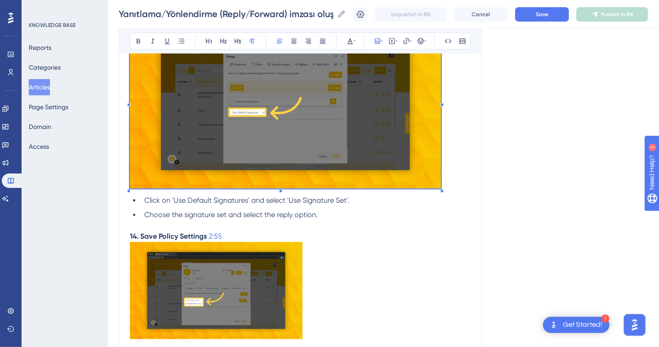
scroll to position [4273, 0]
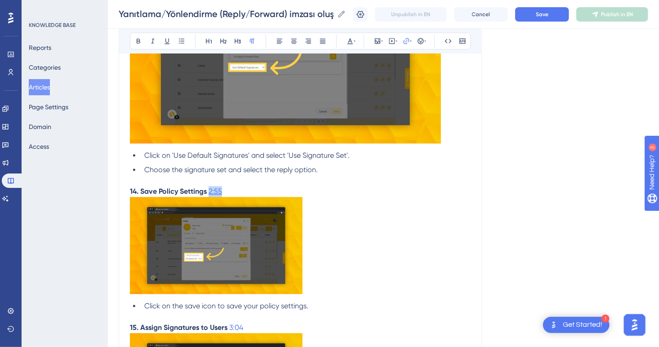
drag, startPoint x: 236, startPoint y: 200, endPoint x: 209, endPoint y: 196, distance: 27.7
click at [209, 196] on p "14. Save Policy Settings 2:55" at bounding box center [300, 191] width 341 height 11
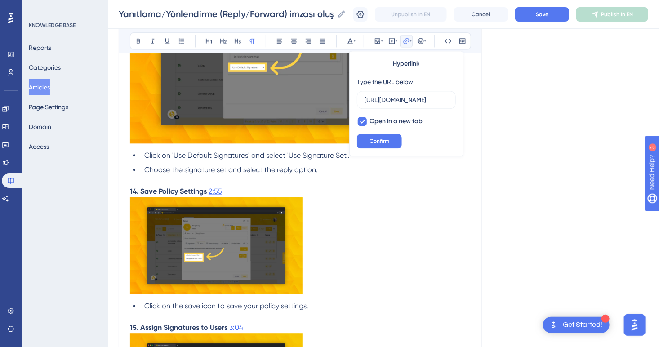
scroll to position [0, 115]
type input "https://loom.com/share/a76492be4d7946bb986ae4e72d601867?t=17"
drag, startPoint x: 226, startPoint y: 196, endPoint x: 209, endPoint y: 196, distance: 17.5
click at [209, 196] on p "14. Save Policy Settings 2:55" at bounding box center [300, 191] width 341 height 11
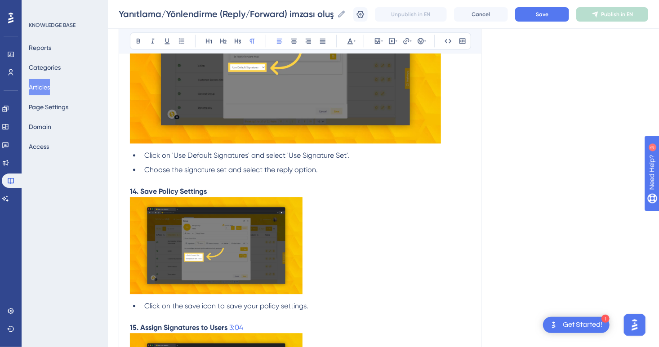
drag, startPoint x: 243, startPoint y: 257, endPoint x: 257, endPoint y: 268, distance: 17.3
click at [243, 257] on img at bounding box center [216, 245] width 173 height 97
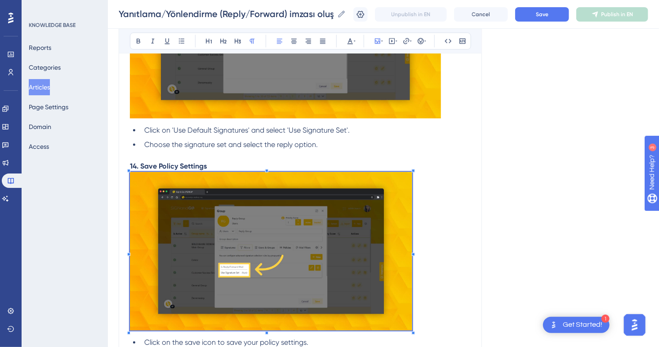
scroll to position [4498, 0]
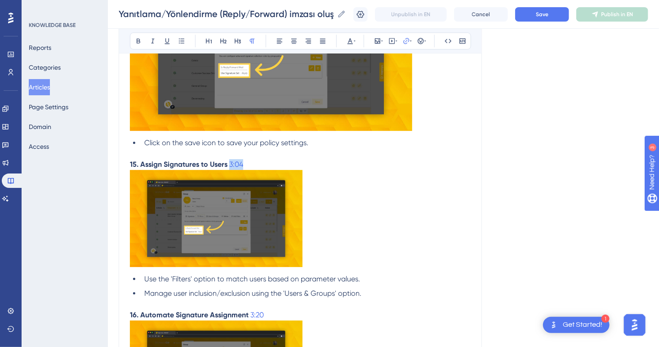
drag, startPoint x: 248, startPoint y: 172, endPoint x: 229, endPoint y: 170, distance: 19.0
click at [229, 170] on p "15. Assign Signatures to Users 3:04" at bounding box center [300, 164] width 341 height 11
click at [249, 248] on img at bounding box center [216, 218] width 173 height 97
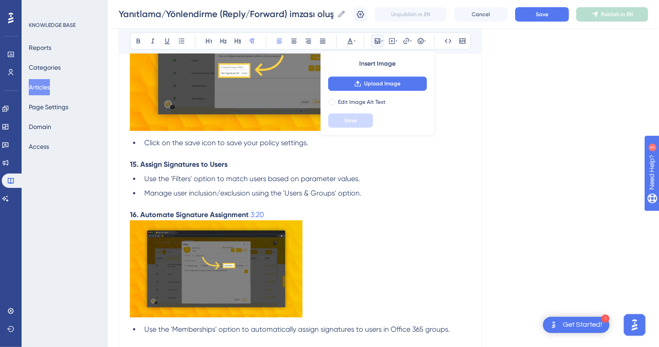
click at [236, 170] on p "15. Assign Signatures to Users" at bounding box center [300, 164] width 341 height 11
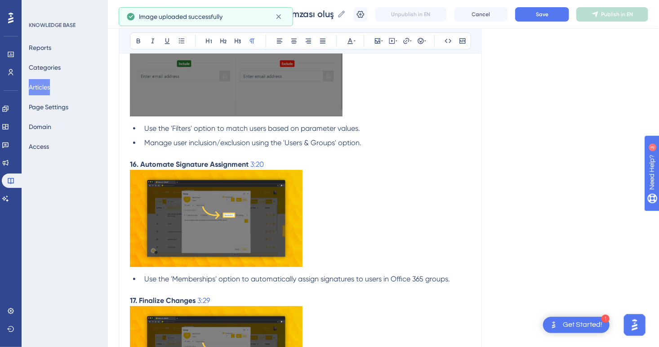
scroll to position [4902, 0]
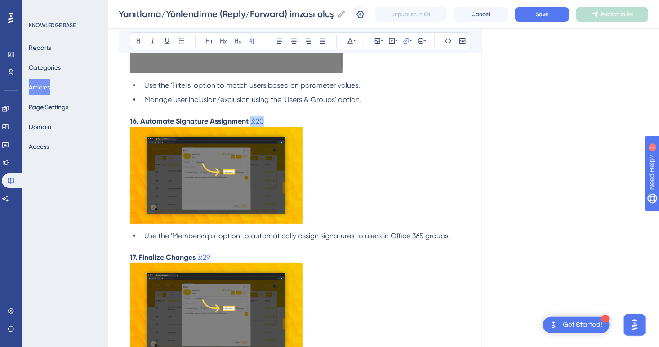
drag, startPoint x: 278, startPoint y: 128, endPoint x: 249, endPoint y: 126, distance: 28.4
click at [249, 126] on p "16. Automate Signature Assignment 3:20" at bounding box center [300, 121] width 341 height 11
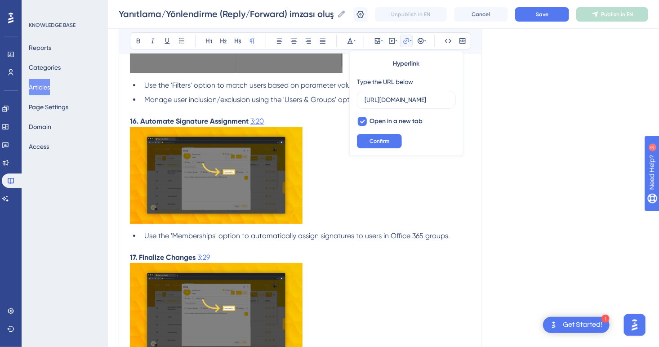
scroll to position [0, 0]
drag, startPoint x: 264, startPoint y: 126, endPoint x: 250, endPoint y: 128, distance: 14.6
click at [250, 127] on p "16. Automate Signature Assignment 3:20" at bounding box center [300, 121] width 341 height 11
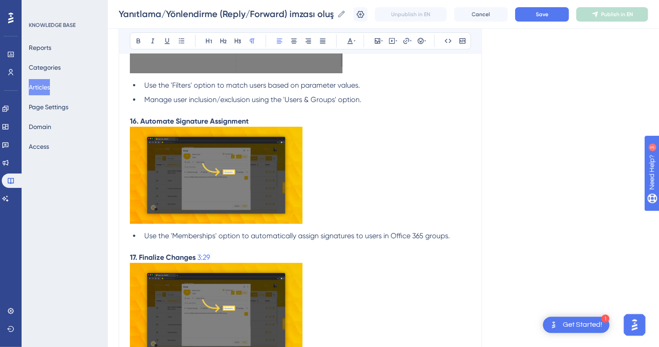
click at [269, 182] on img at bounding box center [216, 175] width 173 height 97
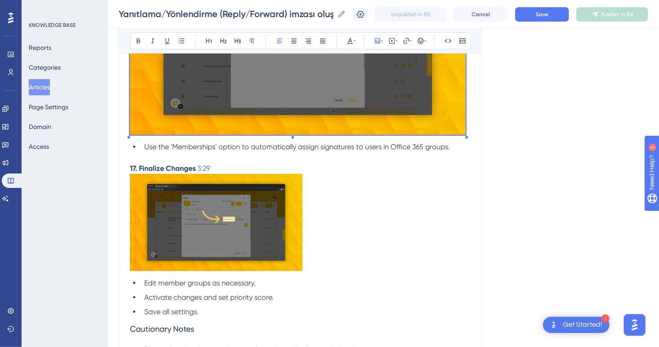
scroll to position [5082, 0]
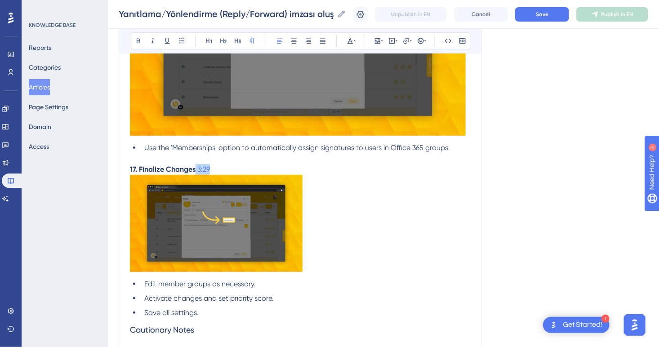
drag, startPoint x: 216, startPoint y: 176, endPoint x: 195, endPoint y: 177, distance: 21.1
click at [195, 175] on p "17. Finalize Changes 3:29" at bounding box center [300, 169] width 341 height 11
click at [267, 260] on img at bounding box center [216, 223] width 173 height 97
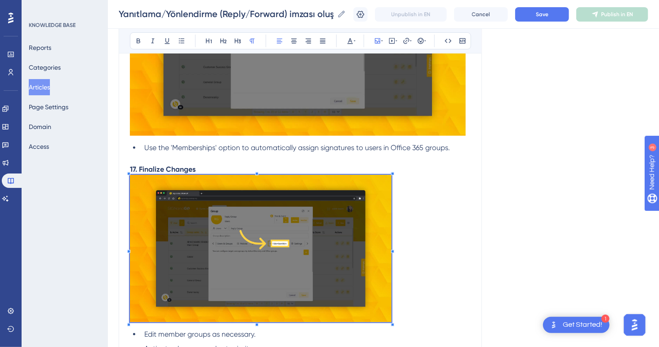
click at [288, 259] on img at bounding box center [261, 248] width 262 height 147
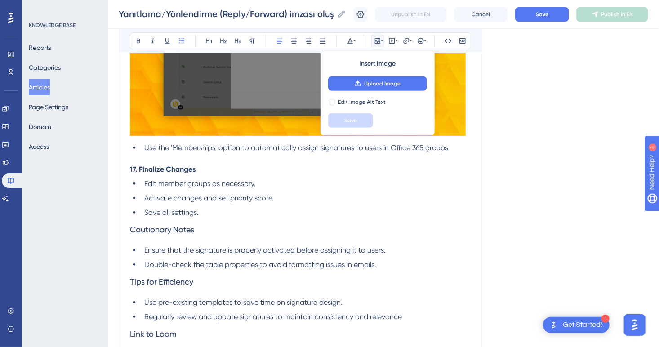
click at [215, 175] on p "17. Finalize Changes" at bounding box center [300, 169] width 341 height 11
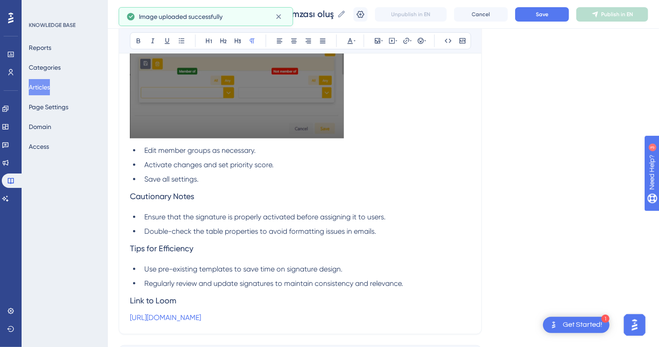
scroll to position [5385, 0]
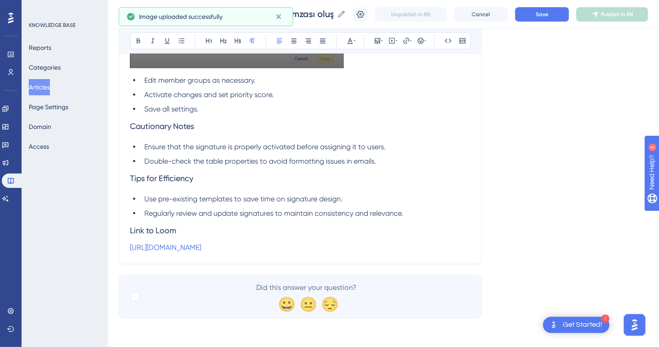
drag, startPoint x: 239, startPoint y: 250, endPoint x: 75, endPoint y: 234, distance: 164.8
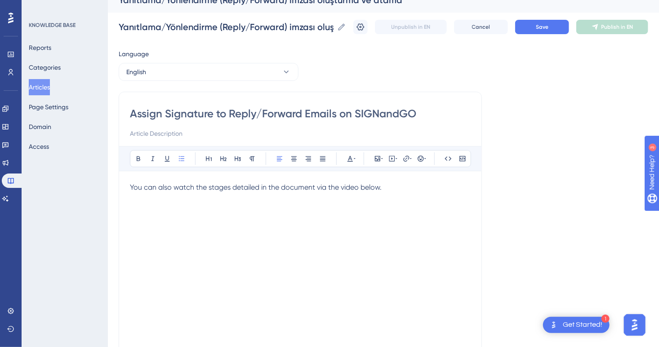
scroll to position [0, 0]
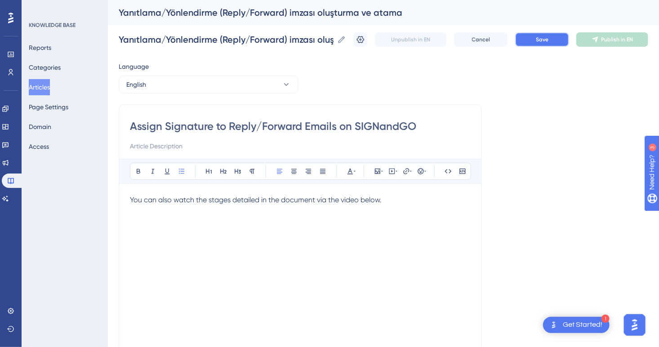
click at [555, 38] on button "Save" at bounding box center [542, 39] width 54 height 14
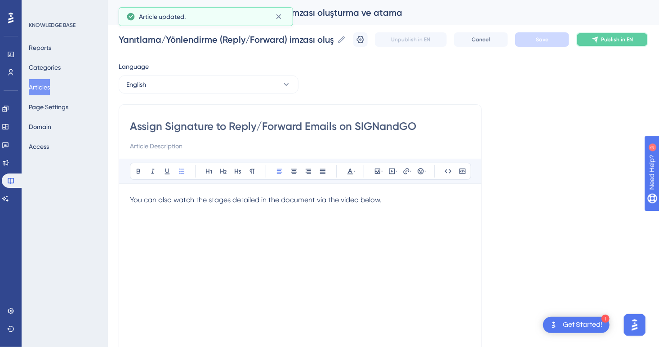
click at [612, 39] on span "Publish in EN" at bounding box center [617, 39] width 32 height 7
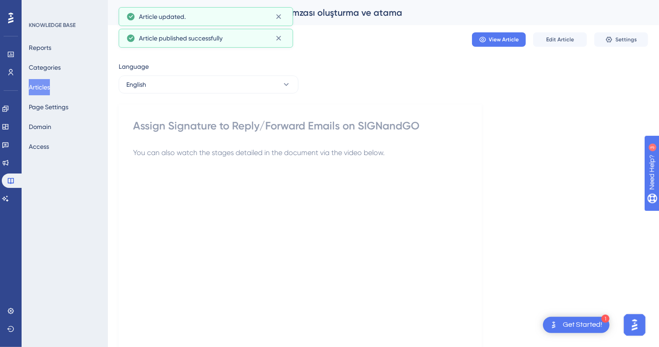
click at [35, 84] on button "Articles" at bounding box center [39, 87] width 21 height 16
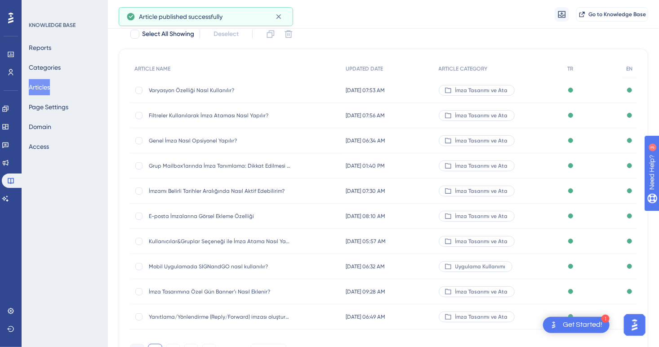
scroll to position [107, 0]
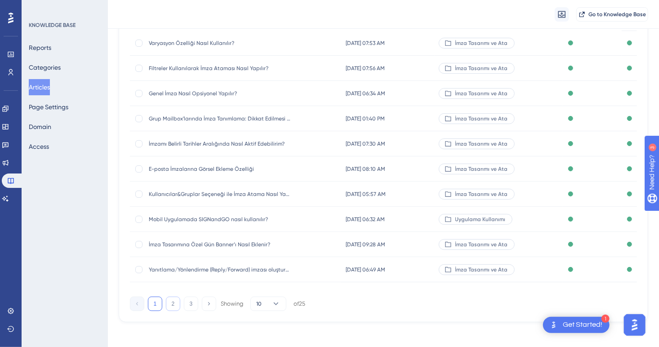
click at [166, 302] on button "2" at bounding box center [173, 304] width 14 height 14
click at [191, 305] on button "3" at bounding box center [191, 304] width 14 height 14
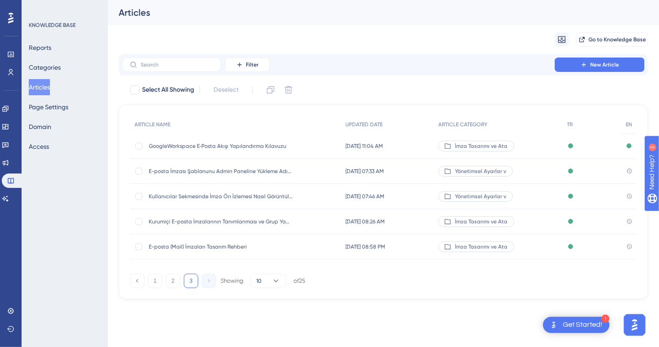
scroll to position [0, 0]
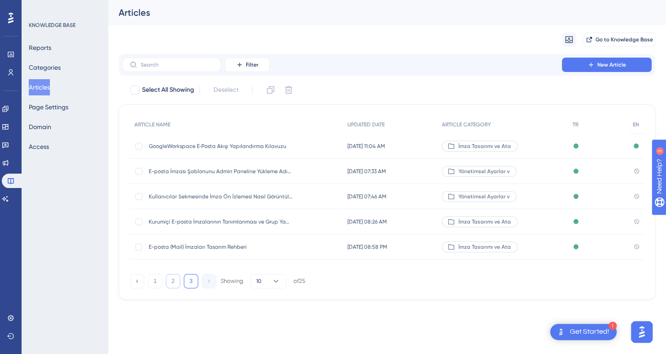
click at [177, 278] on button "2" at bounding box center [173, 281] width 14 height 14
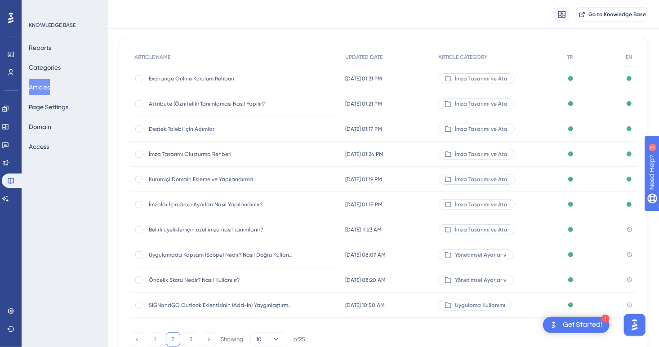
scroll to position [107, 0]
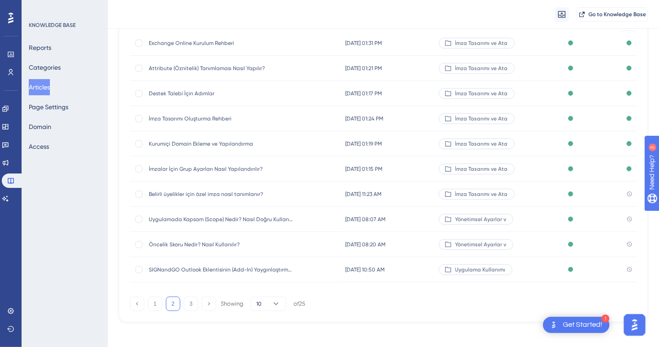
click at [227, 196] on span "Belirli üyelikler için özel imza nasıl tanımlanır?" at bounding box center [221, 194] width 144 height 7
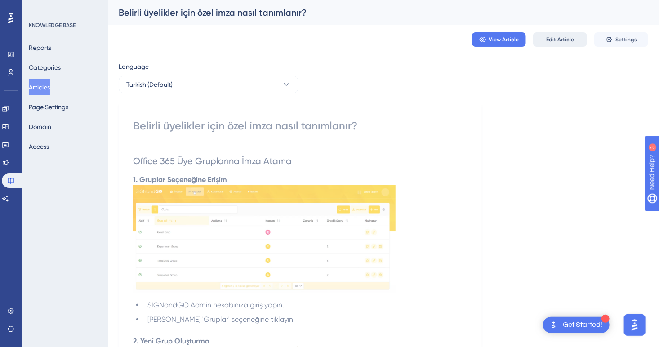
click at [558, 38] on span "Edit Article" at bounding box center [560, 39] width 28 height 7
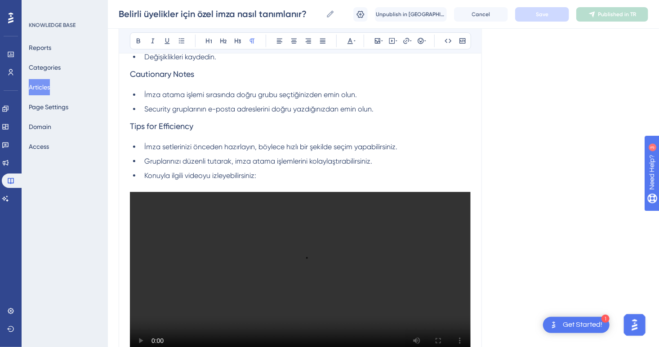
scroll to position [1783, 0]
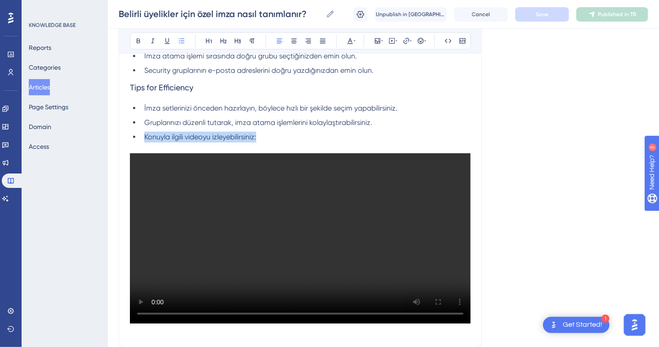
drag, startPoint x: 263, startPoint y: 141, endPoint x: 117, endPoint y: 139, distance: 146.5
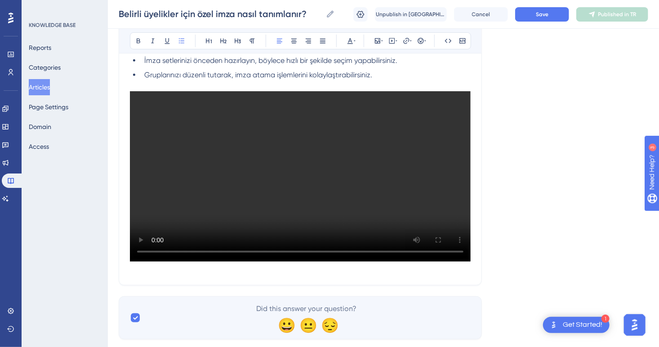
scroll to position [1875, 0]
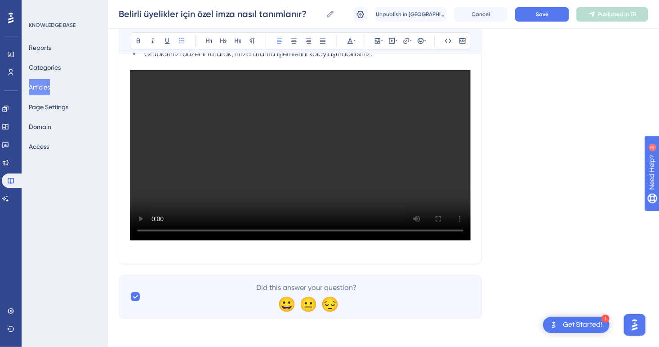
click at [200, 249] on p at bounding box center [300, 247] width 341 height 11
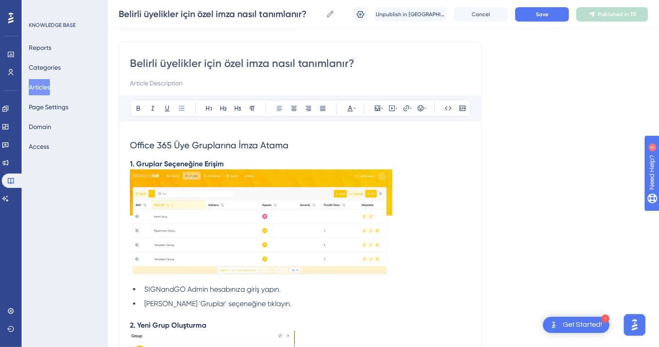
scroll to position [53, 0]
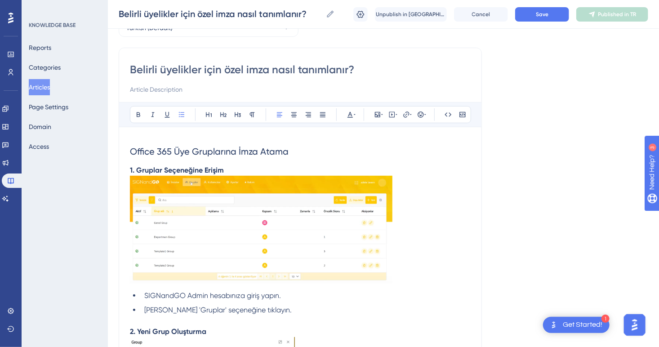
click at [306, 151] on h2 "Office 365 Üye Gruplarına İmza Atama" at bounding box center [300, 151] width 341 height 27
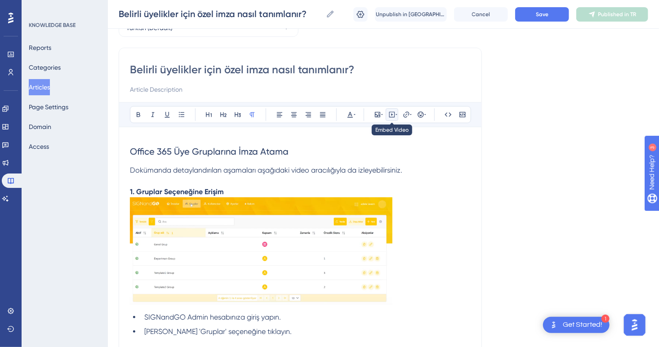
click at [392, 114] on icon at bounding box center [391, 114] width 1 height 2
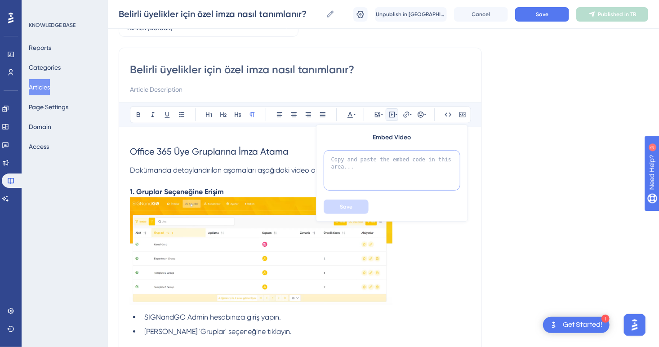
click at [383, 156] on textarea at bounding box center [392, 170] width 137 height 40
paste textarea "<iframe width="100%" height="400" src="https://signandgo-video.azureedge.net/tr…"
type textarea "<iframe width="100%" height="400" src="https://signandgo-video.azureedge.net/tr…"
click at [359, 202] on button "Save" at bounding box center [346, 207] width 45 height 14
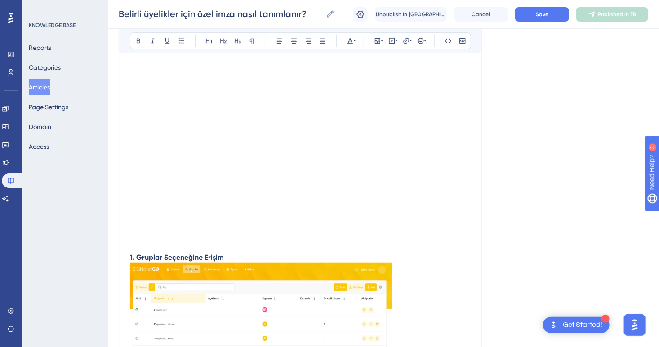
scroll to position [0, 0]
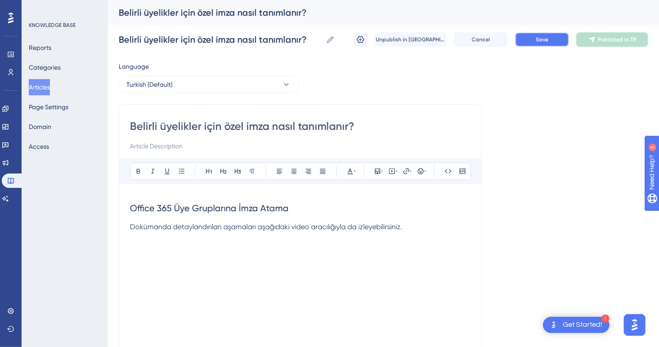
click at [542, 41] on span "Save" at bounding box center [542, 39] width 13 height 7
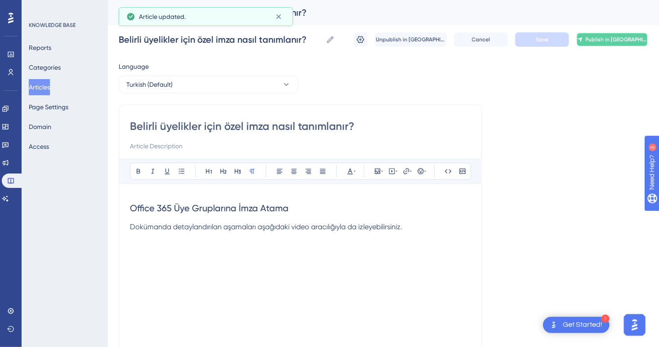
click at [619, 42] on span "Publish in TR" at bounding box center [617, 39] width 62 height 7
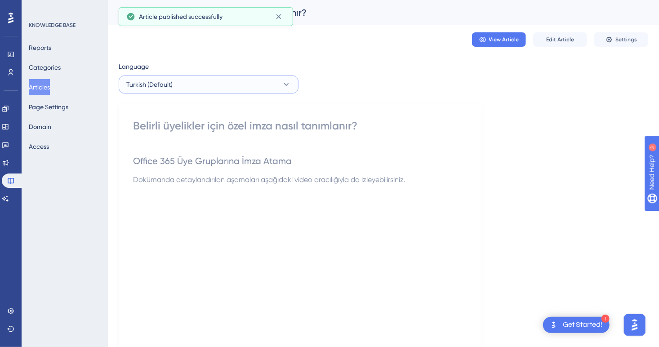
click at [242, 85] on button "Turkish (Default)" at bounding box center [209, 84] width 180 height 18
click at [189, 128] on button "English English No translation" at bounding box center [208, 130] width 168 height 18
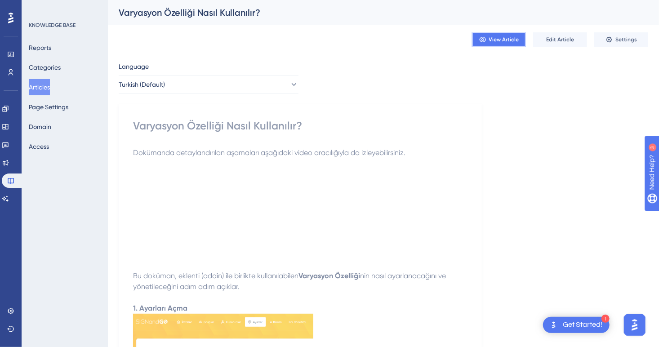
click at [487, 41] on button "View Article" at bounding box center [499, 39] width 54 height 14
